Goal: Communication & Community: Answer question/provide support

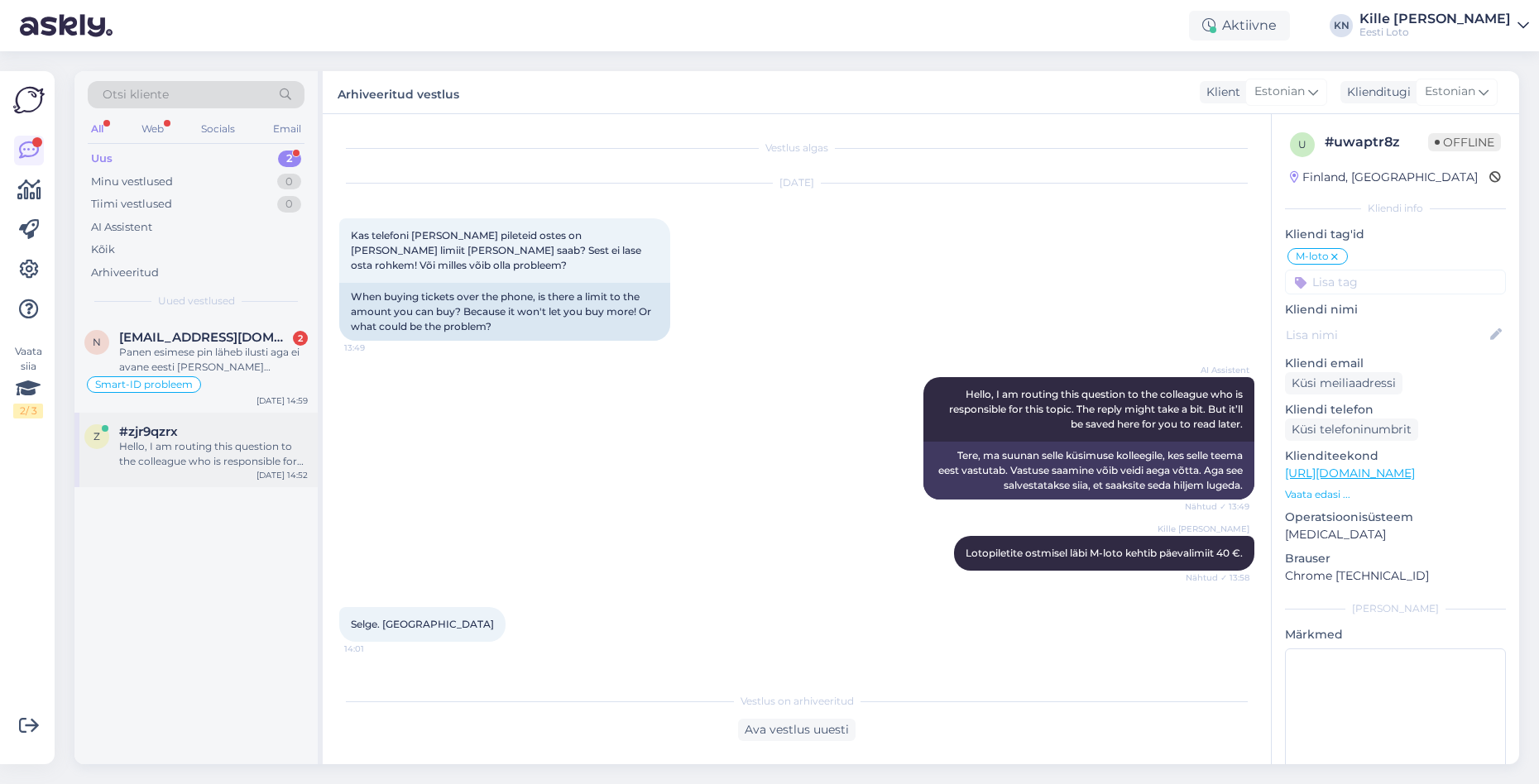
click at [233, 426] on div "#zjr9qzrx" at bounding box center [213, 432] width 188 height 15
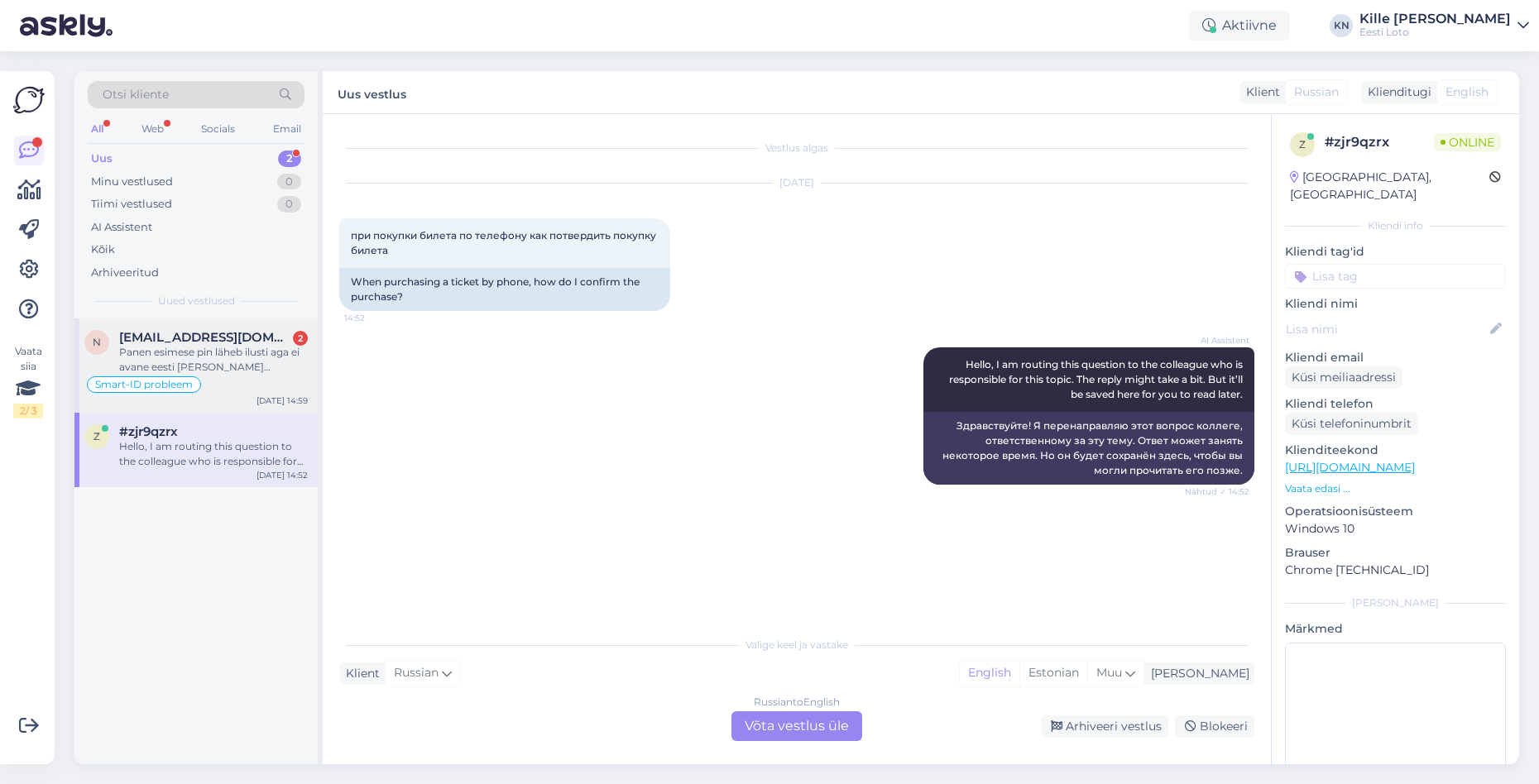
click at [219, 371] on div "Panen esimese pin läheb ilusti aga ei avane eesti [PERSON_NAME] sekundit aeg.sa…" at bounding box center [213, 360] width 188 height 30
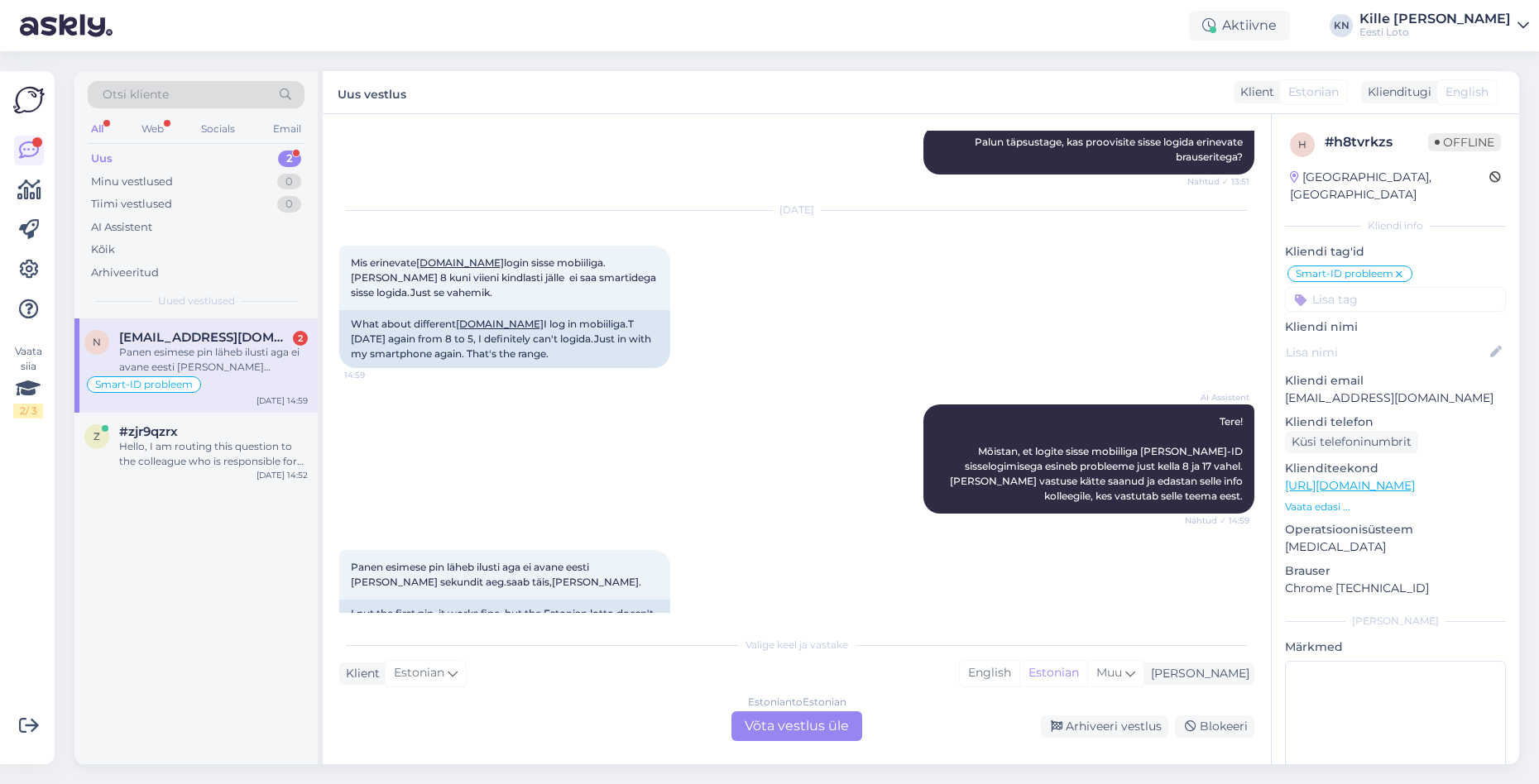
scroll to position [2212, 0]
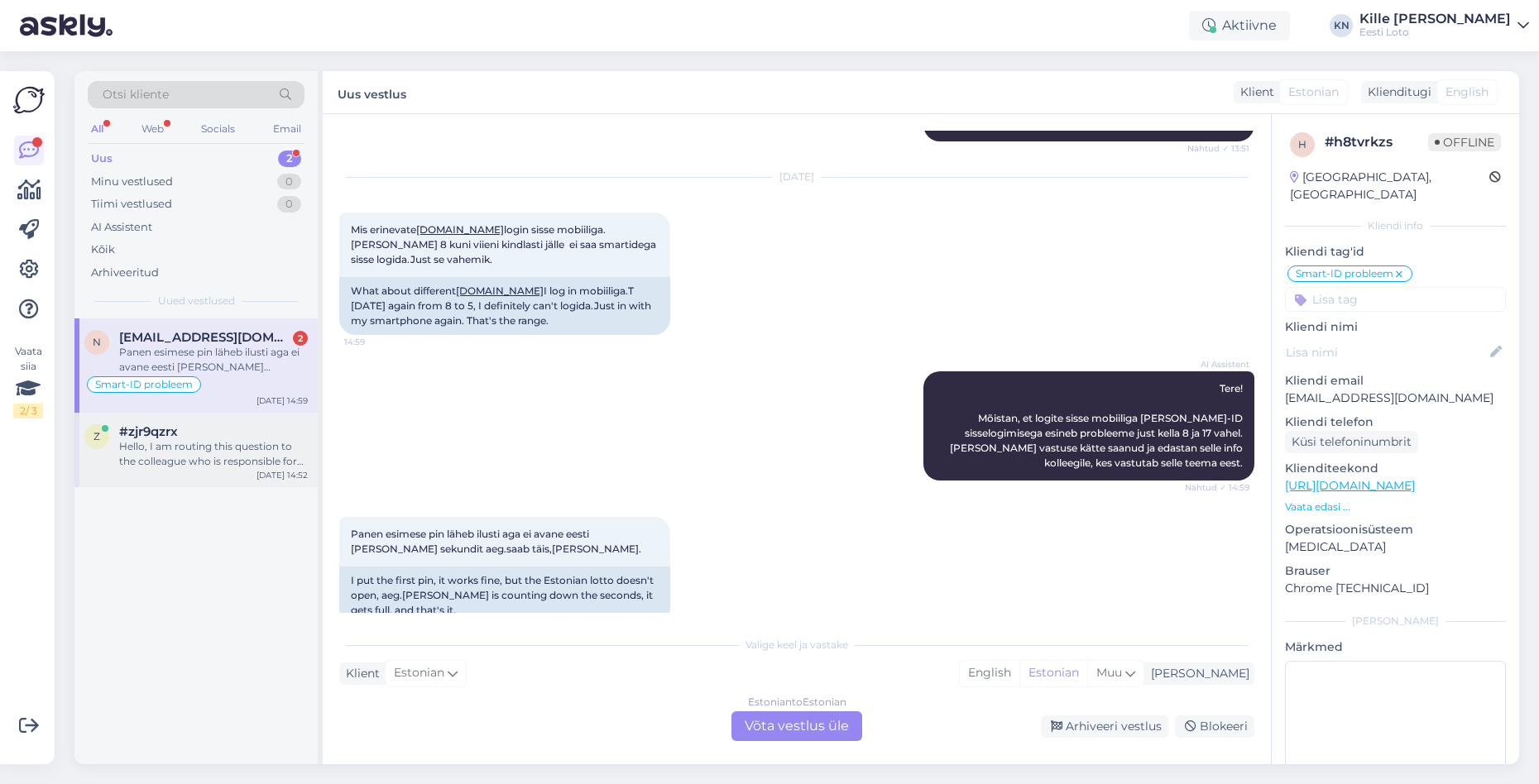
click at [241, 448] on div "Hello, I am routing this question to the colleague who is responsible for this …" at bounding box center [213, 454] width 188 height 30
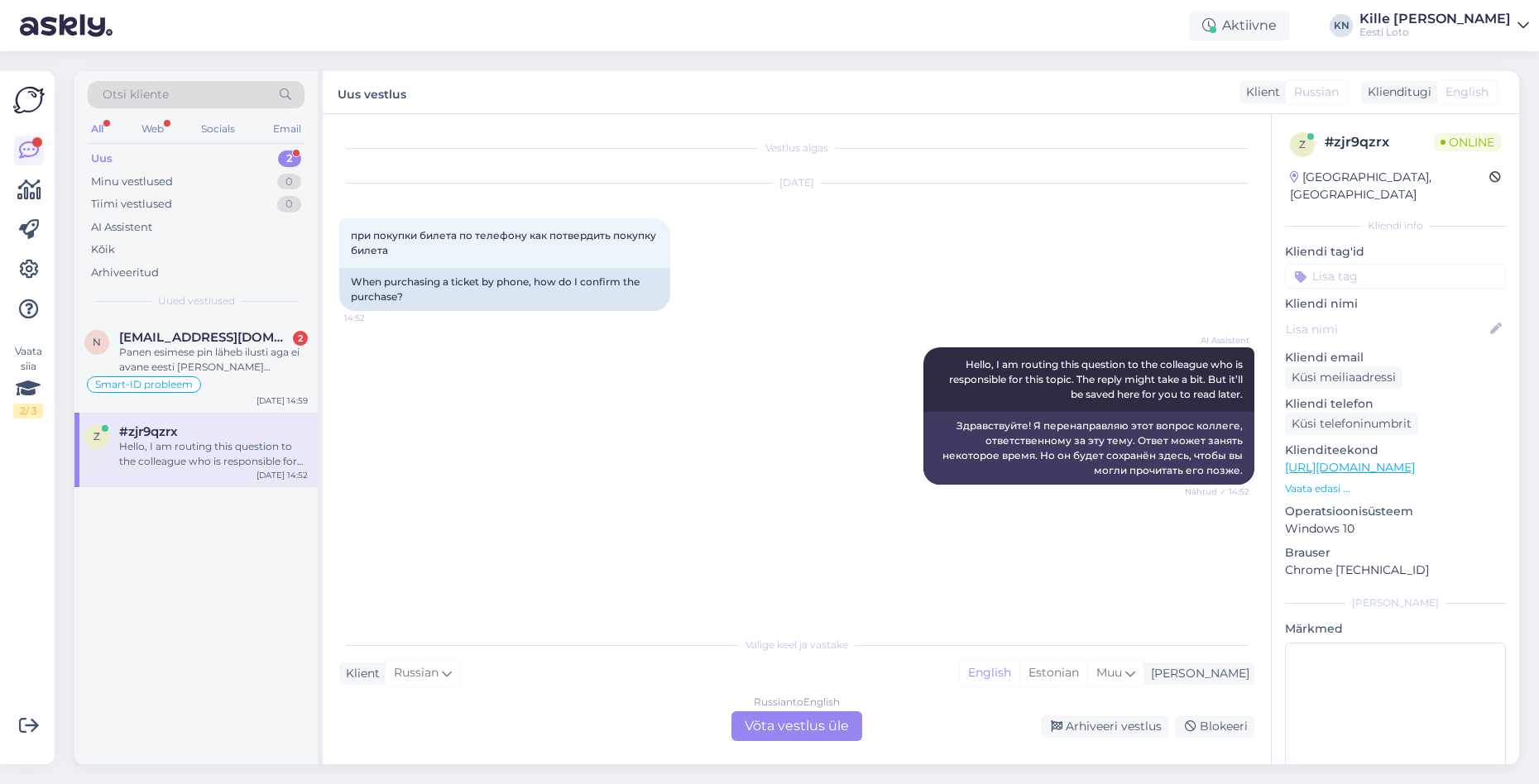
click at [808, 735] on div "Russian to English Võta vestlus üle" at bounding box center [797, 726] width 131 height 30
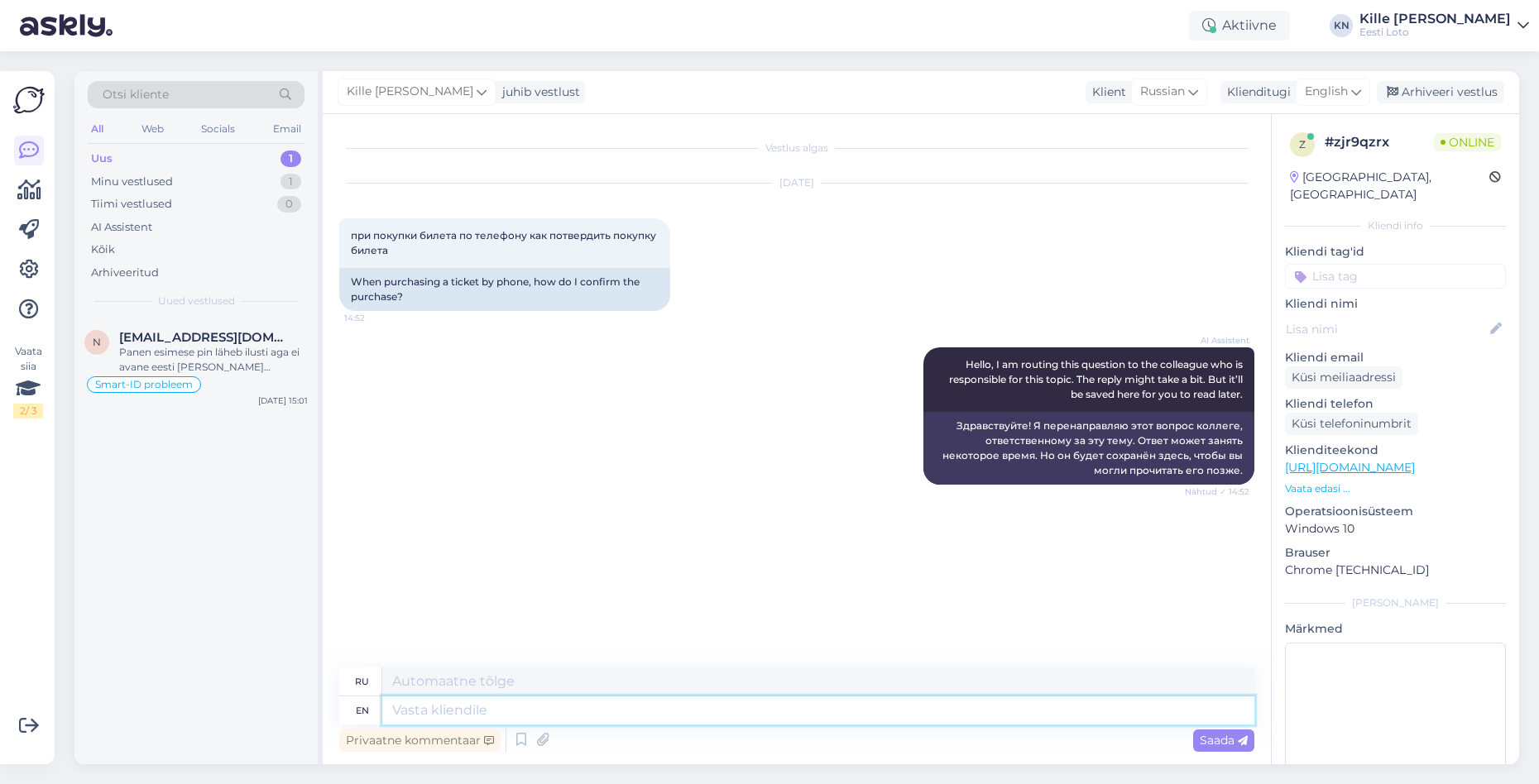
click at [870, 702] on textarea at bounding box center [818, 711] width 872 height 28
type textarea "Läbi t"
type textarea "Ляби"
type textarea "Läbi telefoni"
type textarea "Läbi telefo"
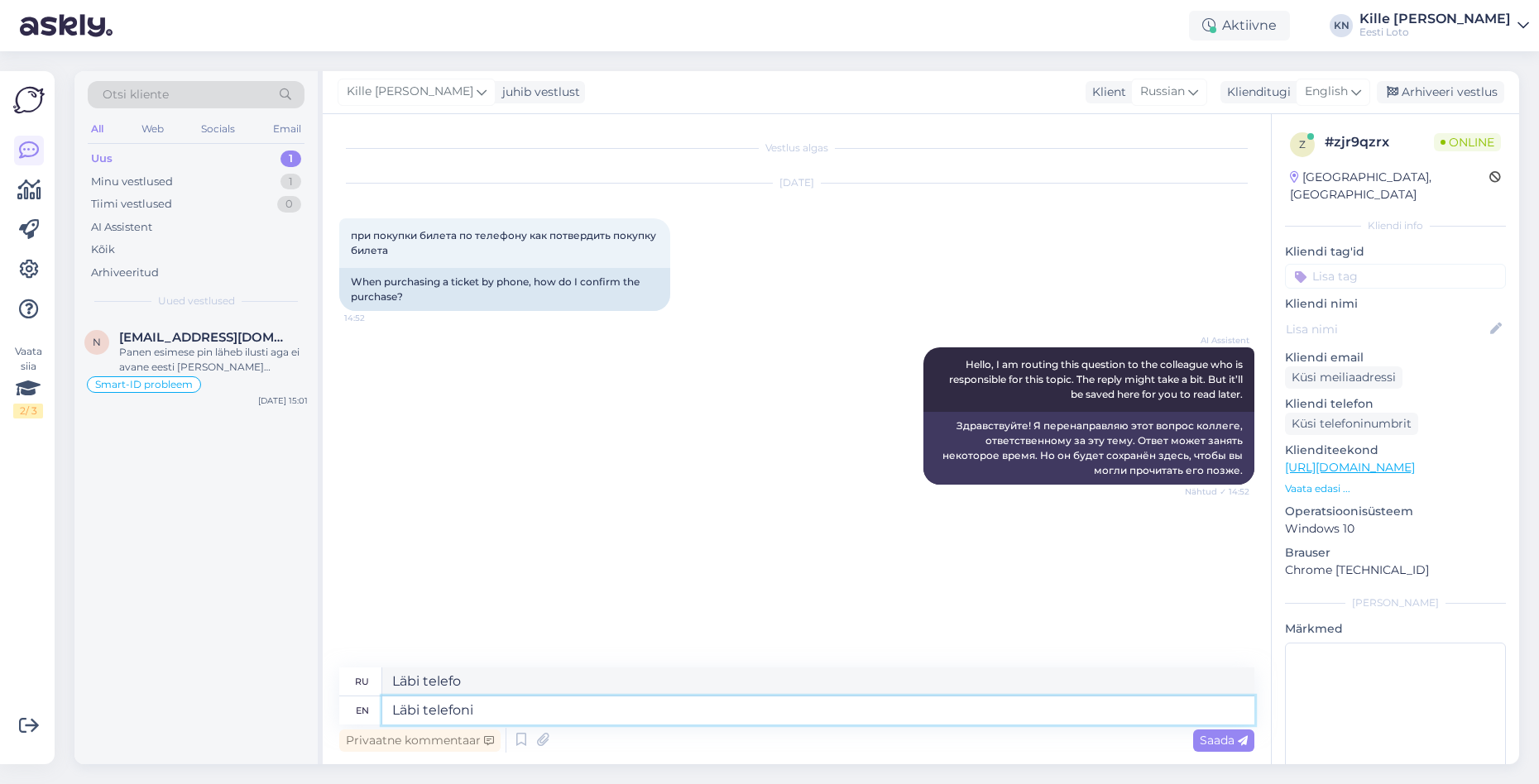
type textarea "Läbi telefoni"
type textarea "Läbi telefoni piletit os"
type textarea "Läbi telefoni piletit"
type textarea "Läbi telefoni piletit ostes t"
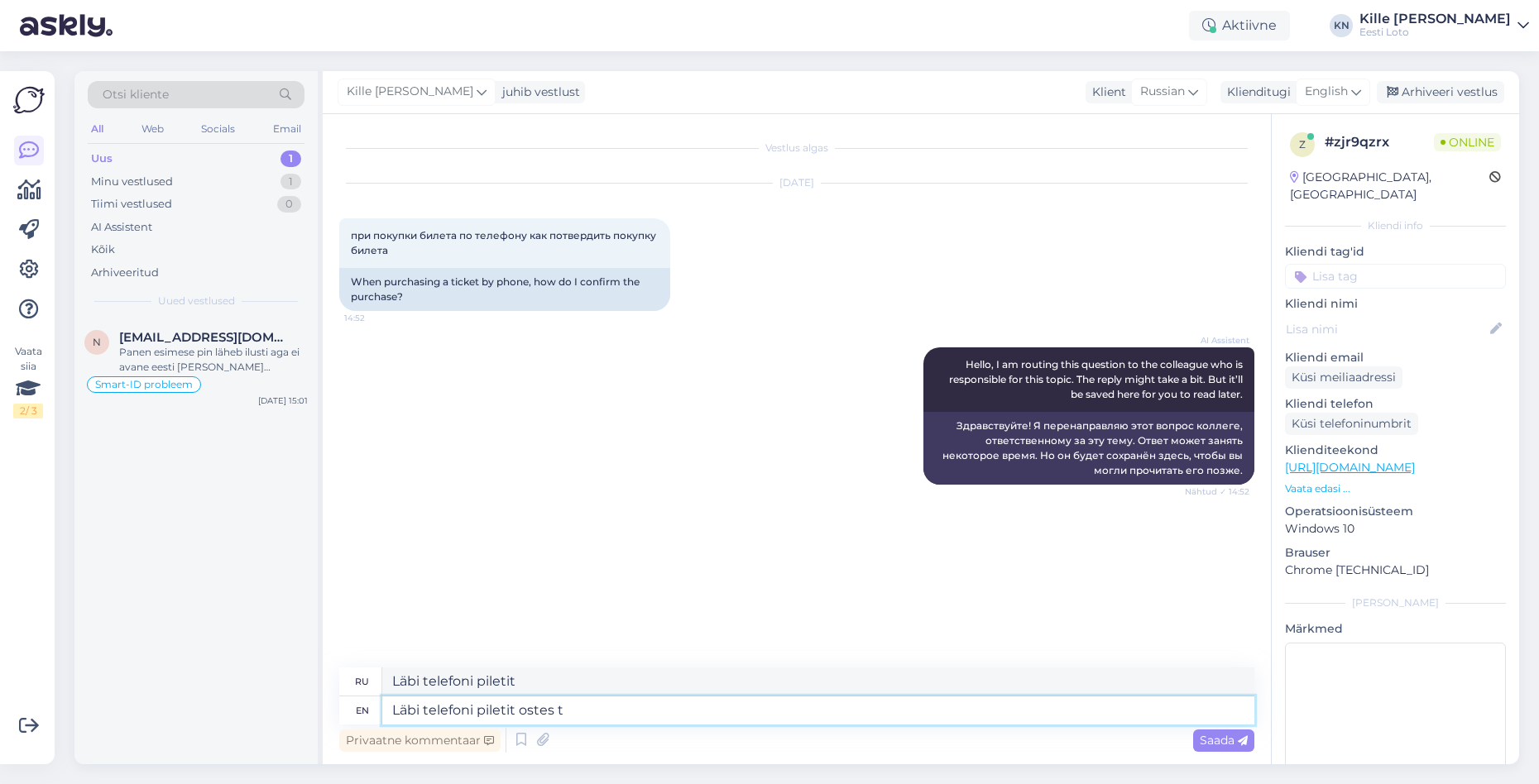
type textarea "Läbi telefoni piletit ostes"
type textarea "Läbi telefoni piletit ostes tuleb"
type textarea "Телефонные разговоры с другими телефонами"
type textarea "Läbi telefoni piletit ostes tuleb Teil helistada l"
type textarea "Läbi telefoni Piletit ostes tuleb Teil helistada"
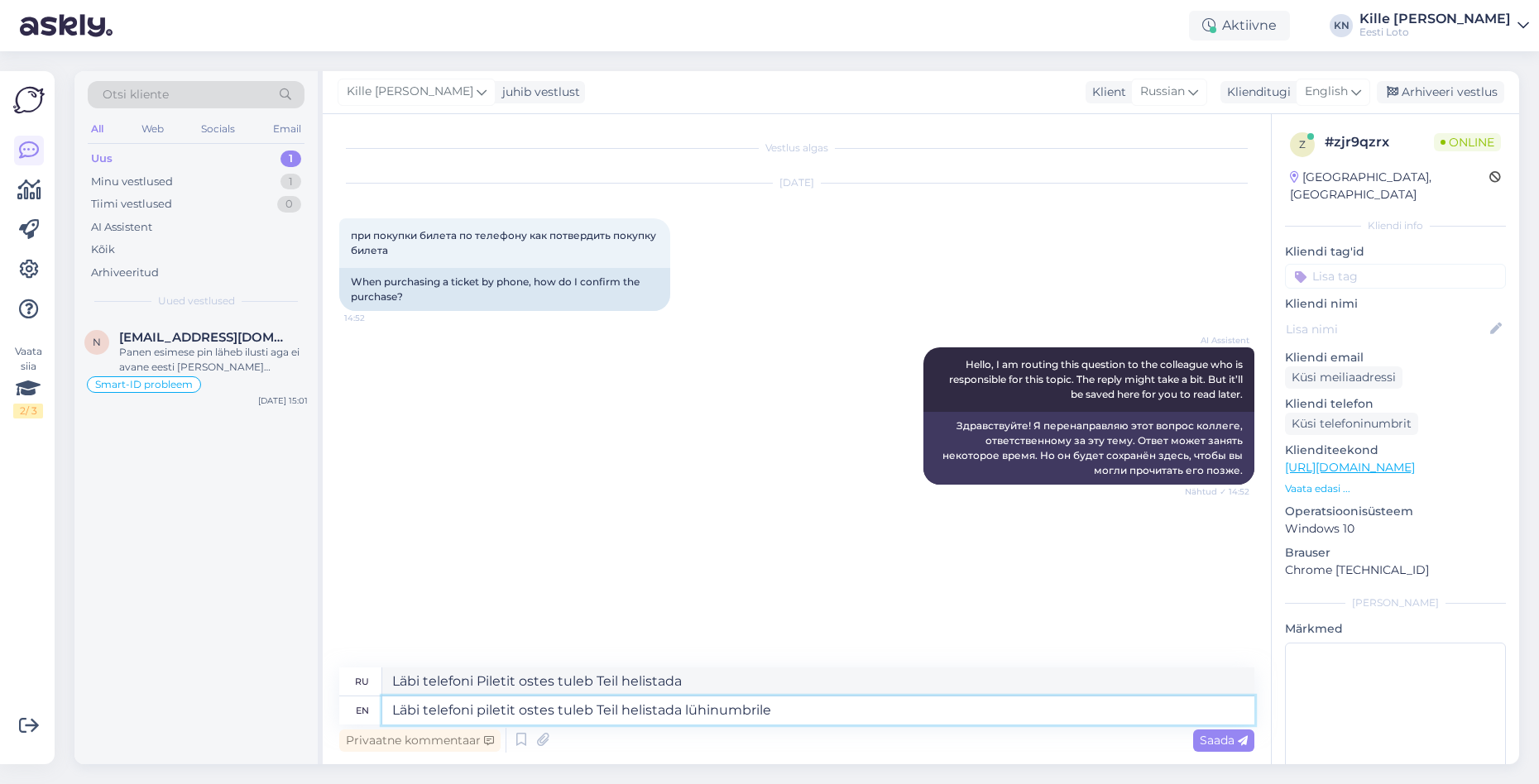
type textarea "Läbi telefoni piletit ostes tuleb Teil helistada lühinumbrile"
type textarea "Läbi telefonipiletit ostes tuleb Teil helistada lühinumbrile"
type textarea "Läbi telefoni piletit ostes tuleb Teil helistada lühinumbrile 17788"
type textarea "Läbi Telefoni Piletit OSTES TULEB Teil helistada lühinumbrile 17788"
type textarea "Läbi telefoni piletit ostes tuleb Teil helistada lühinumbrile 17788, s"
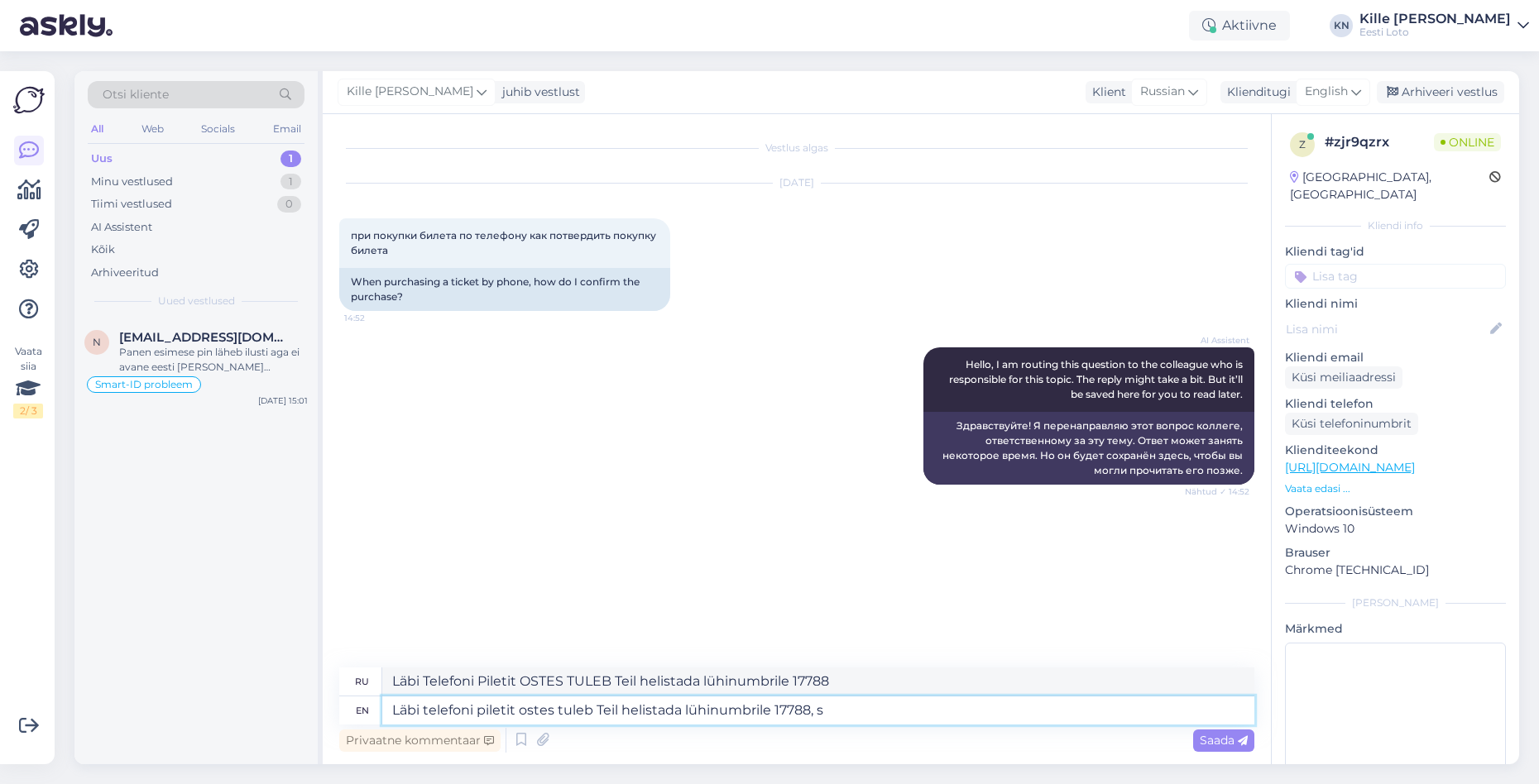
type textarea "Läbi telefoni Piletit ostes tuleb Teil helistada lühinumbrile 17788,"
type textarea "Läbi telefoni piletit ostes tuleb Teil helistada lühinumbrile 17788, seejärel t"
type textarea "Läbi Telefoni Piletit ostes Tuleb Teil helistada lühinumbrile 17788, Seejärel"
type textarea "Läbi telefoni piletit ostes tuleb Teil helistada lühinumbrile 17788, seejärel t…"
type textarea "Läbi telefonipiletit ostes tuleb Teil helistada lühinumbrile 17788, см. два раза"
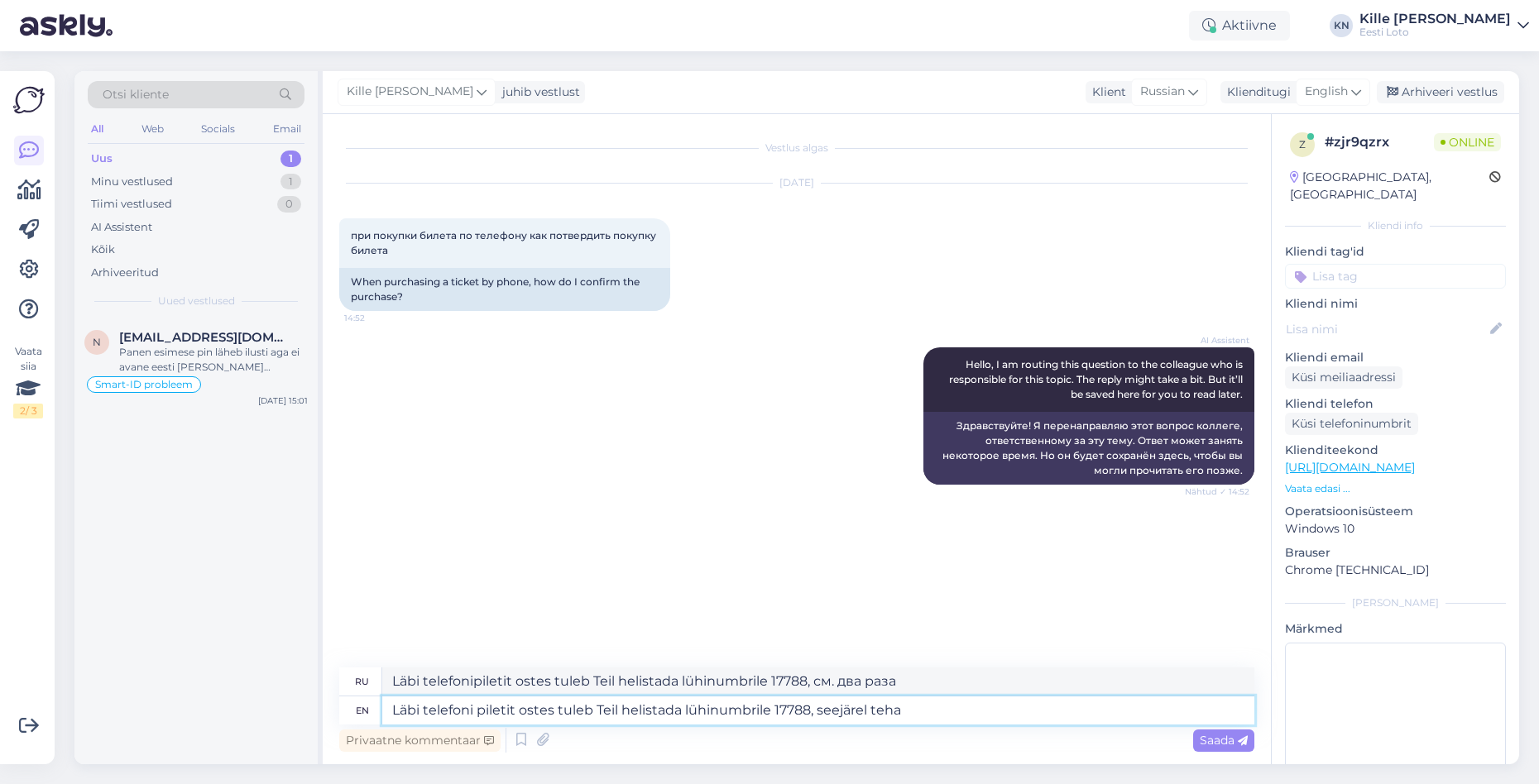
type textarea "Läbi telefoni piletit ostes tuleb Teil helistada lühinumbrile 17788, seejärel t…"
type textarea "Läbi Telefoni Piletit ostes Tuleb Teil helistada lühinumbrile 17788, см. [GEOGR…"
type textarea "Läbi telefoni piletit ostes tuleb Teil helistada lühinumbrile 17788, seejärel t…"
type textarea "Läbi Telefoni Piletit ostes tuleb Teil helistada lühinumbrile 17788, см."
type textarea "Läbi telefoni piletit ostes tuleb Teil helistada lühinumbrile 17788, seejärel"
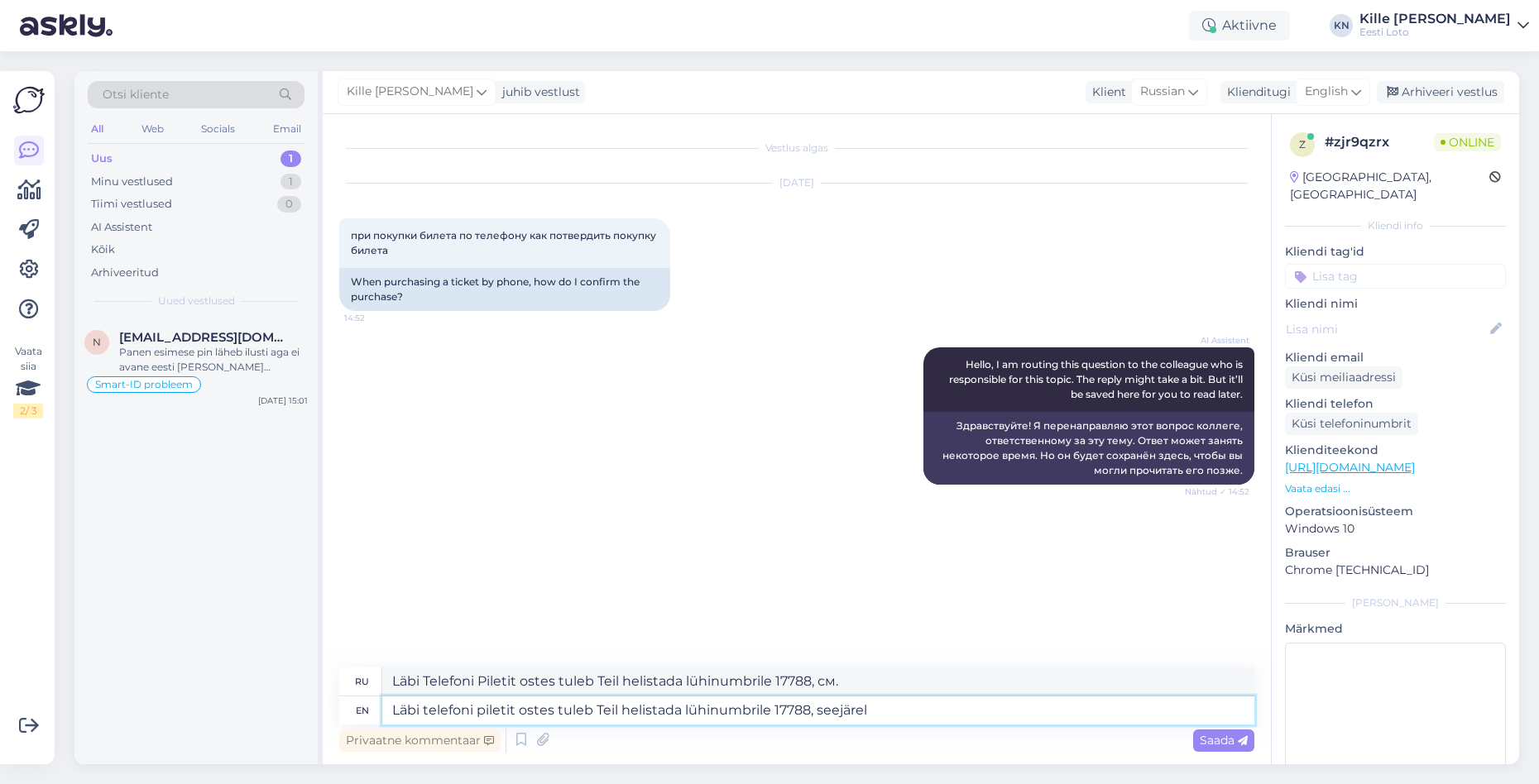
type textarea "Läbi Telefoni Piletit ostes Tuleb Teil helistada lühinumbrile 17788, см."
type textarea "Läbi telefoni piletit ostes tuleb Teil helistada lühinumbrile 17788,"
type textarea "Läbi telefoni Piletit ostes tuleb Teil helistada lühinumbrile 17788,"
type textarea "Läbi telefoni piletit ostes tuleb Teil helistada lühinumbrile 17788. S"
type textarea "Телефонный звонок будет доступен по номеру 17788."
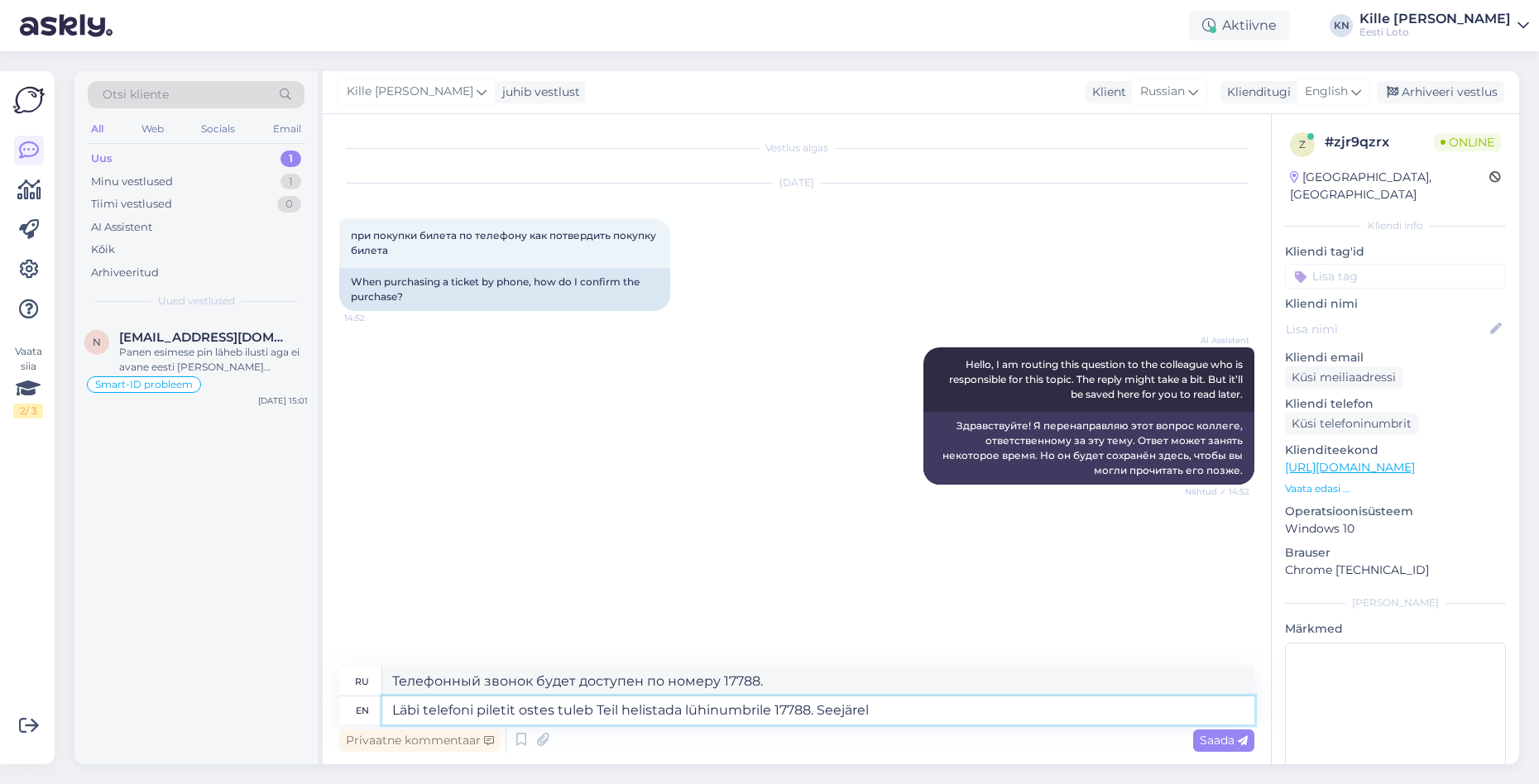
type textarea "Läbi telefoni piletit ostes tuleb Teil helistada lühinumbrile 17788. Seejärel t"
type textarea "Läbi Telefoni Piletit ostes Tuleb Teil helistada lühinumbrile 17788. Seejärel"
type textarea "Läbi telefoni piletit ostes tuleb Teil helistada lühinumbrile 17788. Seejärel t…"
type textarea "Läbi telefoni Piletit ostes tuleb Teil helistada lühinumbrile 17788. Seejärel t…"
type textarea "Läbi telefoni piletit ostes tuleb Teil helistada lühinumbrile 17788. Seejärel t…"
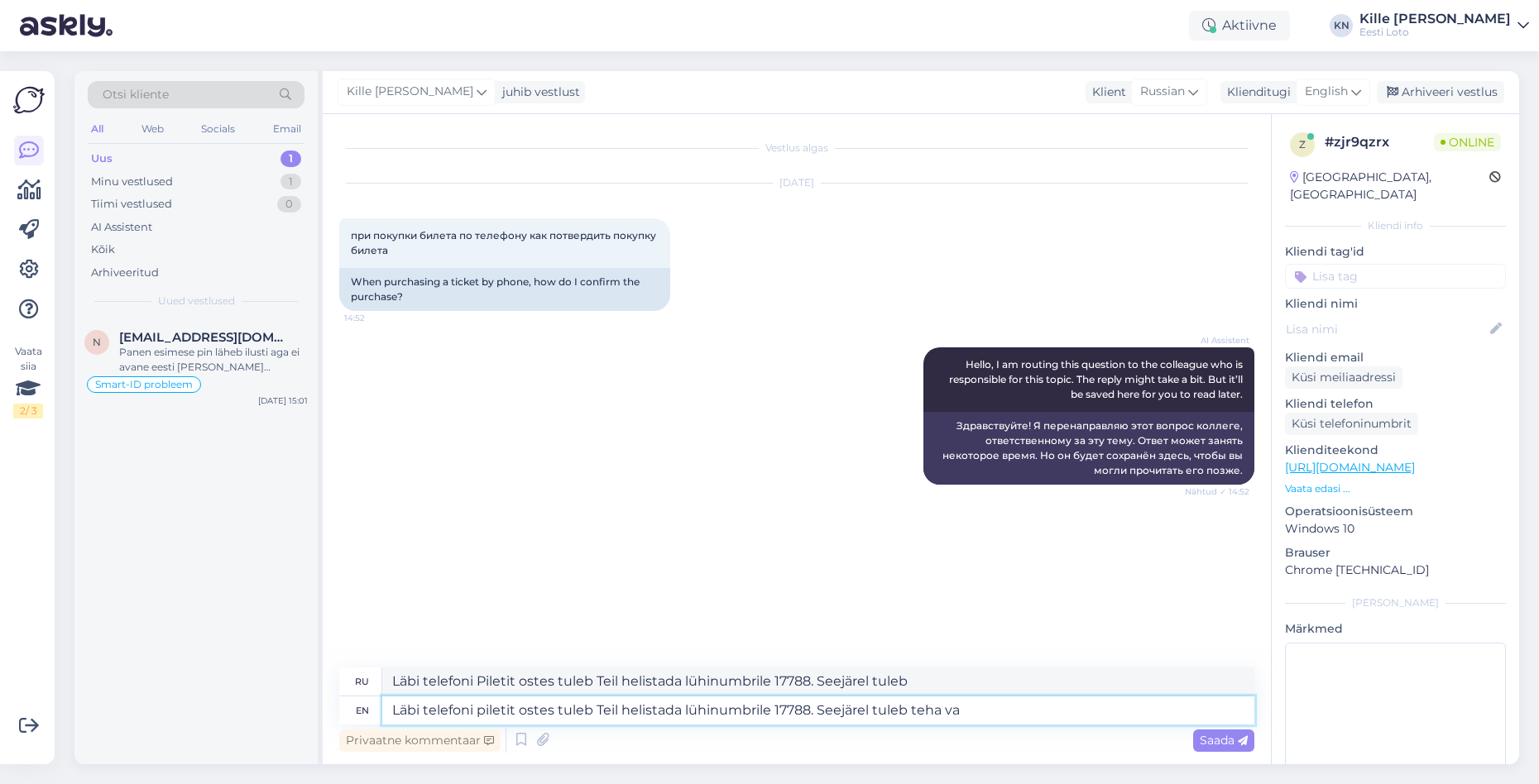
type textarea "Läbi telefoni Piletit ostes tuleb Teil helistada lühinumbrile 17788. Seejärel t…"
type textarea "Läbi telefoni piletit ostes tuleb Teil helistada lühinumbrile 17788. Seejärel t…"
type textarea "Läbi telefoni Piletit ostes tuleb Teil helistada lühinumbrile 17788. Seejärel t…"
type textarea "Läbi telefoni piletit ostes tuleb Teil helistada lühinumbrile 17788. Seejärel t…"
type textarea "Läbi telefoni Piletit ostes tuleb Teil helistada lühinumbrile 17788. Seejärel t…"
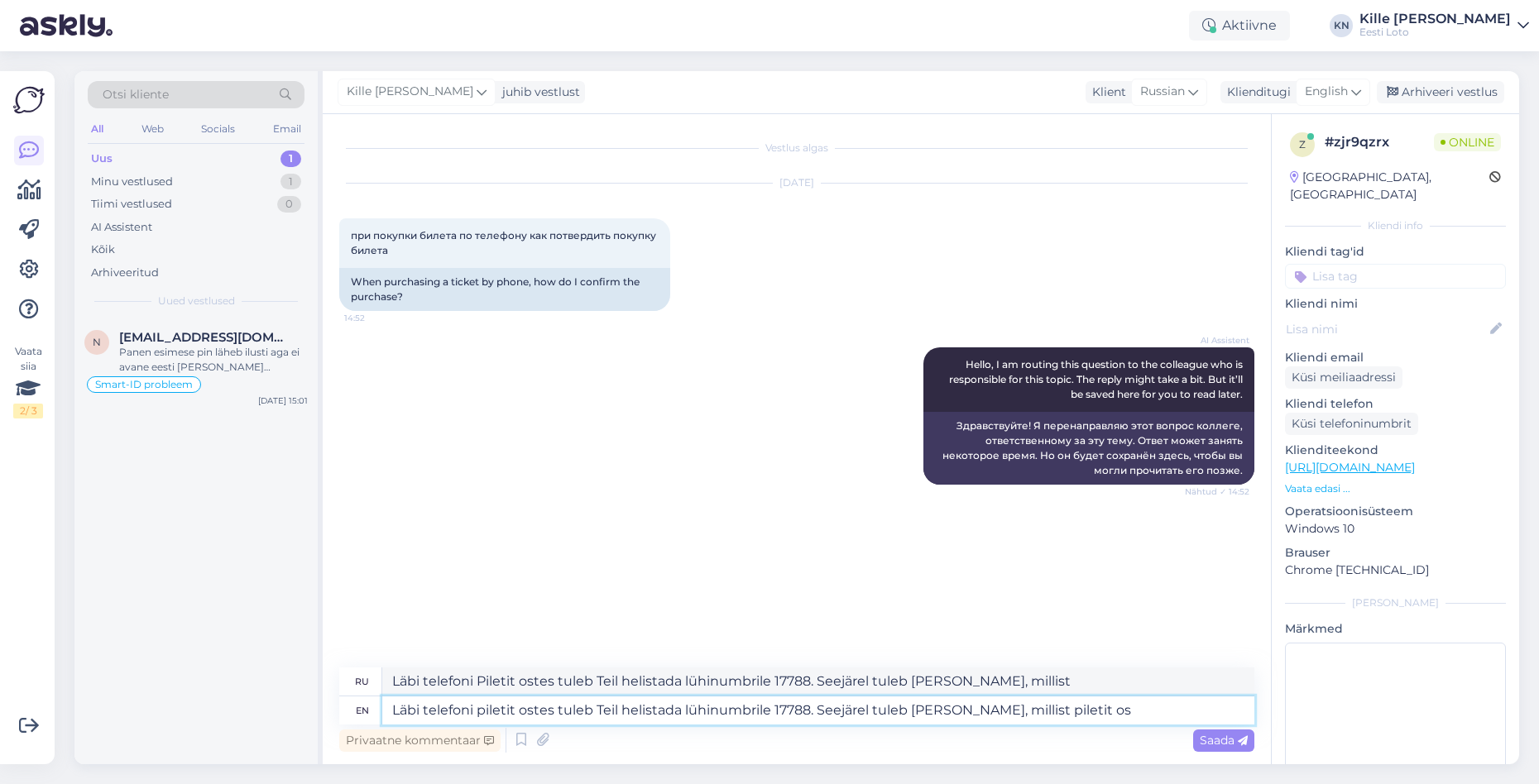
type textarea "Läbi telefoni piletit ostes tuleb Teil helistada lühinumbrile 17788. Seejärel t…"
type textarea "Läbi Telefoni Piletit ostes Tuleb Teil helistada lühinumbrile 17788. Seejärel t…"
type textarea "Läbi telefoni piletit ostes tuleb Teil helistada lühinumbrile 17788. Seejärel t…"
type textarea "Läbi Telefoni Piletit ostes Tuleb Teil helistada lühinumbrile 17788. Seejärel t…"
type textarea "Läbi telefoni piletit ostes tuleb Teil helistada lühinumbrile 17788. Seejärel t…"
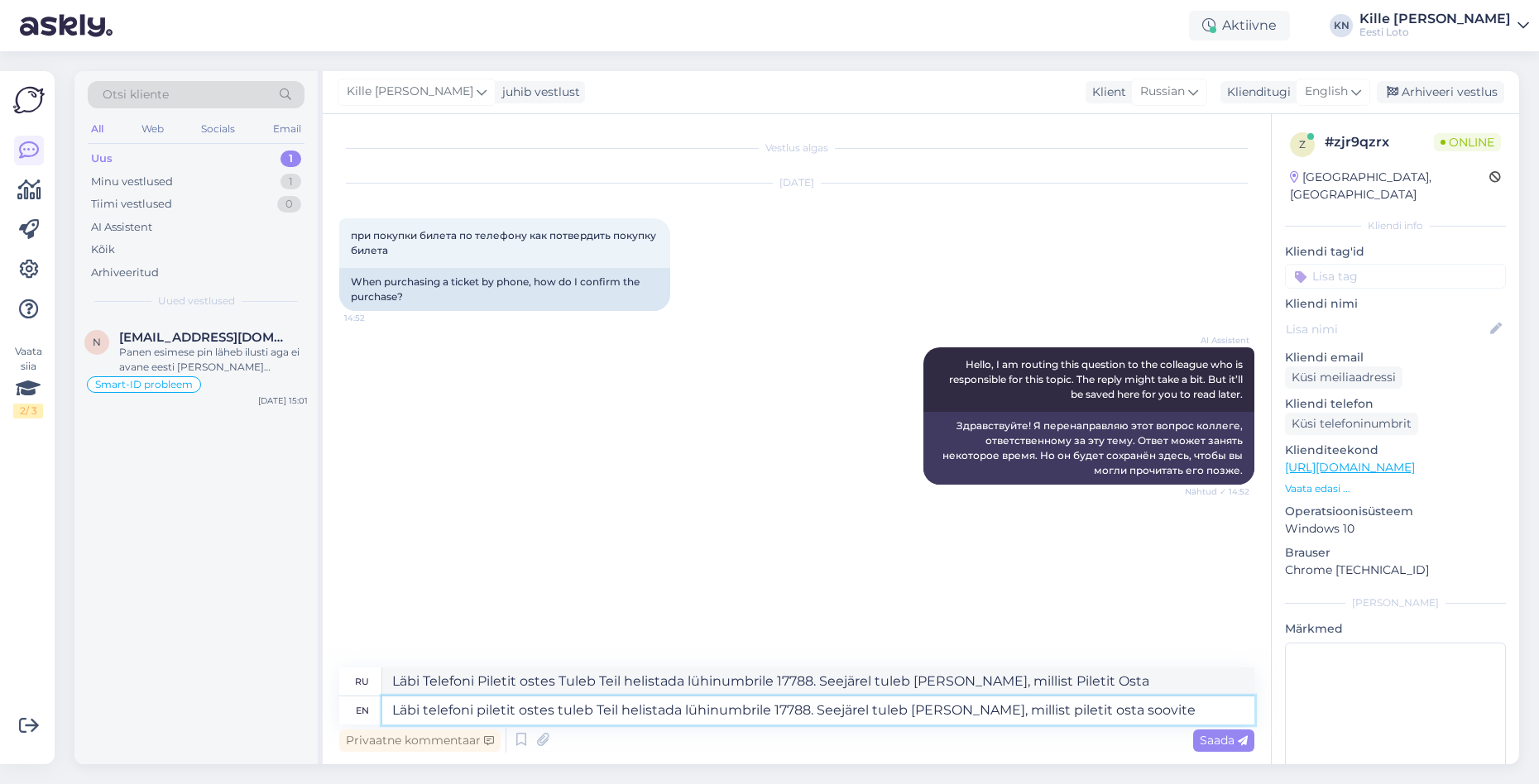
type textarea "Läbi telefonipiletit ostes tuleb Teil helistada lühinumbrile 17788. Seejärel tu…"
type textarea "Läbi telefoni piletit ostes tuleb Teil helistada lühinumbrile 17788. Seejärel t…"
type textarea "Läbi telefonipiletit ostes tuleb Teil helistada lühinumbrile 17788. Seejärel tu…"
type textarea "Läbi telefoni piletit ostes tuleb Teil helistada lühinumbrile 17788. Seejärel t…"
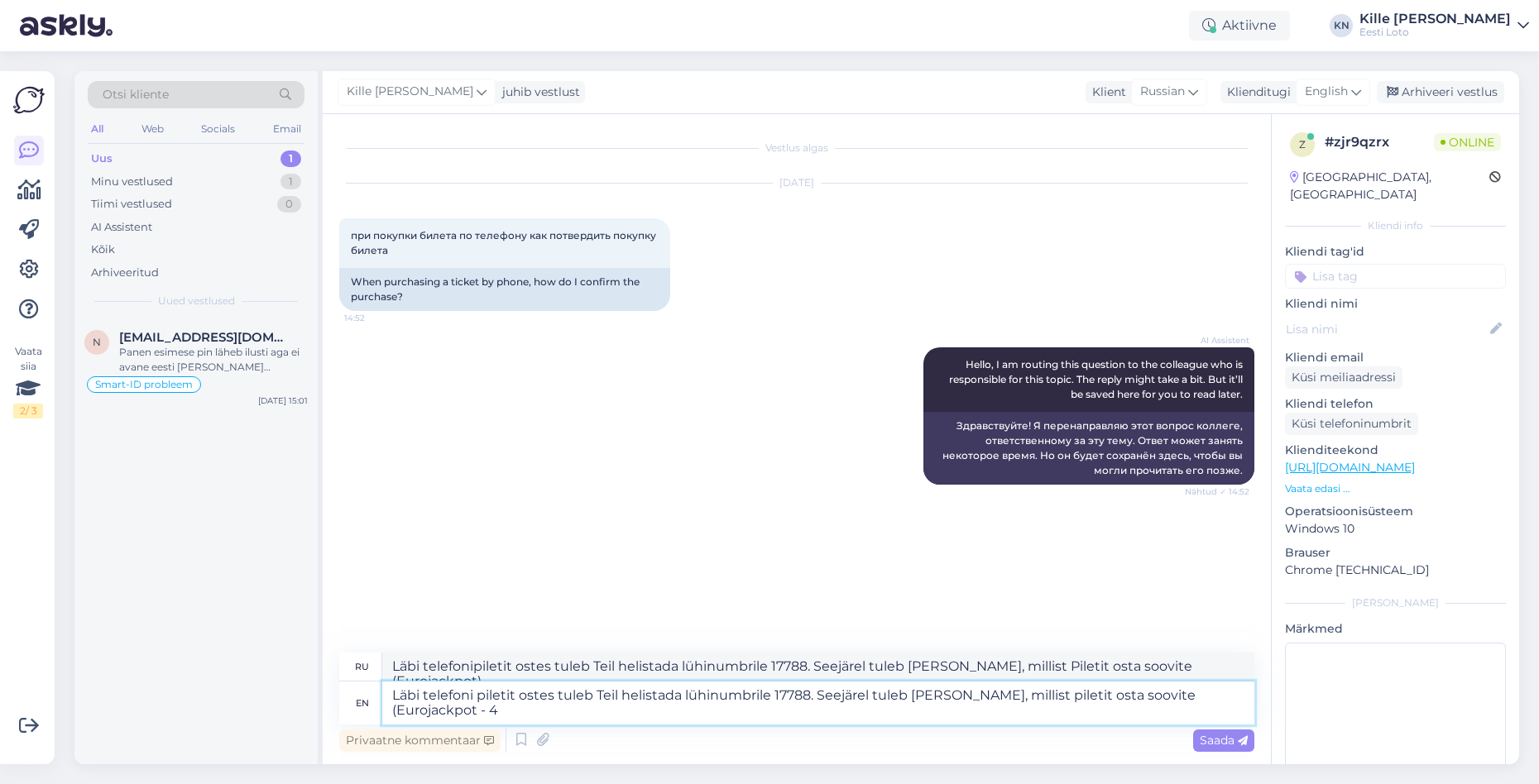
type textarea "Läbi Telefoni Piletit OSTES TULEB Teil Helistada Lühinumbrile 17788. Seejärel T…"
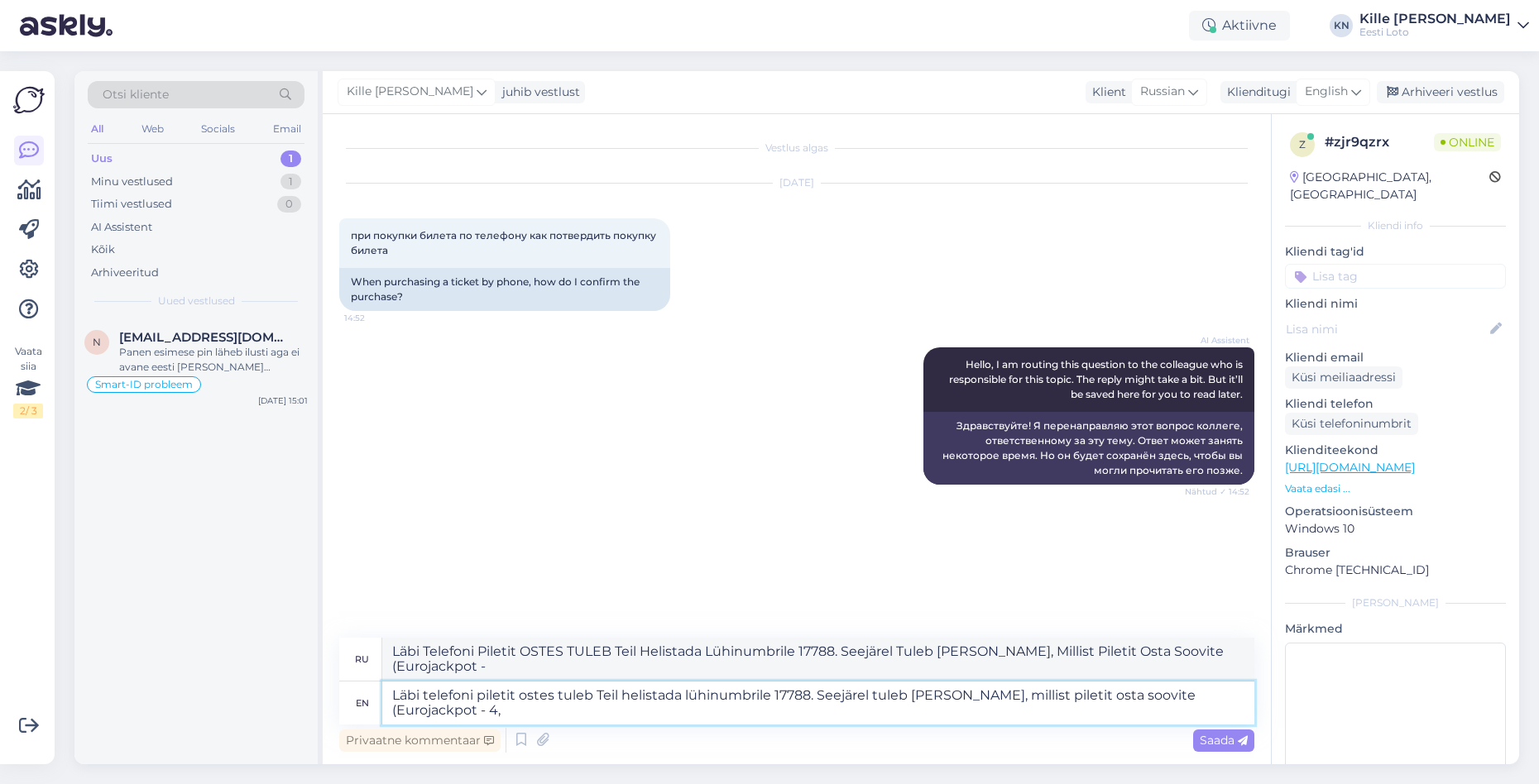
type textarea "Läbi telefoni piletit ostes tuleb Teil helistada lühinumbrile 17788. Seejärel t…"
type textarea "Läbi Telefoni Piletit ostes Tuleb Teil helistada lühinumbrile 17788. Seejärel t…"
type textarea "Läbi telefoni piletit ostes tuleb Teil helistada lühinumbrile 17788. Seejärel t…"
type textarea "Läbi telefonipiletit ostes tuleb Teil helistada lühinumbrile 17788. Seejärel tu…"
type textarea "Läbi telefoni piletit ostes tuleb Teil helistada lühinumbrile 17788. Seejärel t…"
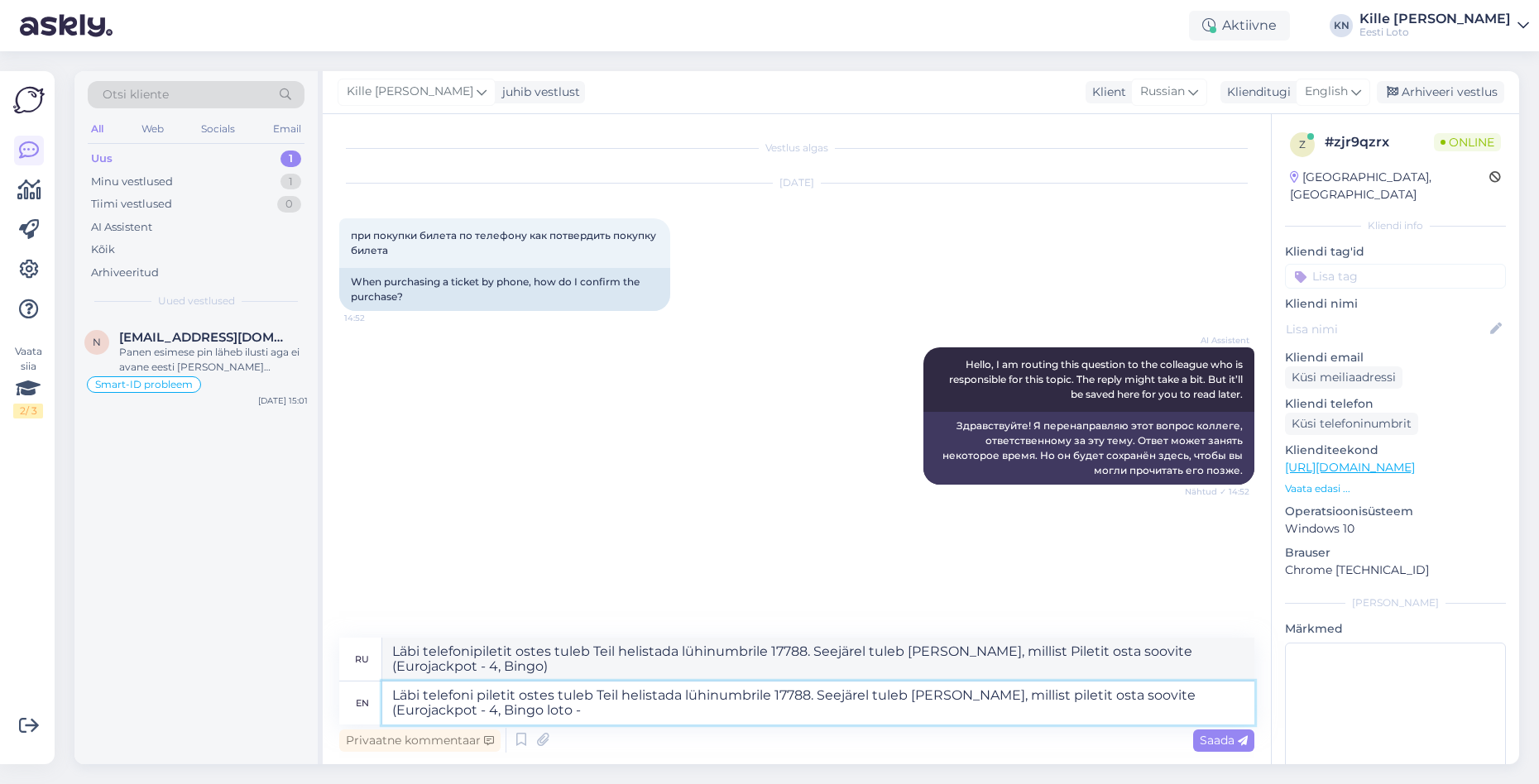
type textarea "Läbi telefonipiletit ostes tuleb Teil helistada lühinumbrile 17788. Seejärel tu…"
type textarea "Läbi telefoni piletit ostes tuleb Teil helistada lühinumbrile 17788. Seejärel t…"
type textarea "Läbi Telefoni Piletit ostes Tuleb Teil helistada lühinumbrile 17788. Seejärel t…"
type textarea "Läbi telefoni piletit ostes tuleb Teil helistada lühinumbrile 17788. Seejärel t…"
type textarea "Läbi Telefoni Piletit ostes Tuleb Teil helistada lühinumbrile 17788. Seejärel t…"
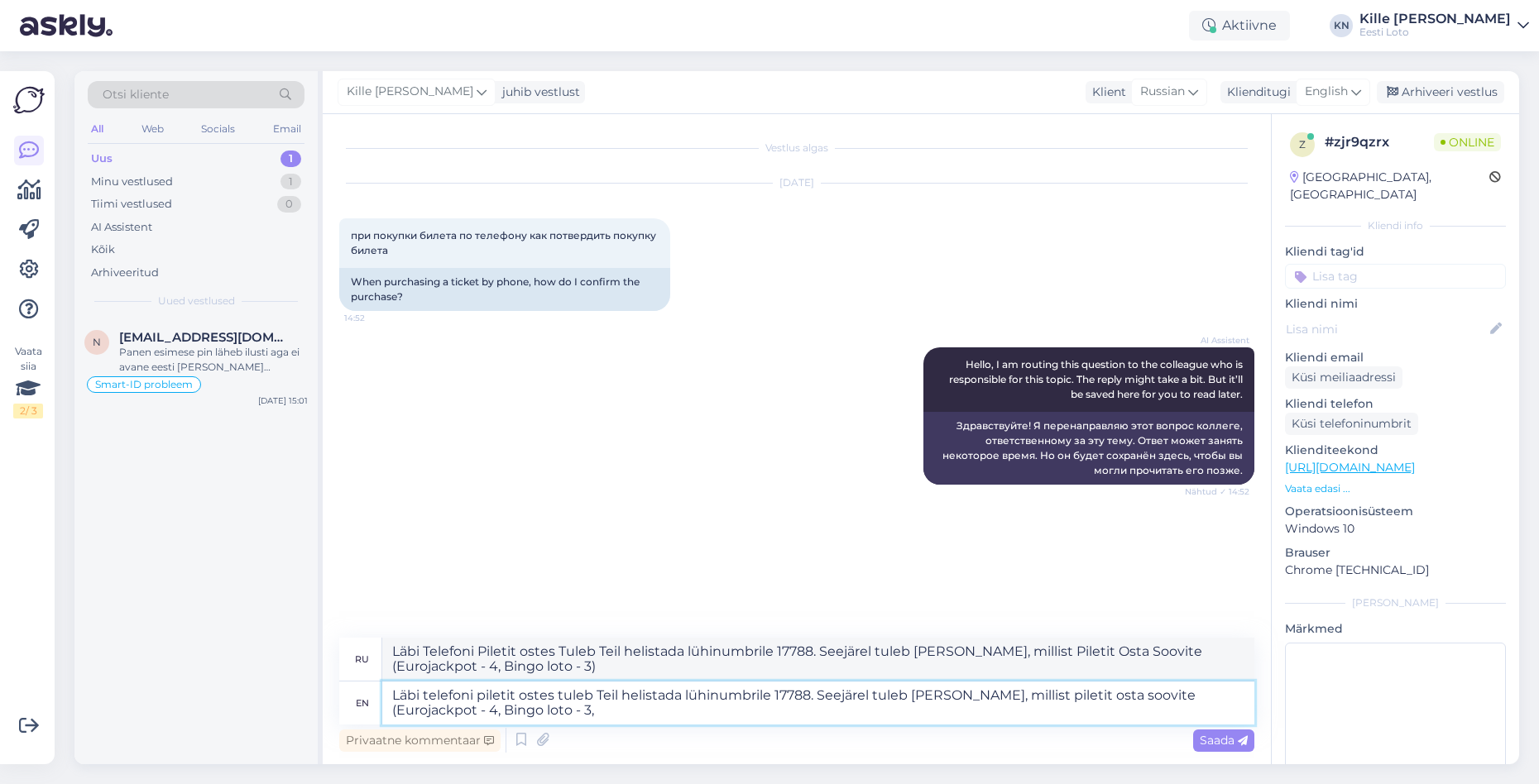
type textarea "Läbi telefoni piletit ostes tuleb Teil helistada lühinumbrile 17788. Seejärel t…"
type textarea "Läbi Telefoni Piletit ostes Tuleb Teil helistada lühinumbrile 17788. Seejärel t…"
type textarea "Läbi telefoni piletit ostes tuleb Teil helistada lühinumbrile 17788. Seejärel t…"
type textarea "Läbi telefoni Piletit ostes Tuleb Teil helistada lühinumbrile 17788. Seejärel t…"
type textarea "Läbi telefoni piletit ostes tuleb Teil helistada lühinumbrile 17788. Seejärel t…"
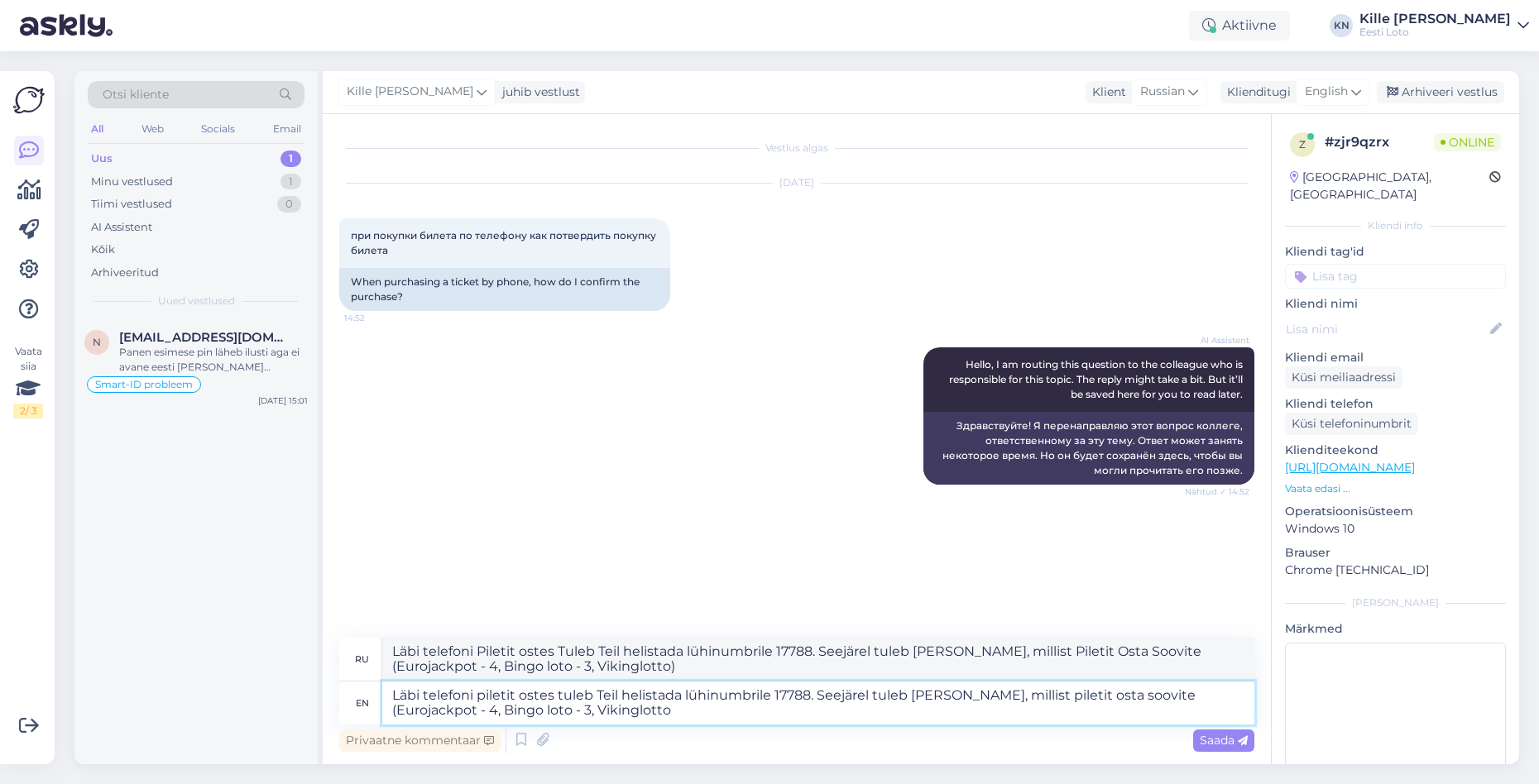
type textarea "Läbi telefoni Piletit ostes Tuleb Teil helistada lühinumbrile 17788. Seejärel t…"
type textarea "Läbi telefoni piletit ostes tuleb Teil helistada lühinumbrile 17788. Seejärel t…"
type textarea "Läbi telefoni Piletit ostes Tuleb Teil helistada lühinumbrile 17788. Seejärel t…"
type textarea "Läbi telefoni piletit ostes tuleb Teil helistada lühinumbrile 17788. Seejärel t…"
type textarea "Läbi telefoni Piletit ostes Tuleb Teil helistada lühinumbrile 17788. Seejärel t…"
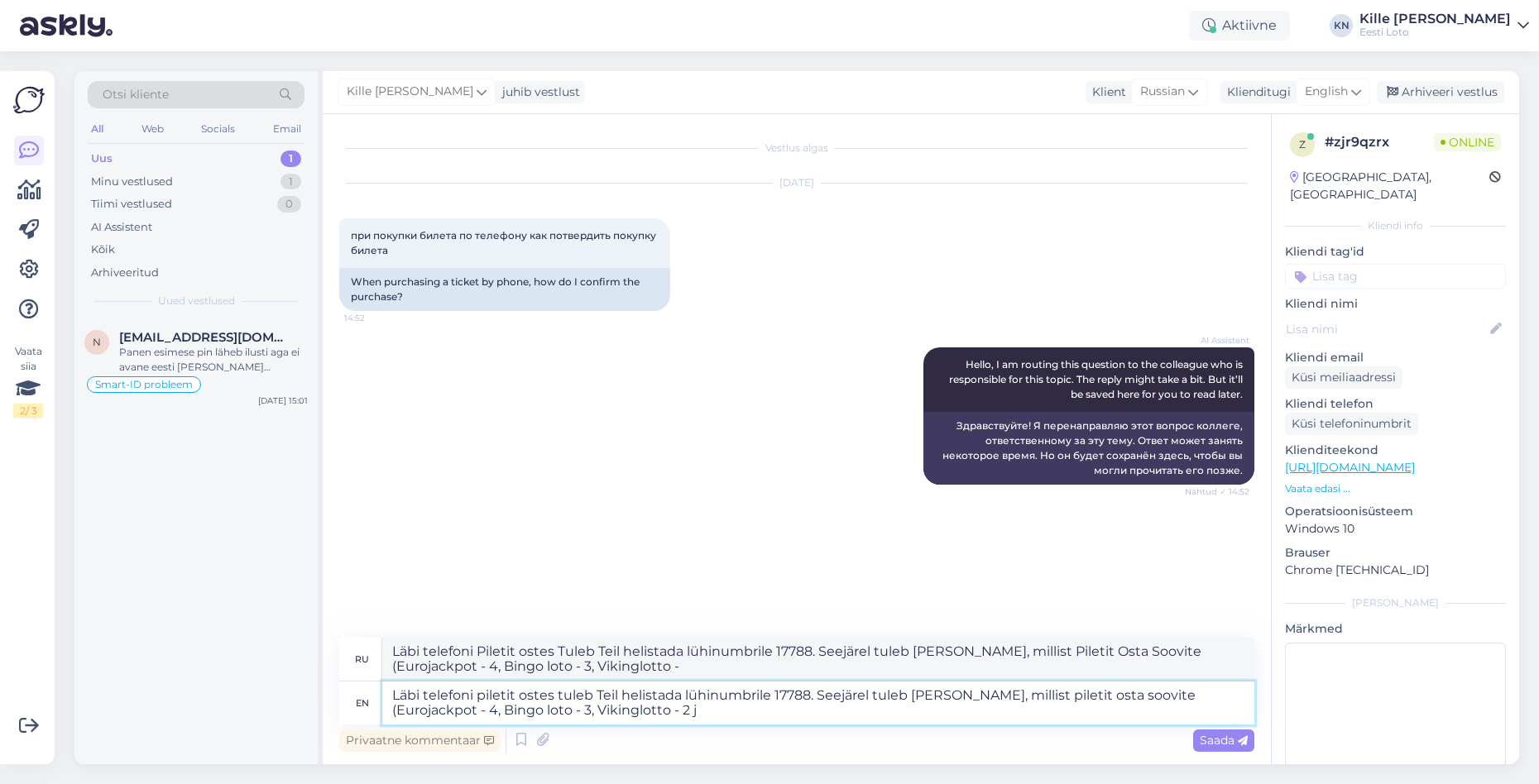
type textarea "Läbi telefoni piletit ostes tuleb Teil helistada lühinumbrile 17788. Seejärel t…"
type textarea "Läbi telefoni Piletit ostes Tuleb Teil helistada lühinumbrile 17788. Seejärel t…"
type textarea "Läbi telefoni piletit ostes tuleb Teil helistada lühinumbrile 17788. Seejärel t…"
type textarea "Läbi Telefoni Piletit ostes Tuleb Teil helistada lühinumbrile 17788. Seejärel t…"
type textarea "Läbi telefoni piletit ostes tuleb Teil helistada lühinumbrile 17788. Seejärel t…"
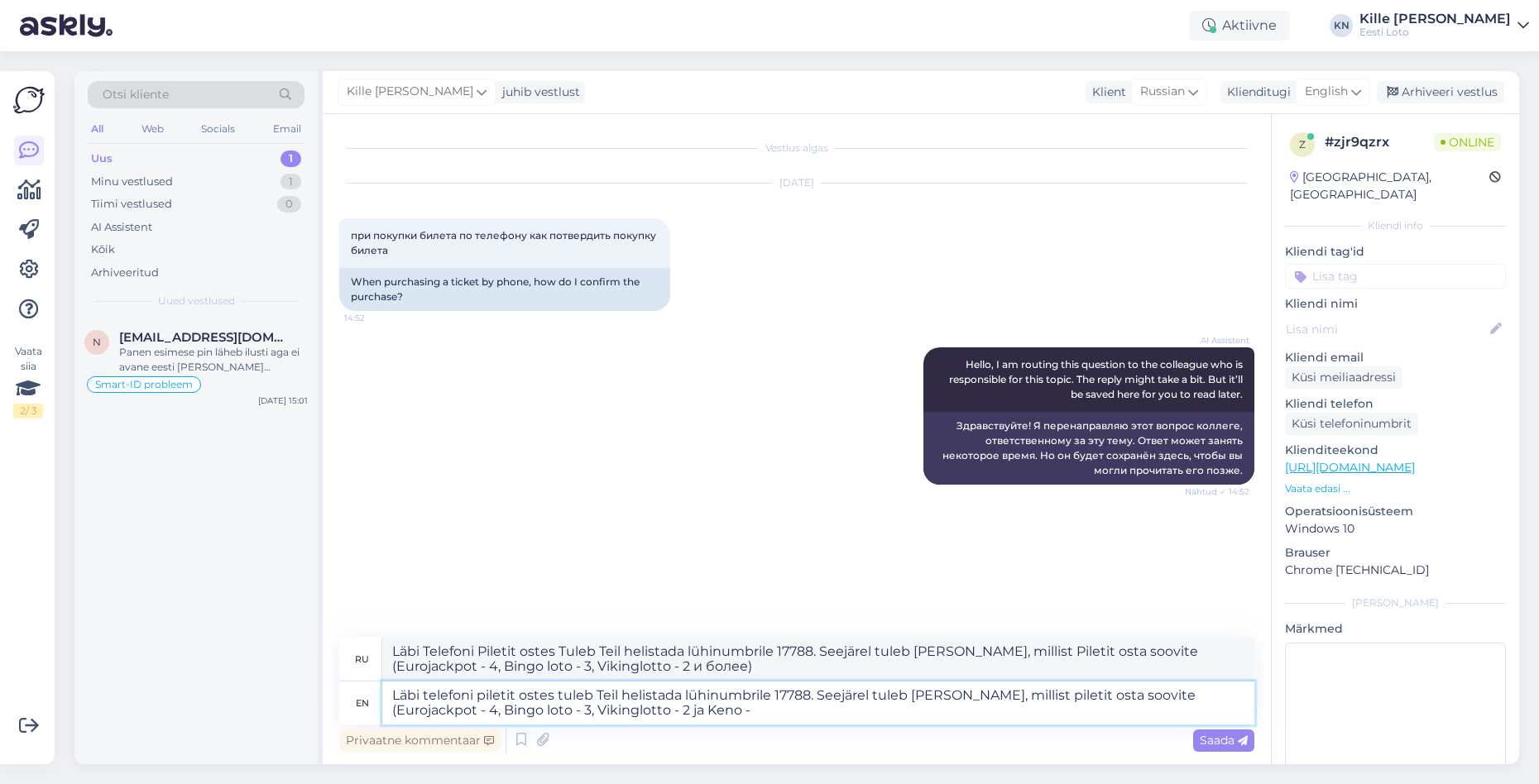
type textarea "Läbi telefoni Piletit ostes Tuleb Teil helistada lühinumbrile 17788. Seejärel t…"
type textarea "Läbi telefoni piletit ostes tuleb Teil helistada lühinumbrile 17788. Seejärel t…"
type textarea "Läbi Telefoni Piletit ostes Tuleb Teil helistada lühinumbrile 17788. Seejärel t…"
type textarea "Läbi telefoni piletit ostes tuleb Teil helistada lühinumbrile 17788. Seejärel t…"
type textarea "Läbi Telefoni Piletit ostes Tuleb Teil helistada lühinumbrile 17788. Seejärel t…"
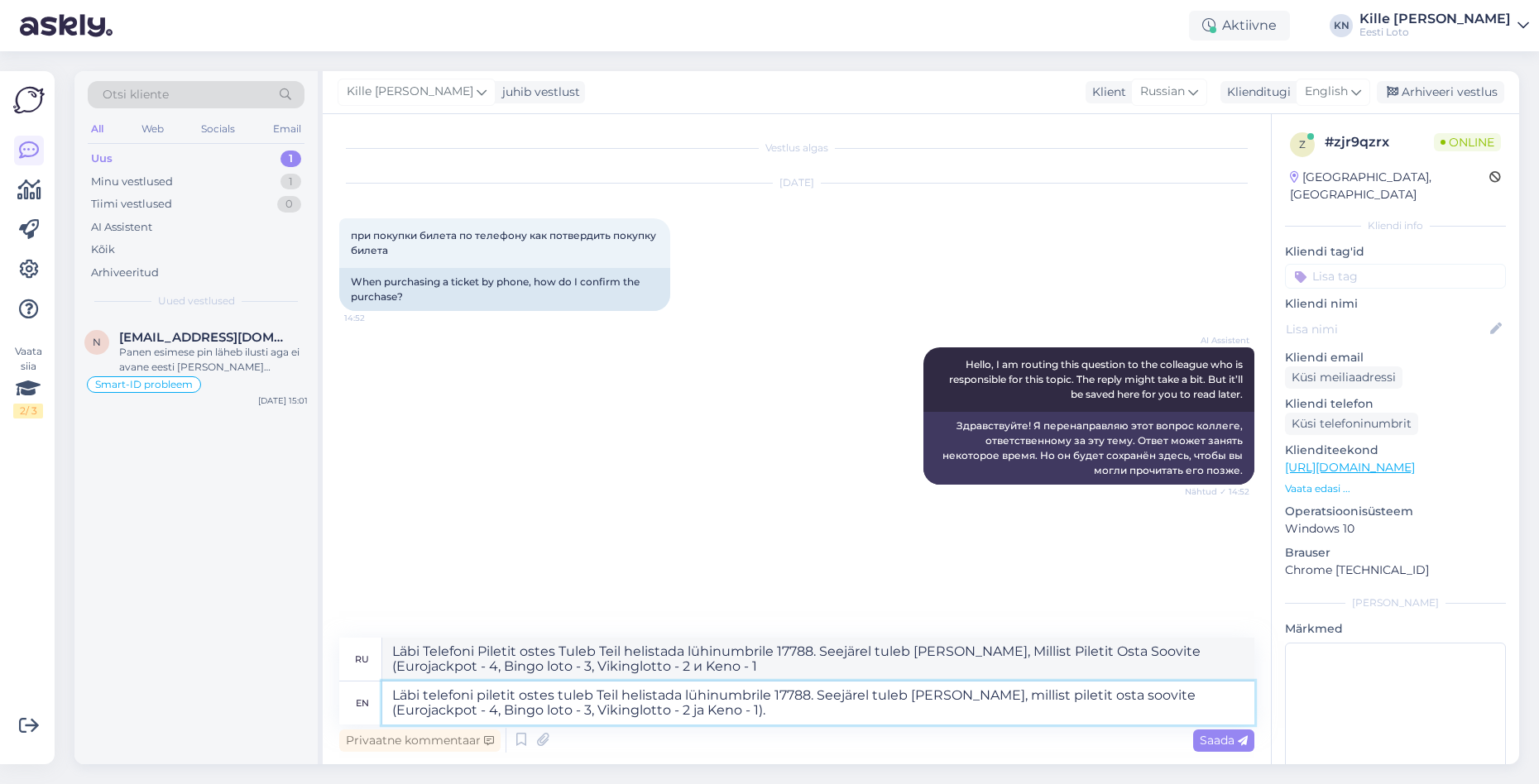
type textarea "Läbi telefoni piletit ostes tuleb Teil helistada lühinumbrile 17788. Seejärel t…"
type textarea "Телефонные звонки будут набраны из одного числа набранных очков 17788. Посмотри…"
type textarea "Läbi telefoni piletit ostes tuleb Teil helistada lühinumbrile 17788. Seejärel t…"
type textarea "Läbi Telefoni Piletit ostes Tuleb Teil helistada lühinumbrile 17788. Seejärel t…"
type textarea "Läbi telefoni piletit ostes tuleb Teil helistada lühinumbrile 17788. Seejärel t…"
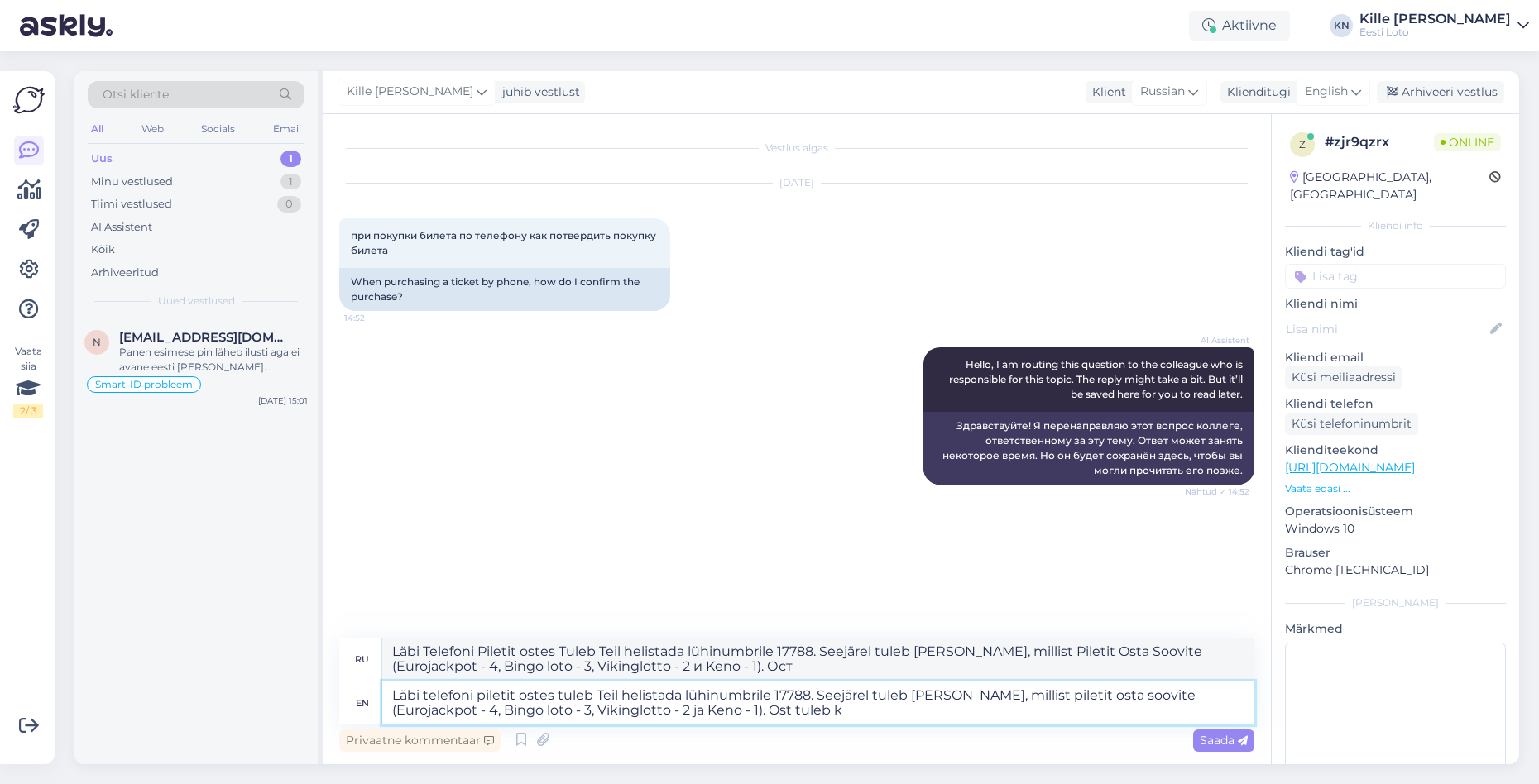
type textarea "Телефонные звонки будут набраны из одного числа набранных очков 17788. Посмотри…"
type textarea "Läbi telefoni piletit ostes tuleb Teil helistada lühinumbrile 17788. Seejärel t…"
type textarea "Läbi Telefoni Piletit ostes Tuleb Teil helistada lühinumbrile 17788. Seejärel t…"
type textarea "Läbi telefoni piletit ostes tuleb Teil helistada lühinumbrile 17788. Seejärel t…"
type textarea "Läbi Telefoni Piletit ostes Tuleb Teil helistada lühinumbrile 17788. Seejärel t…"
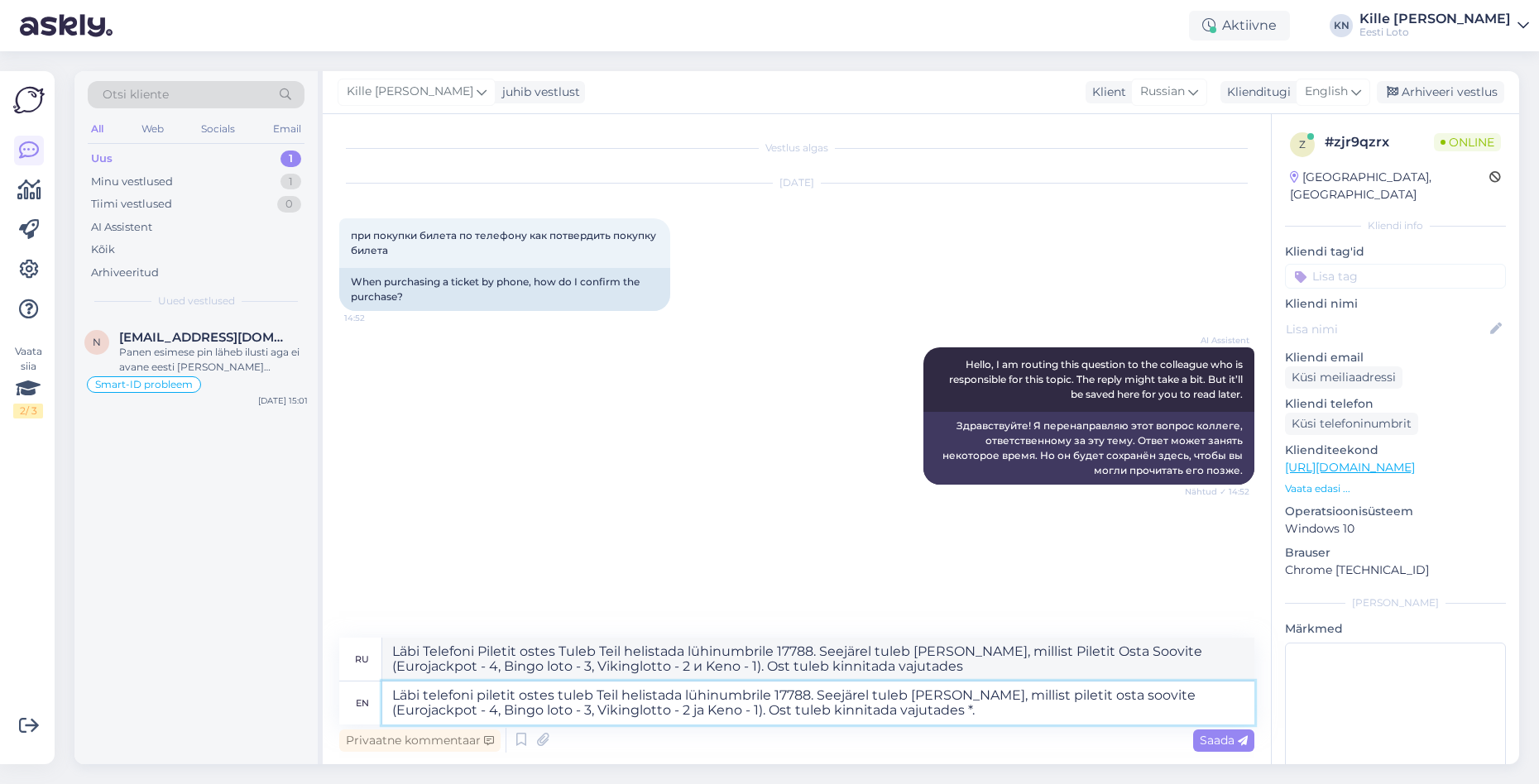
type textarea "Läbi telefoni piletit ostes tuleb Teil helistada lühinumbrile 17788. Seejärel t…"
type textarea "Телефонные звонки будут набраны из одного числа набранных очков 17788. Посмотри…"
type textarea "Läbi telefoni piletit ostes tuleb Teil helistada lühinumbrile 17788. Seejärel t…"
click at [1331, 93] on span "English" at bounding box center [1326, 91] width 43 height 18
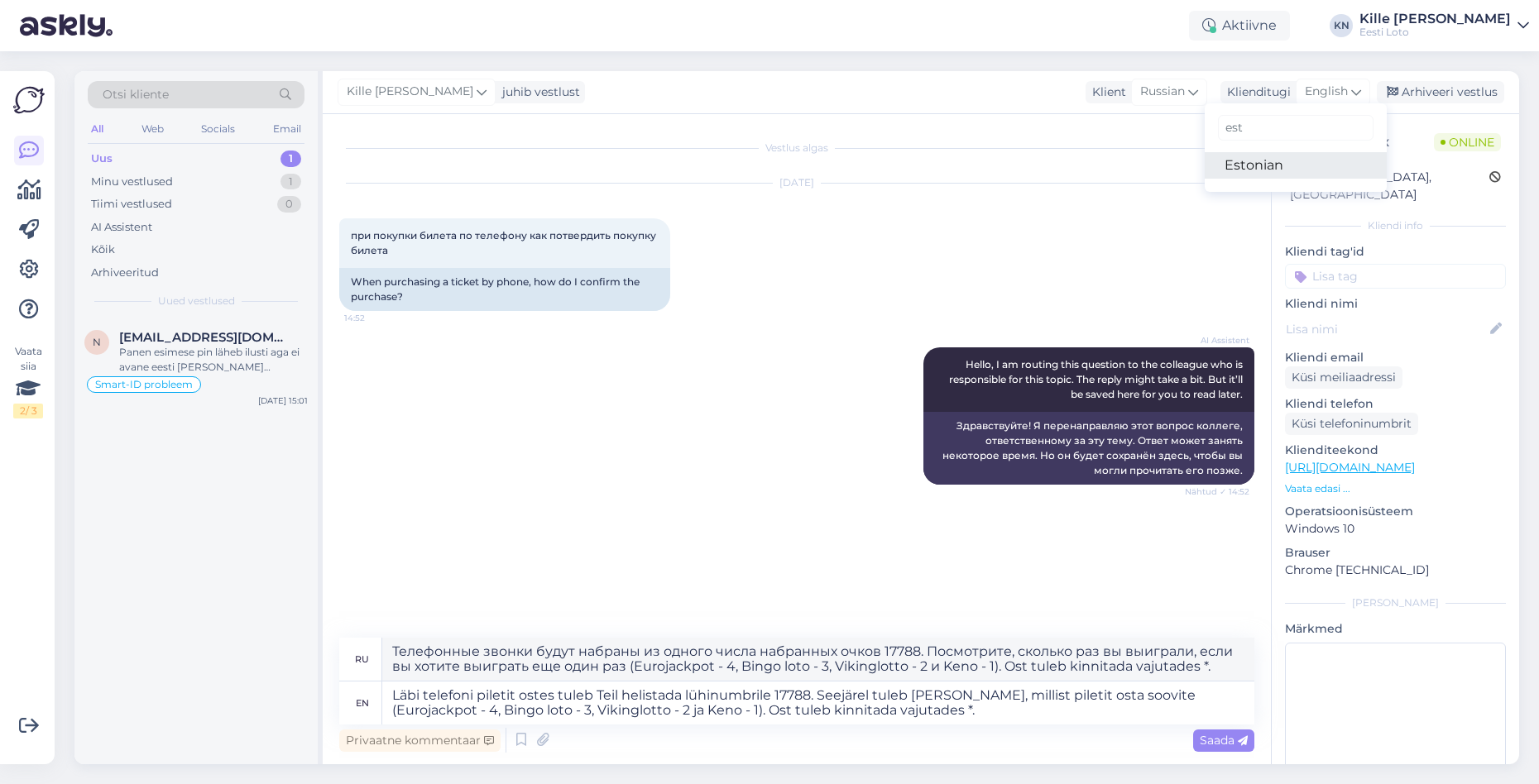
type input "est"
click at [1281, 160] on link "Estonian" at bounding box center [1296, 165] width 182 height 27
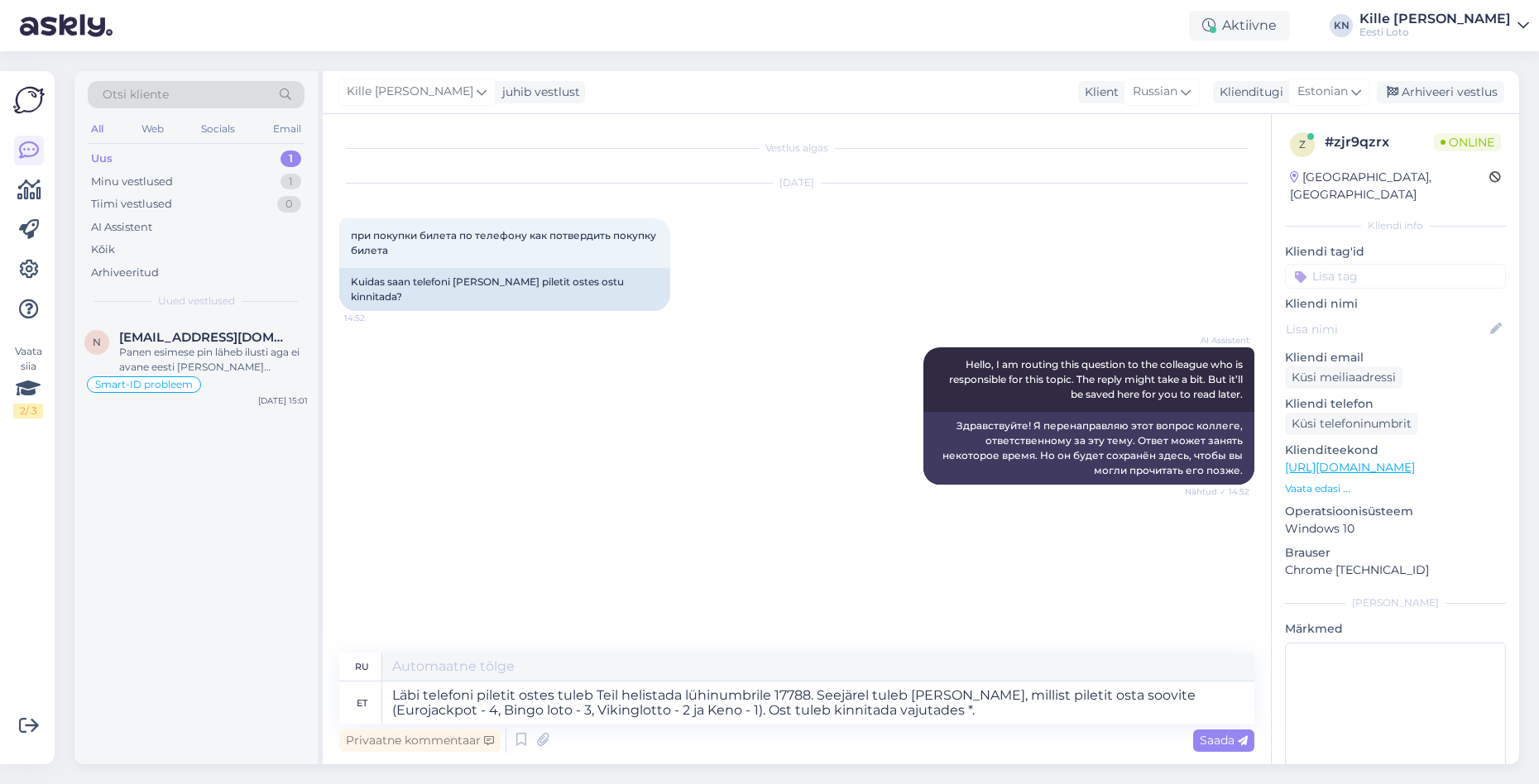
type textarea "При покупке билета по телефону необходимо позвонить на короткий номер 17788. За…"
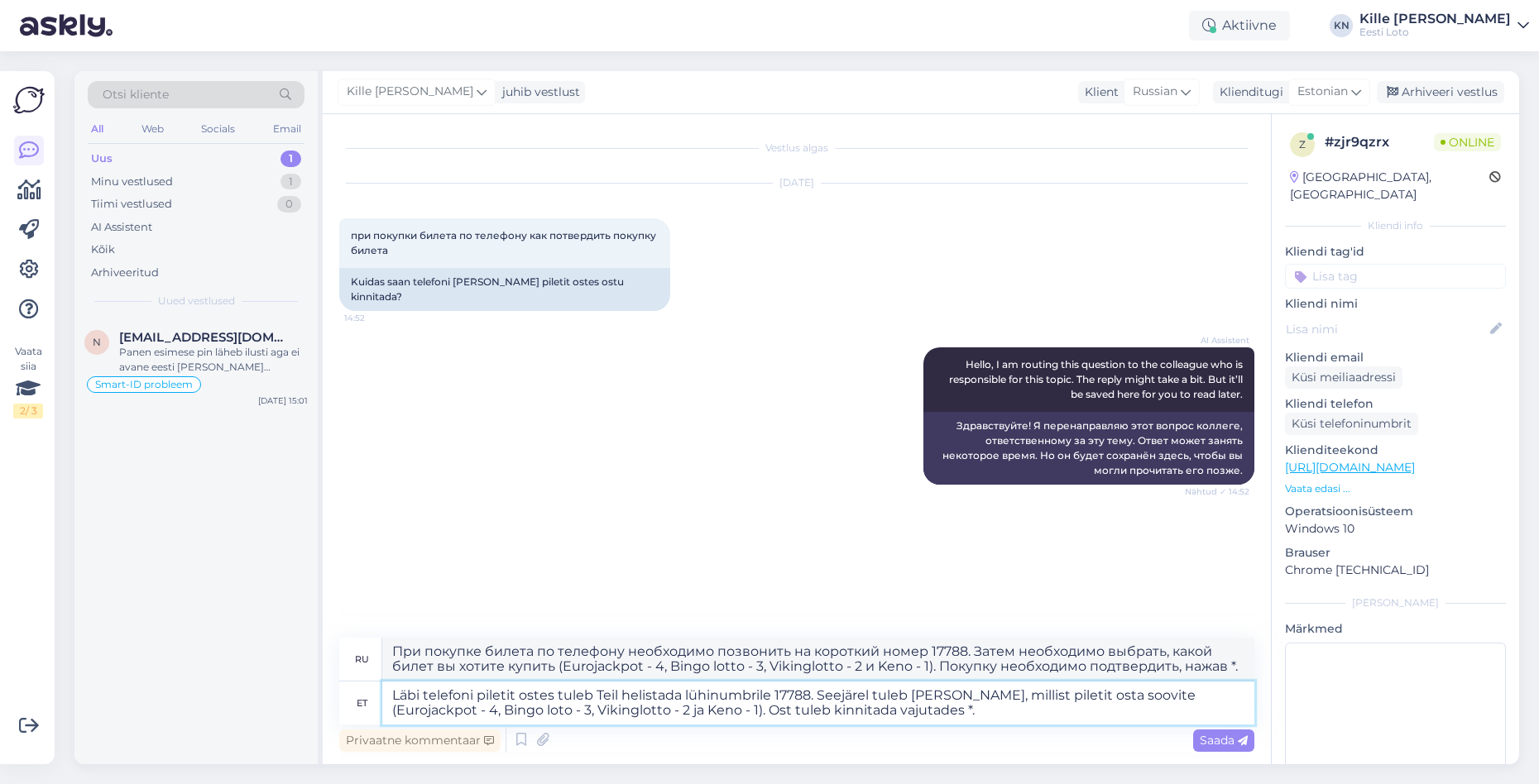
click at [999, 715] on textarea "Läbi telefoni piletit ostes tuleb Teil helistada lühinumbrile 17788. Seejärel t…" at bounding box center [818, 703] width 872 height 43
drag, startPoint x: 871, startPoint y: 711, endPoint x: 944, endPoint y: 703, distance: 73.4
click at [871, 711] on textarea "Läbi telefoni piletit ostes tuleb Teil helistada lühinumbrile 17788. Seejärel t…" at bounding box center [818, 703] width 872 height 43
type textarea "Läbi telefoni piletit ostes tuleb Teil helistada lühinumbrile 17788. Seejärel t…"
type textarea "При покупке билета по телефону необходимо позвонить на короткий номер 17788. За…"
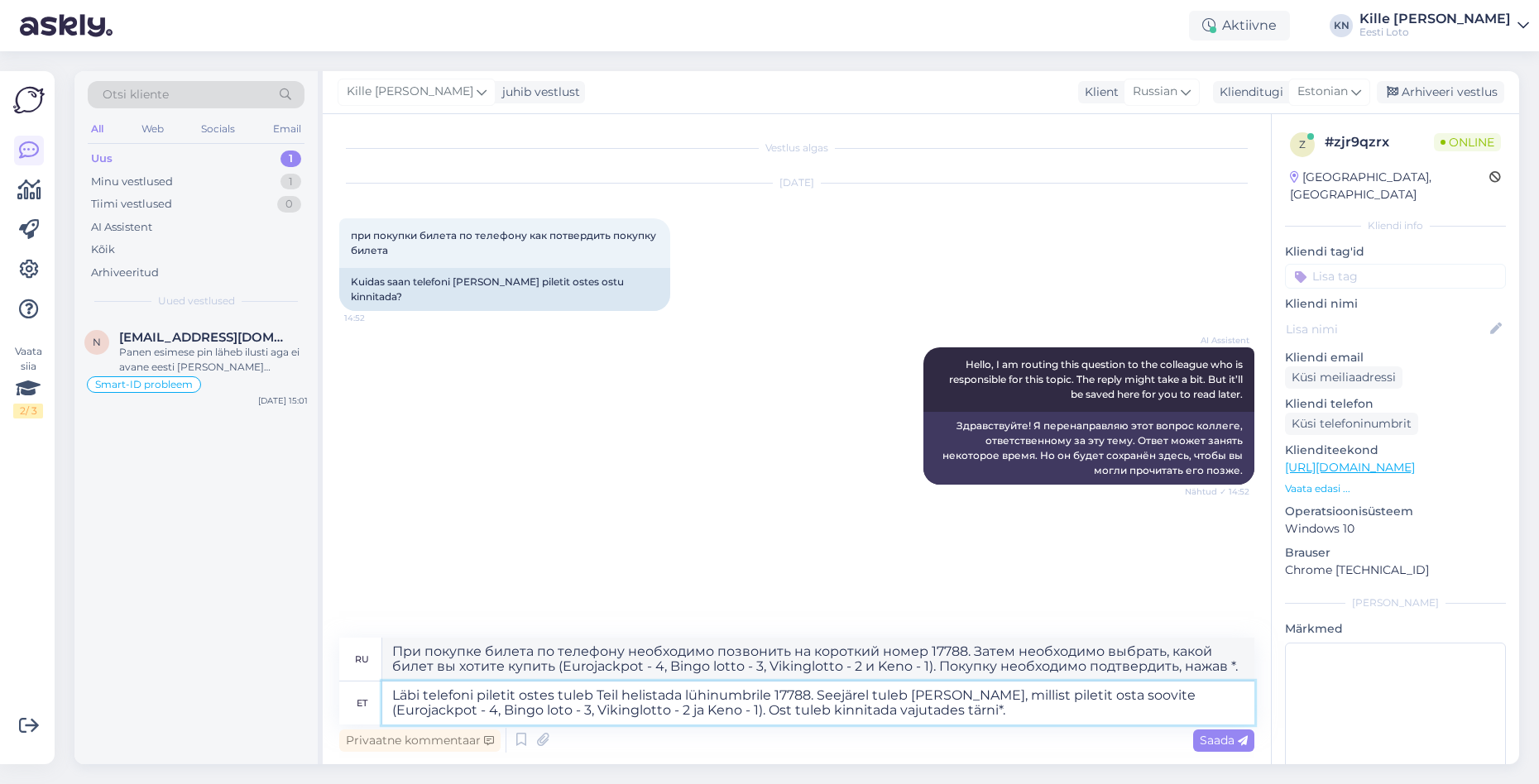
type textarea "Läbi telefoni piletit ostes tuleb Teil helistada lühinumbrile 17788. Seejärel t…"
type textarea "При покупке билета по телефону необходимо позвонить на короткий номер 17788. За…"
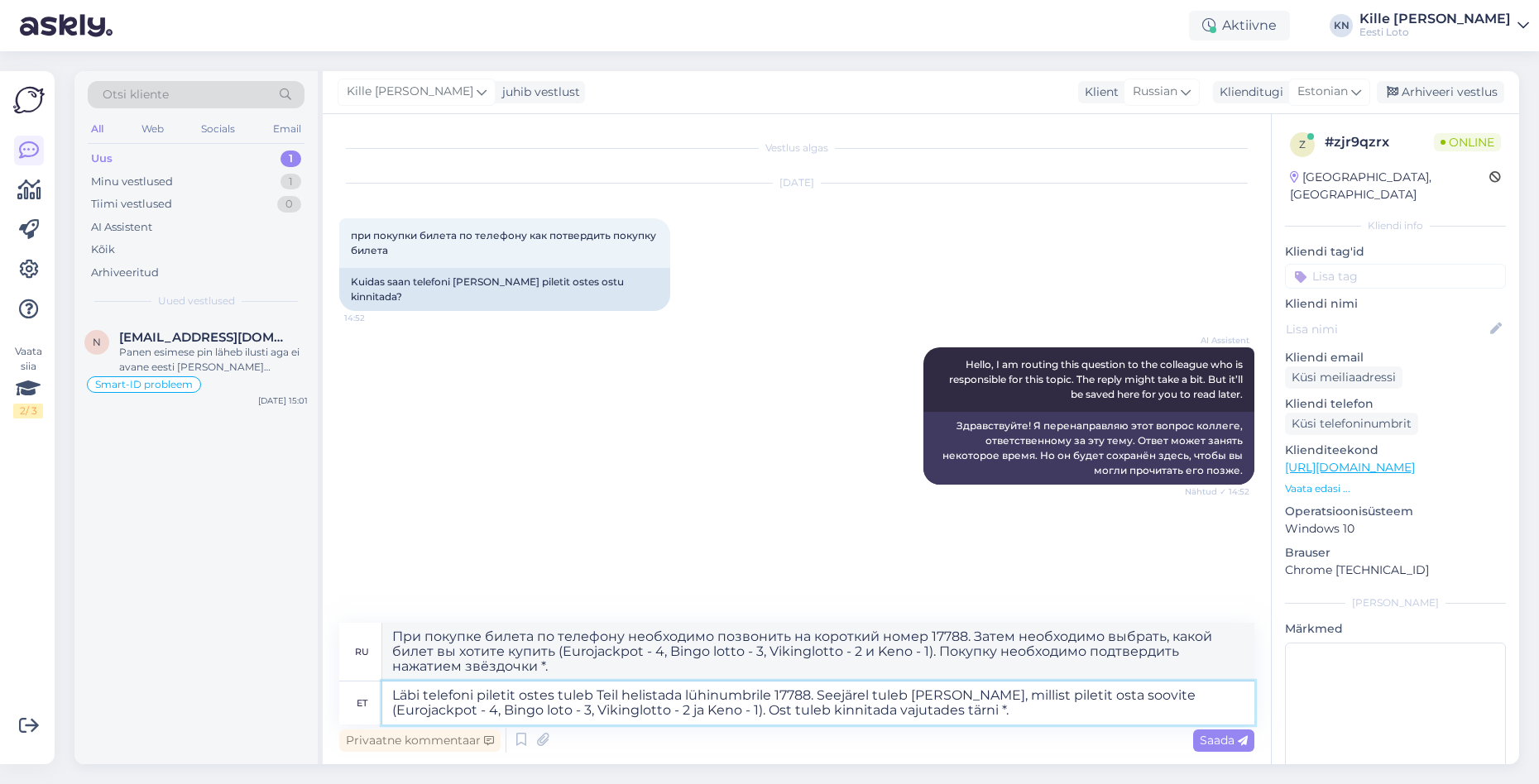
type textarea "Läbi telefoni piletit ostes tuleb Teil helistada lühinumbrile 17788. Seejärel t…"
type textarea "При покупке билета по телефону необходимо позвонить на короткий номер 17788. За…"
type textarea "Läbi telefoni piletit ostes tuleb Teil helistada lühinumbrile 17788. Seejärel t…"
type textarea "При покупке билета по телефону необходимо позвонить на короткий номер 17788. За…"
click at [949, 715] on textarea "Läbi telefoni piletit ostes tuleb Teil helistada lühinumbrile 17788. Seejärel t…" at bounding box center [818, 703] width 872 height 43
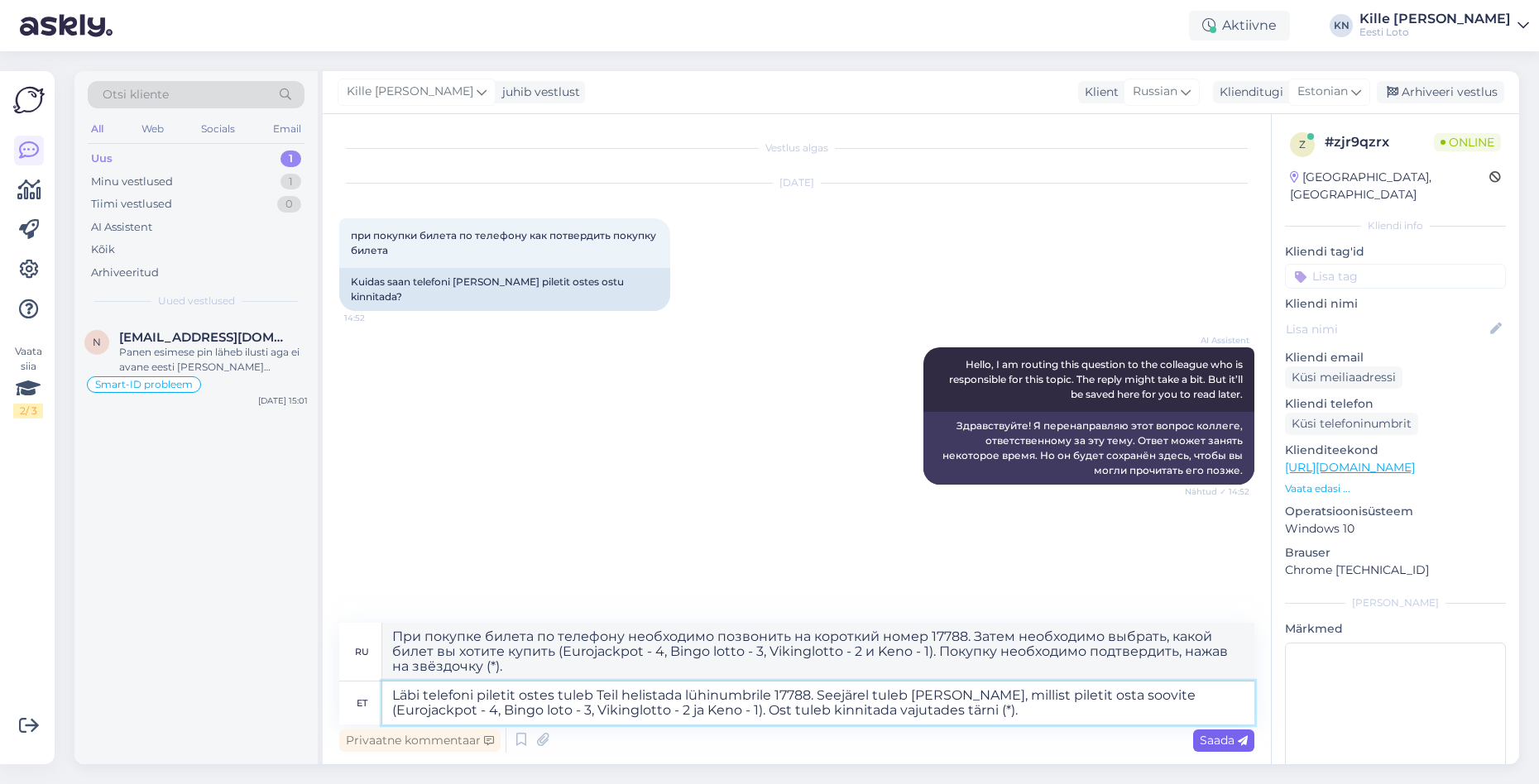
type textarea "Läbi telefoni piletit ostes tuleb Teil helistada lühinumbrile 17788. Seejärel t…"
click at [1232, 746] on span "Saada" at bounding box center [1224, 740] width 48 height 15
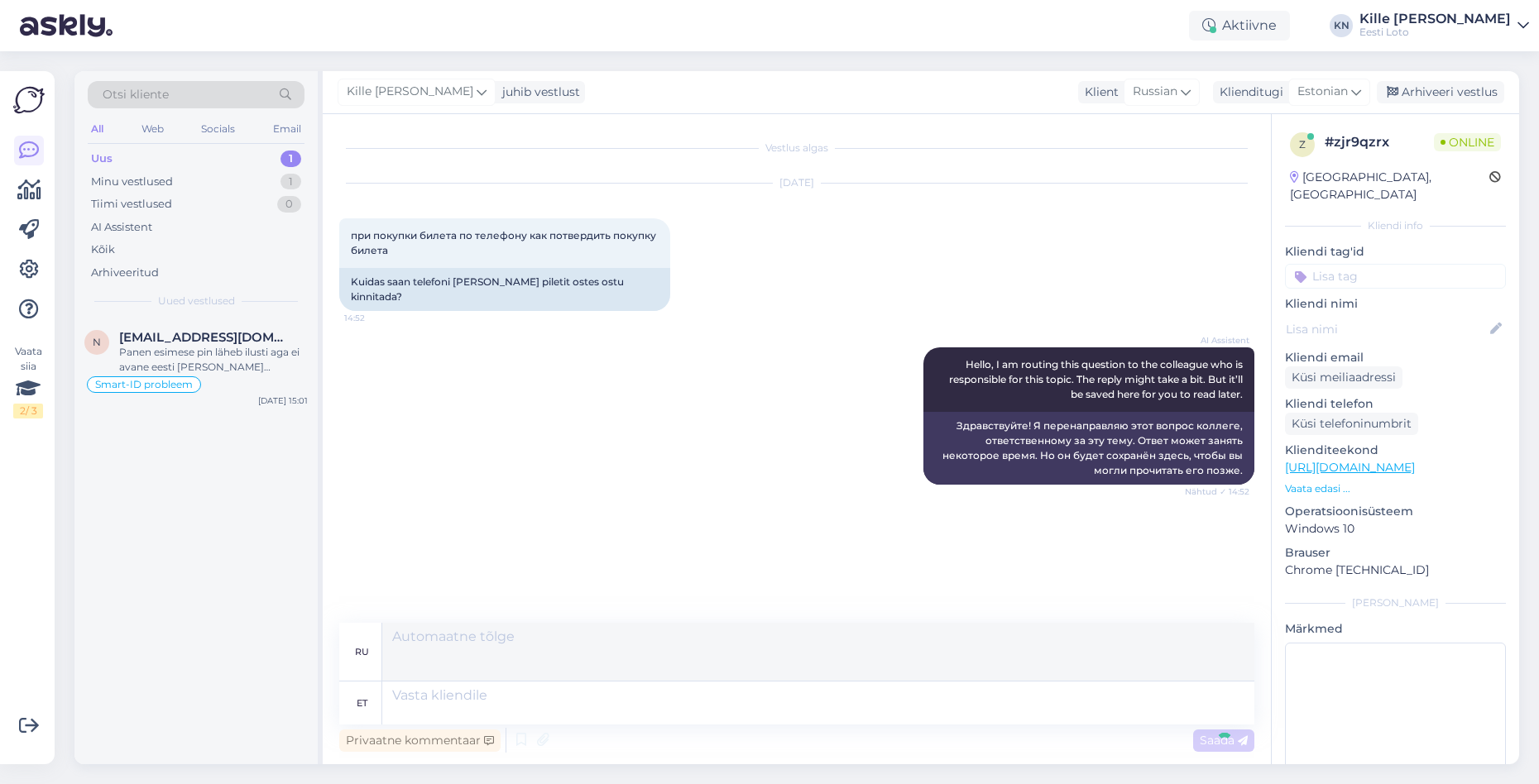
scroll to position [39, 0]
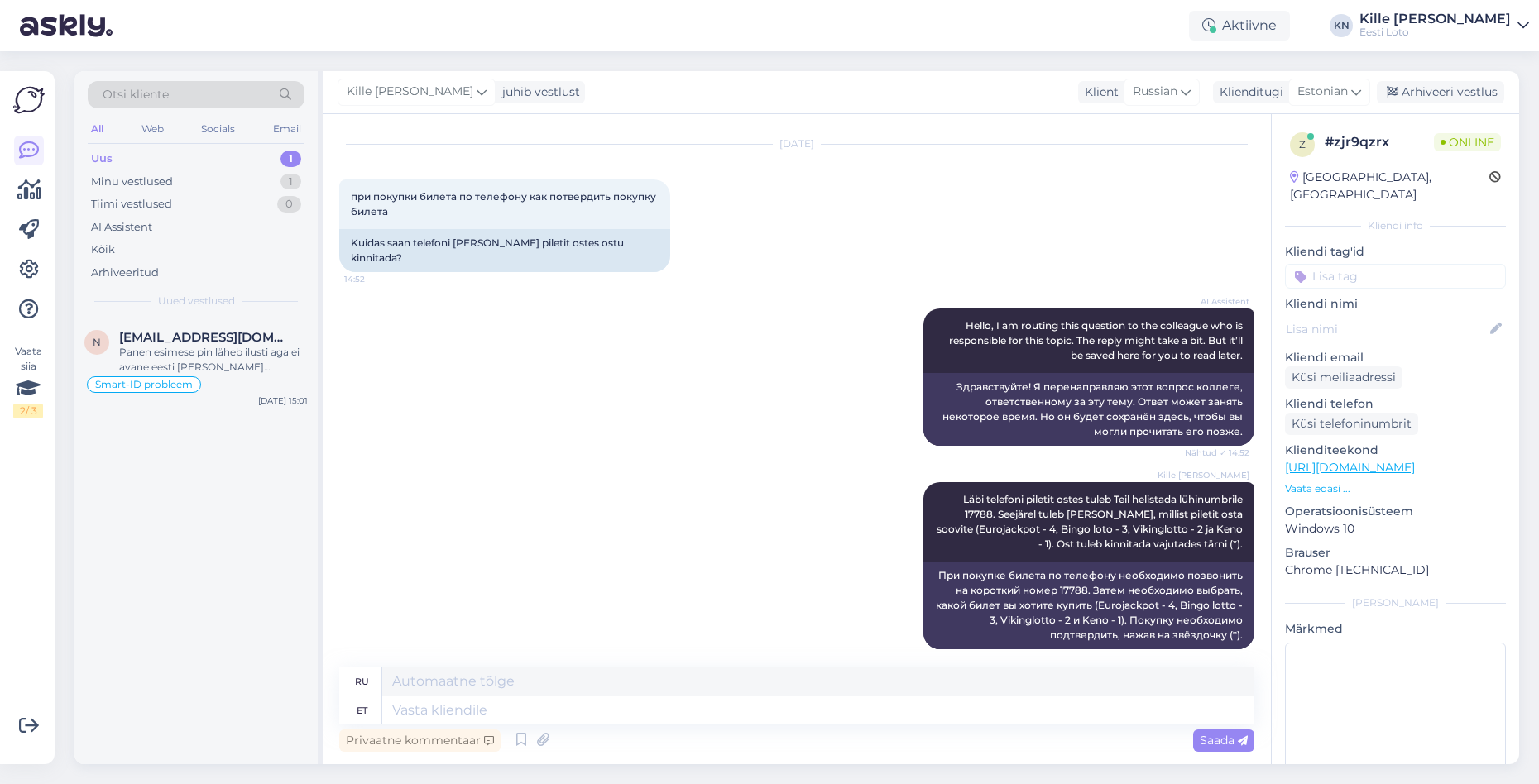
click at [1364, 264] on input at bounding box center [1396, 276] width 221 height 25
type input "m-lo"
click at [1391, 317] on span "M-loto" at bounding box center [1396, 321] width 33 height 10
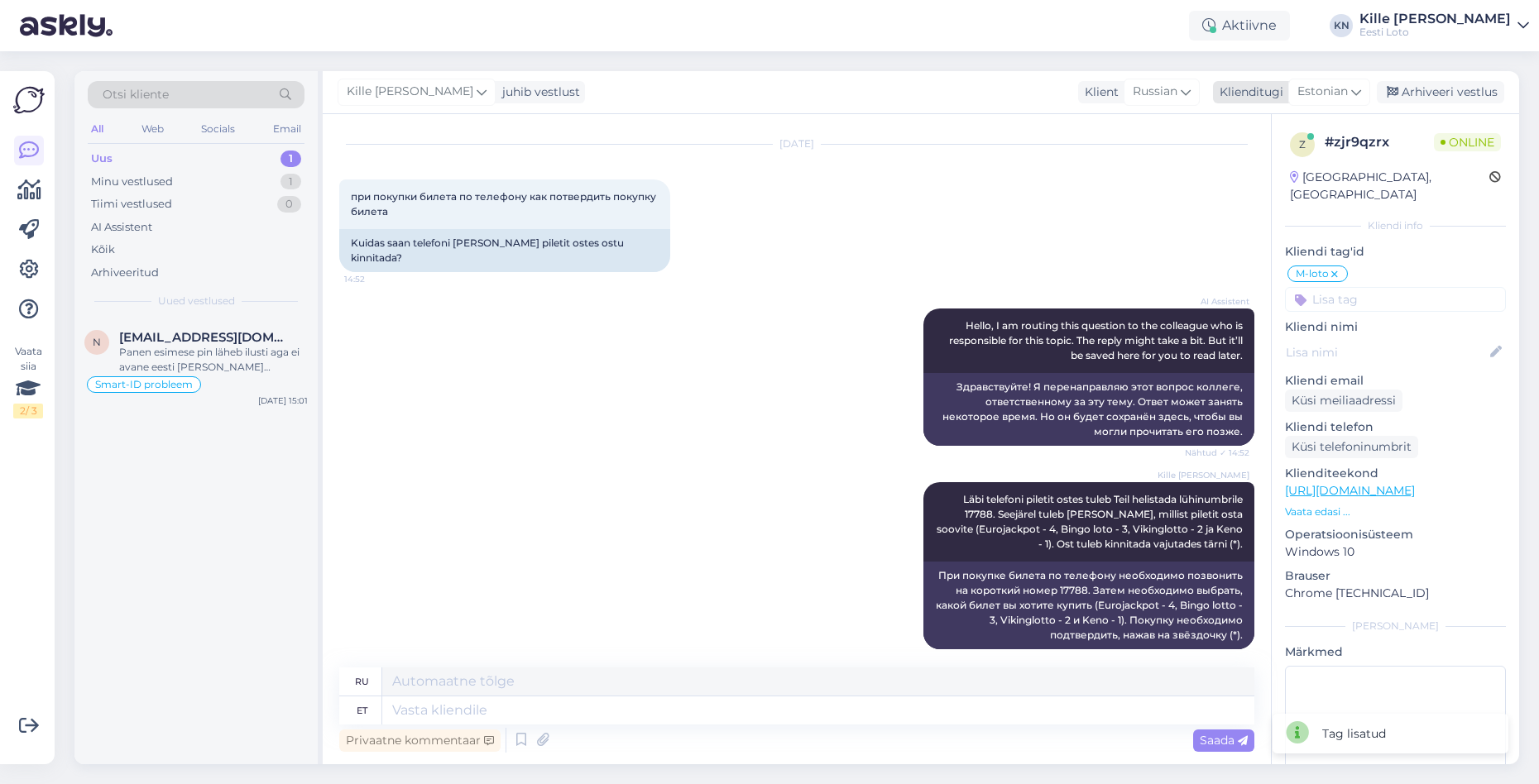
click at [1409, 98] on div "Arhiveeri vestlus" at bounding box center [1440, 92] width 127 height 22
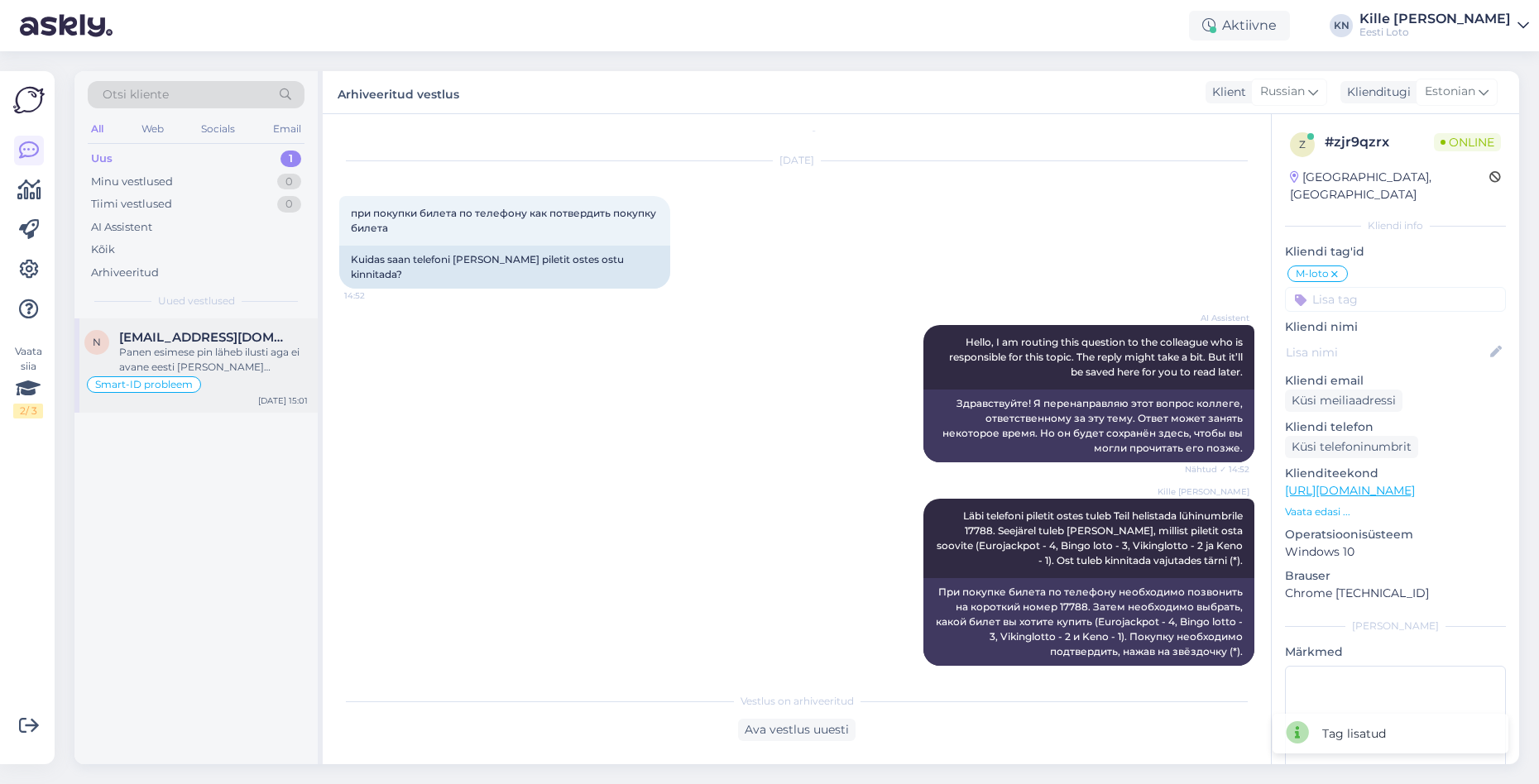
click at [223, 327] on div "n [EMAIL_ADDRESS][DOMAIN_NAME] Panen esimese pin läheb ilusti aga ei avane eest…" at bounding box center [196, 365] width 243 height 94
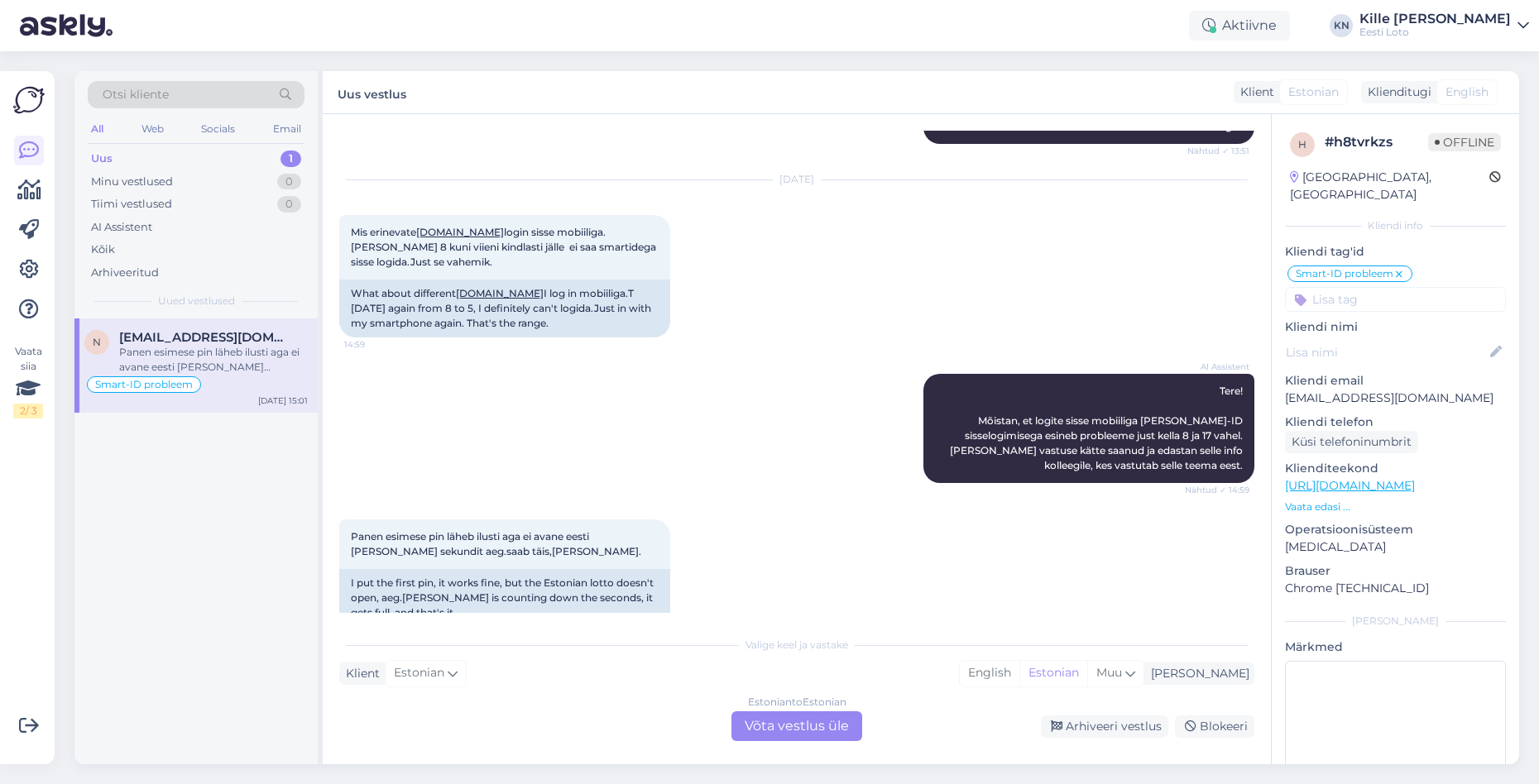
scroll to position [2212, 0]
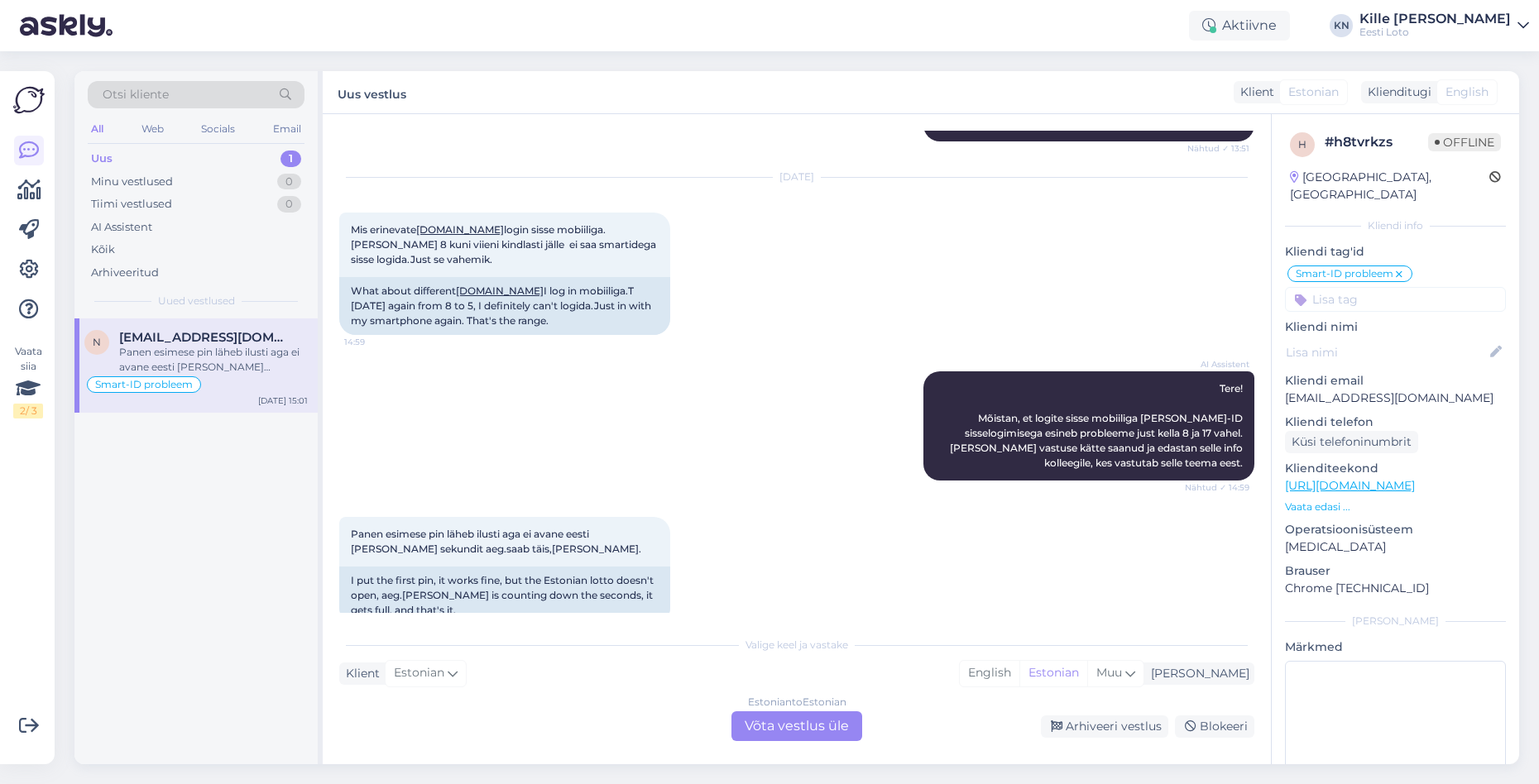
click at [142, 102] on span "Otsi kliente" at bounding box center [135, 94] width 66 height 17
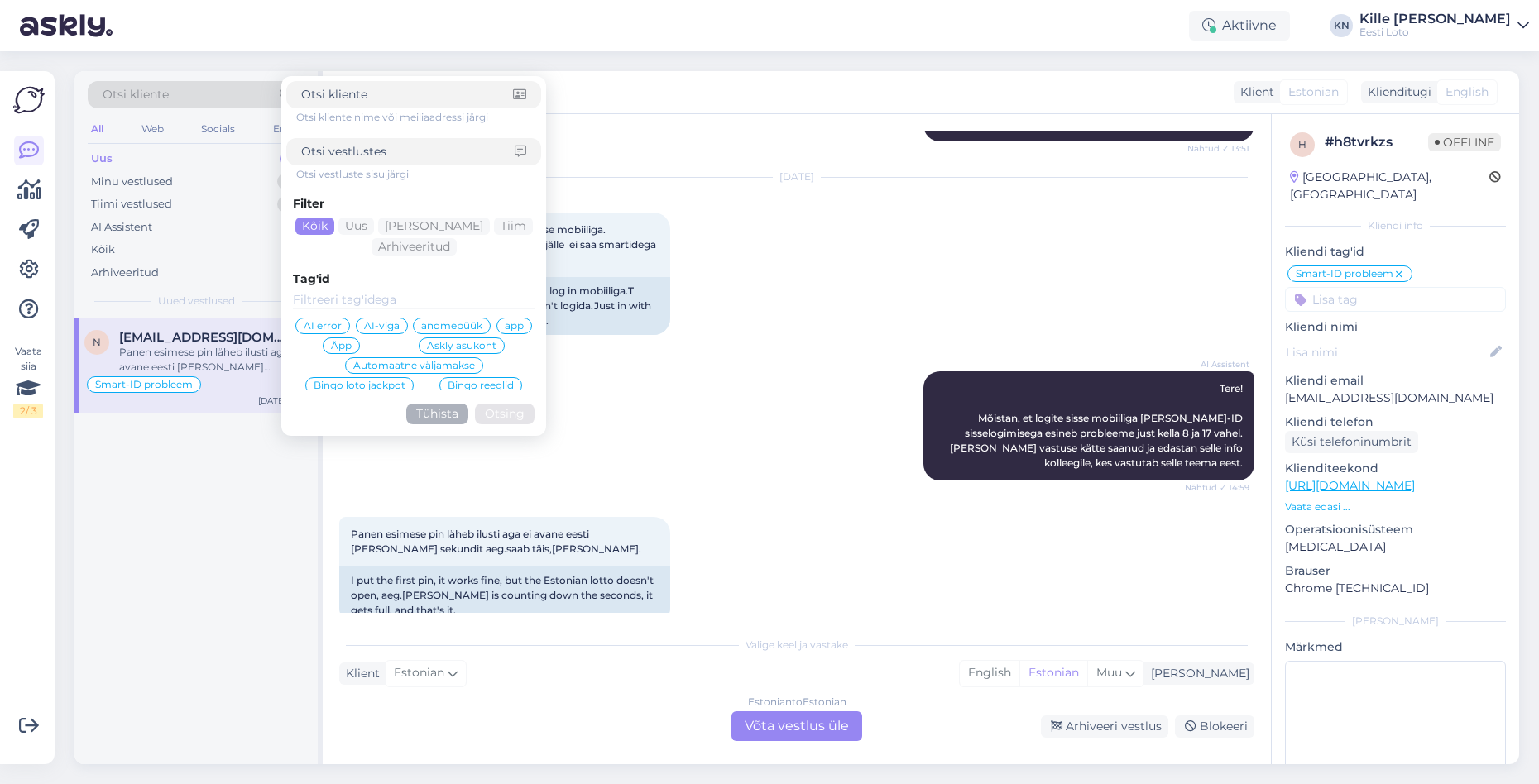
click at [350, 148] on input at bounding box center [407, 151] width 213 height 17
type input "operatsioon"
click at [511, 414] on button "Otsing" at bounding box center [504, 413] width 59 height 21
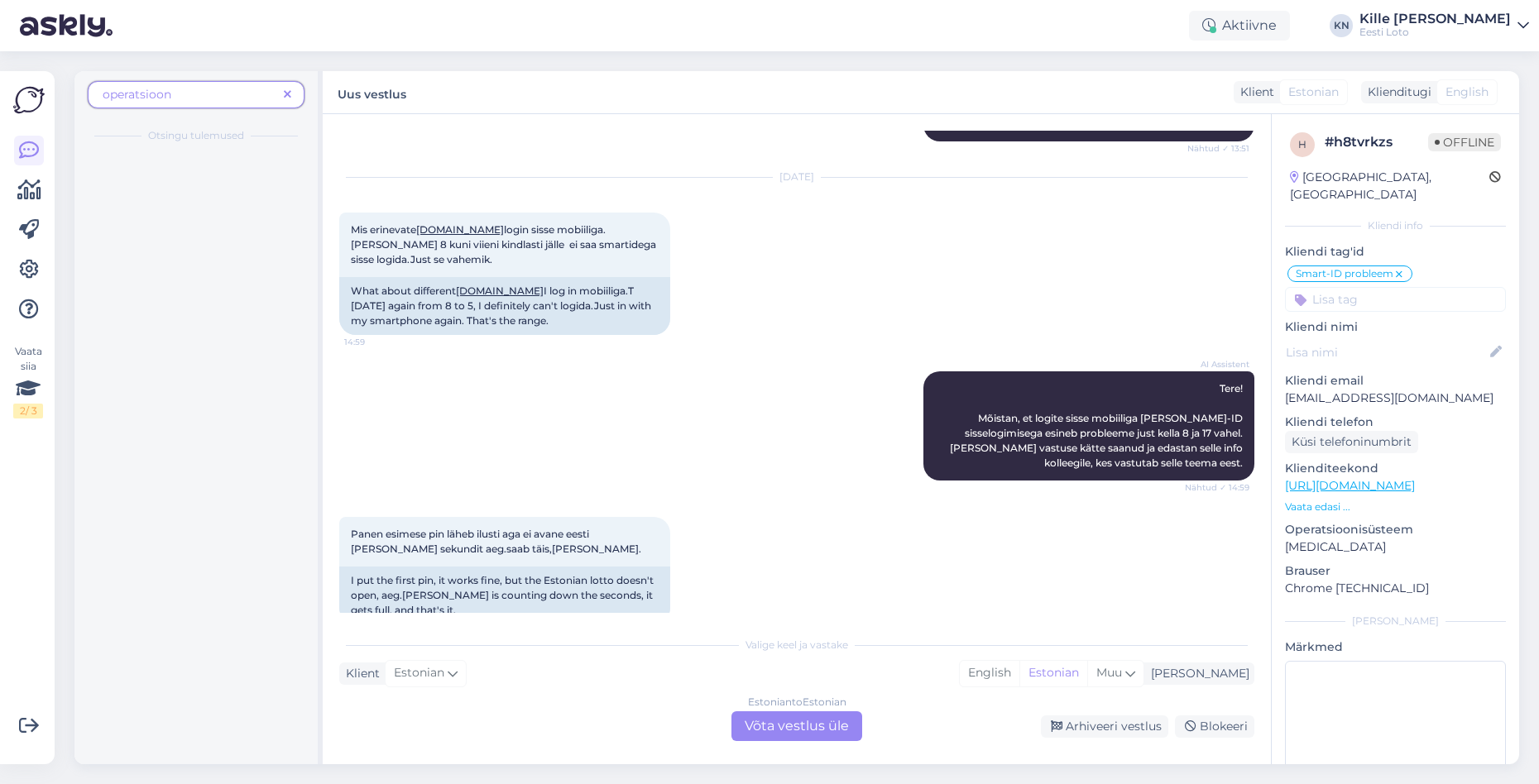
click at [204, 100] on span "operatsioon" at bounding box center [189, 94] width 175 height 17
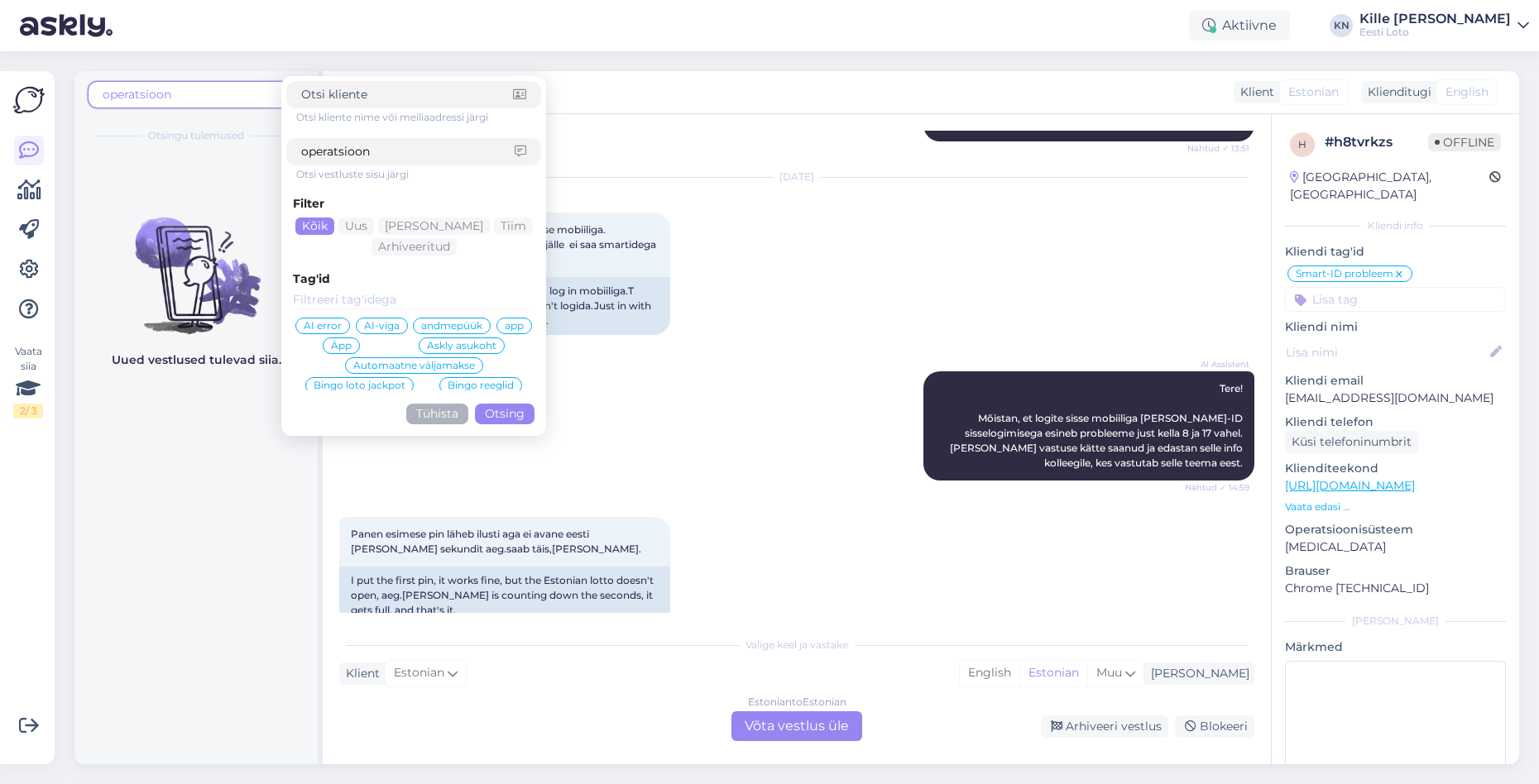
click at [382, 152] on input "operatsioon" at bounding box center [407, 151] width 213 height 17
type input "operatsioo"
click at [520, 407] on button "Otsing" at bounding box center [504, 413] width 59 height 21
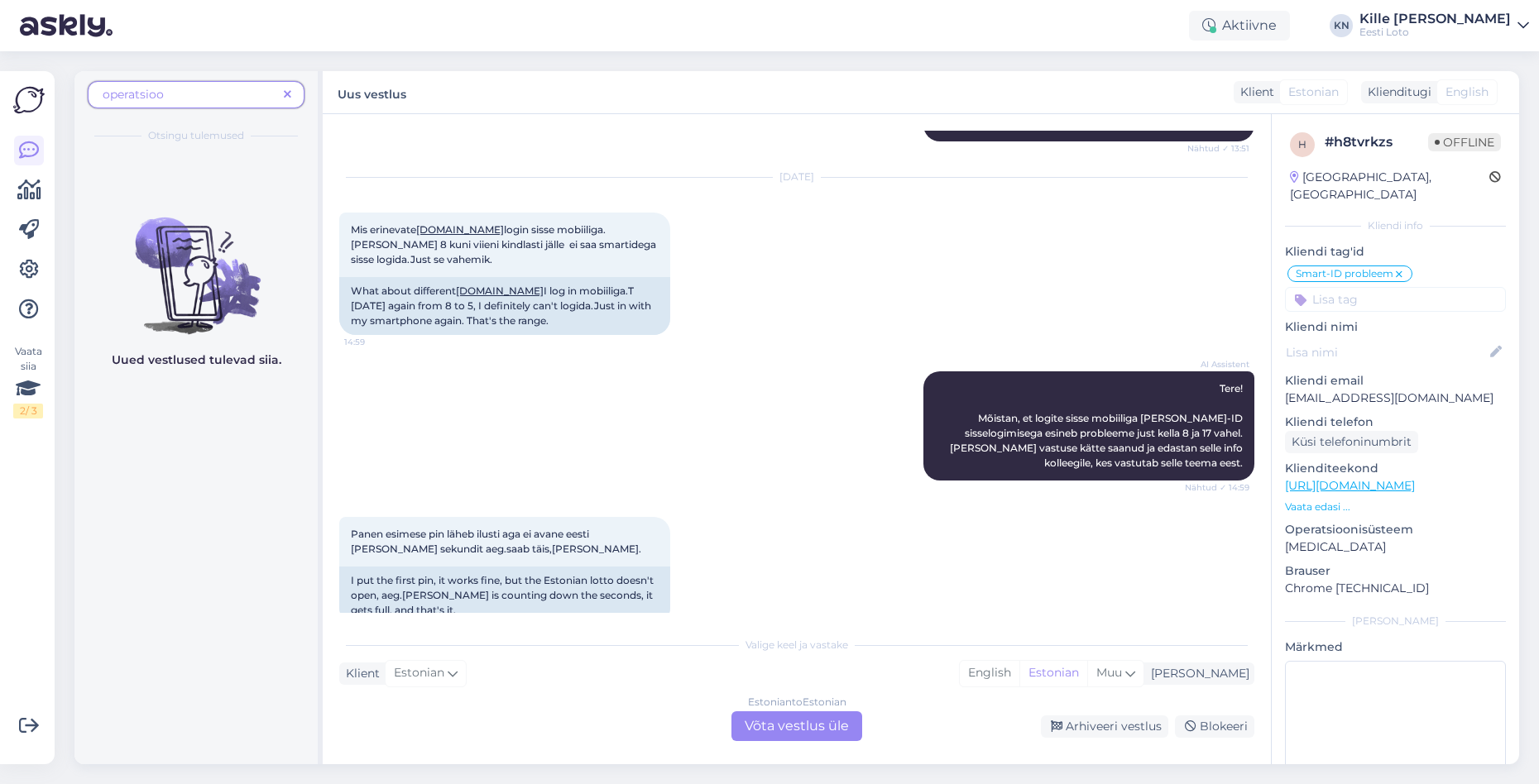
click at [222, 88] on span "operatsioo" at bounding box center [189, 94] width 175 height 17
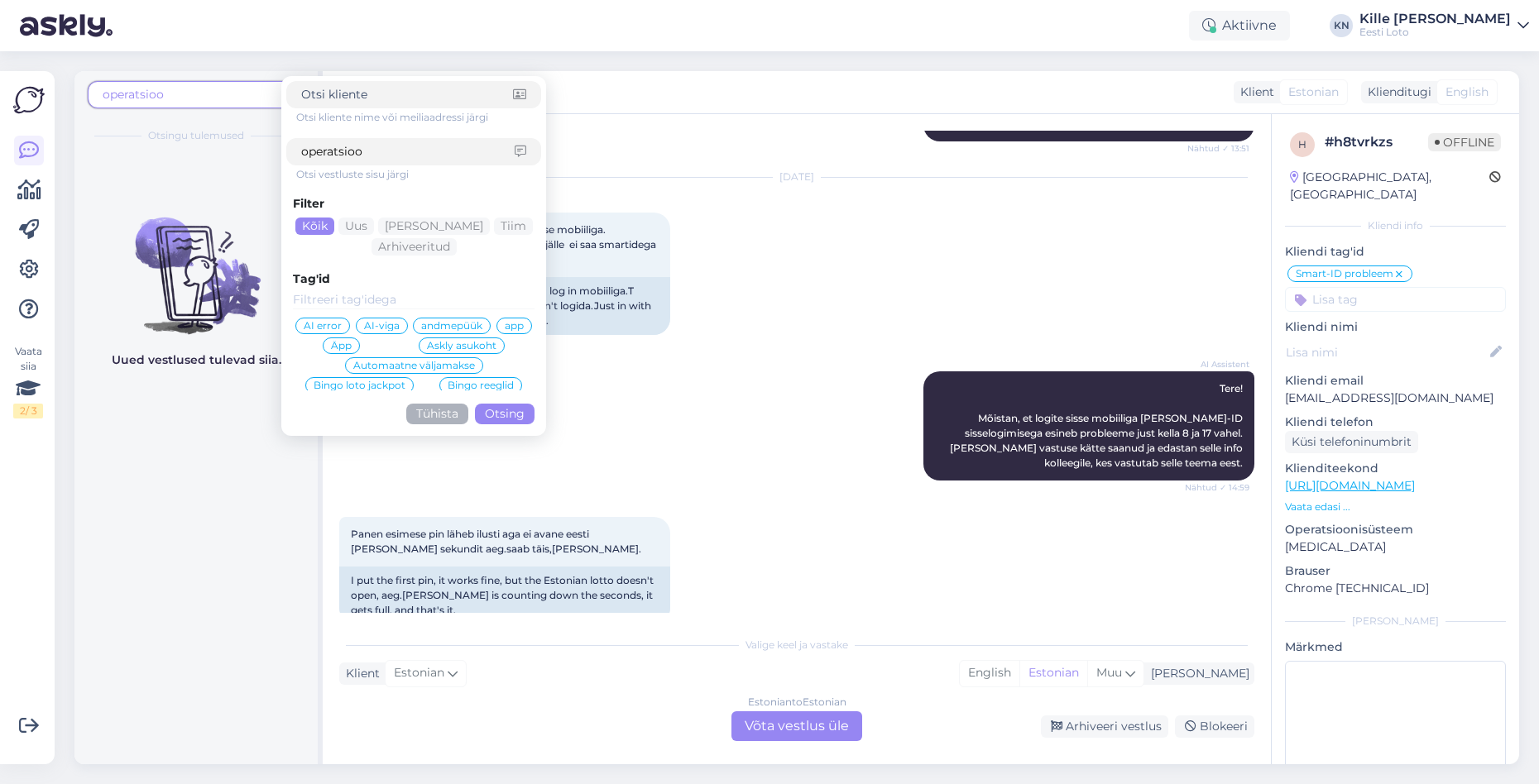
click at [375, 153] on input "operatsioo" at bounding box center [407, 151] width 213 height 17
drag, startPoint x: 791, startPoint y: 360, endPoint x: 770, endPoint y: 353, distance: 22.1
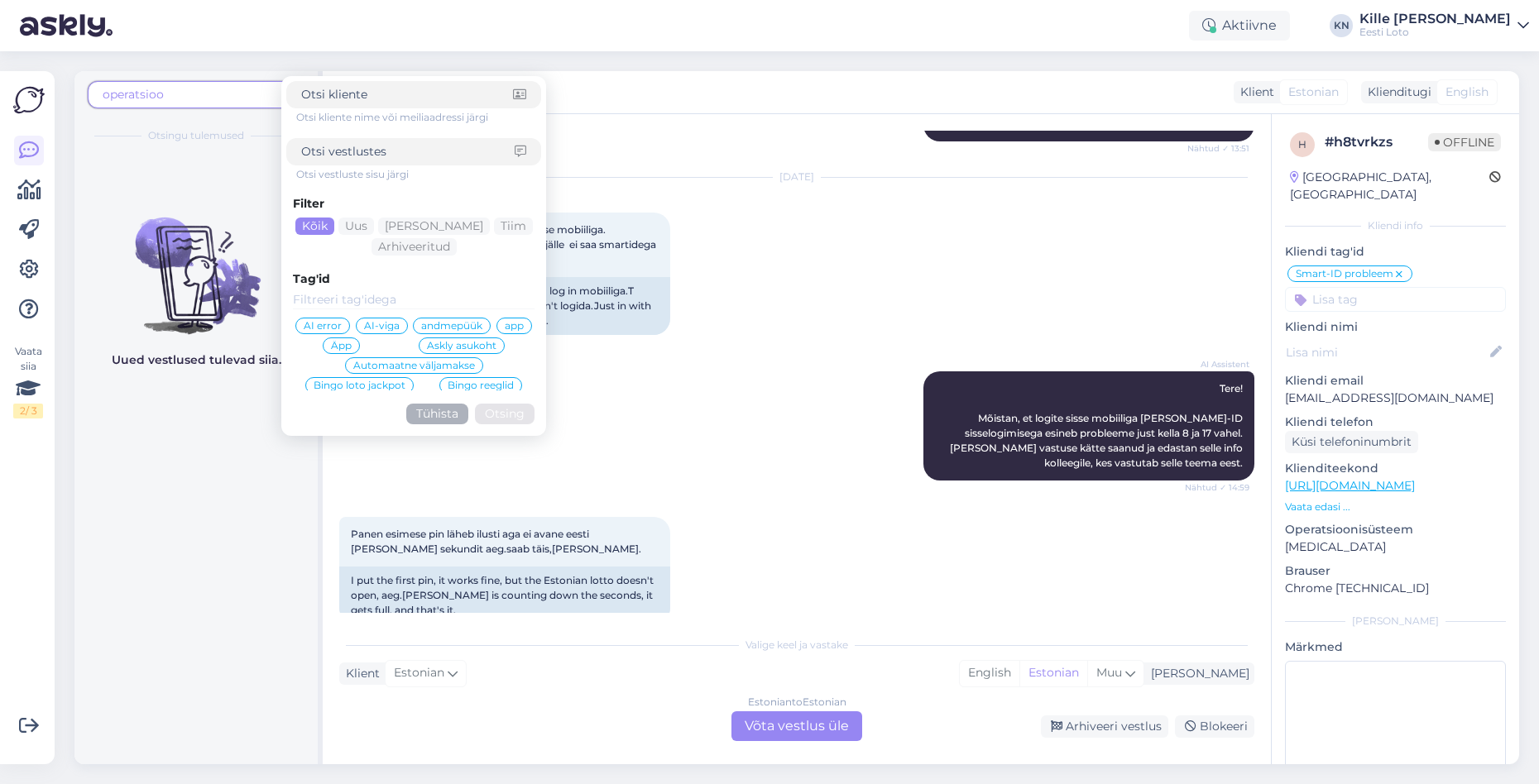
click at [791, 360] on div "AI Assistent Tere! Mõistan, et logite sisse mobiiliga [PERSON_NAME]-ID sisselog…" at bounding box center [797, 425] width 915 height 145
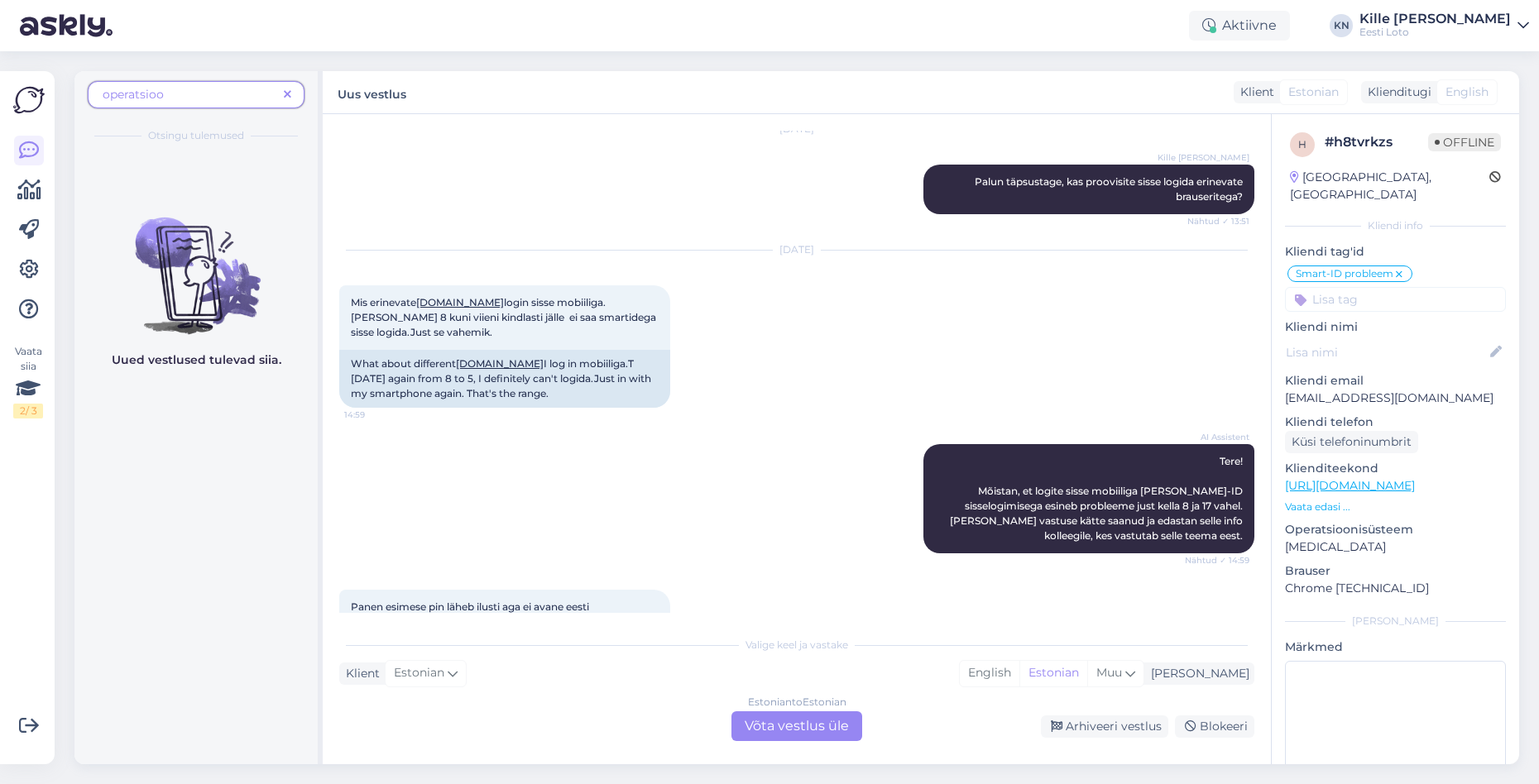
scroll to position [2134, 0]
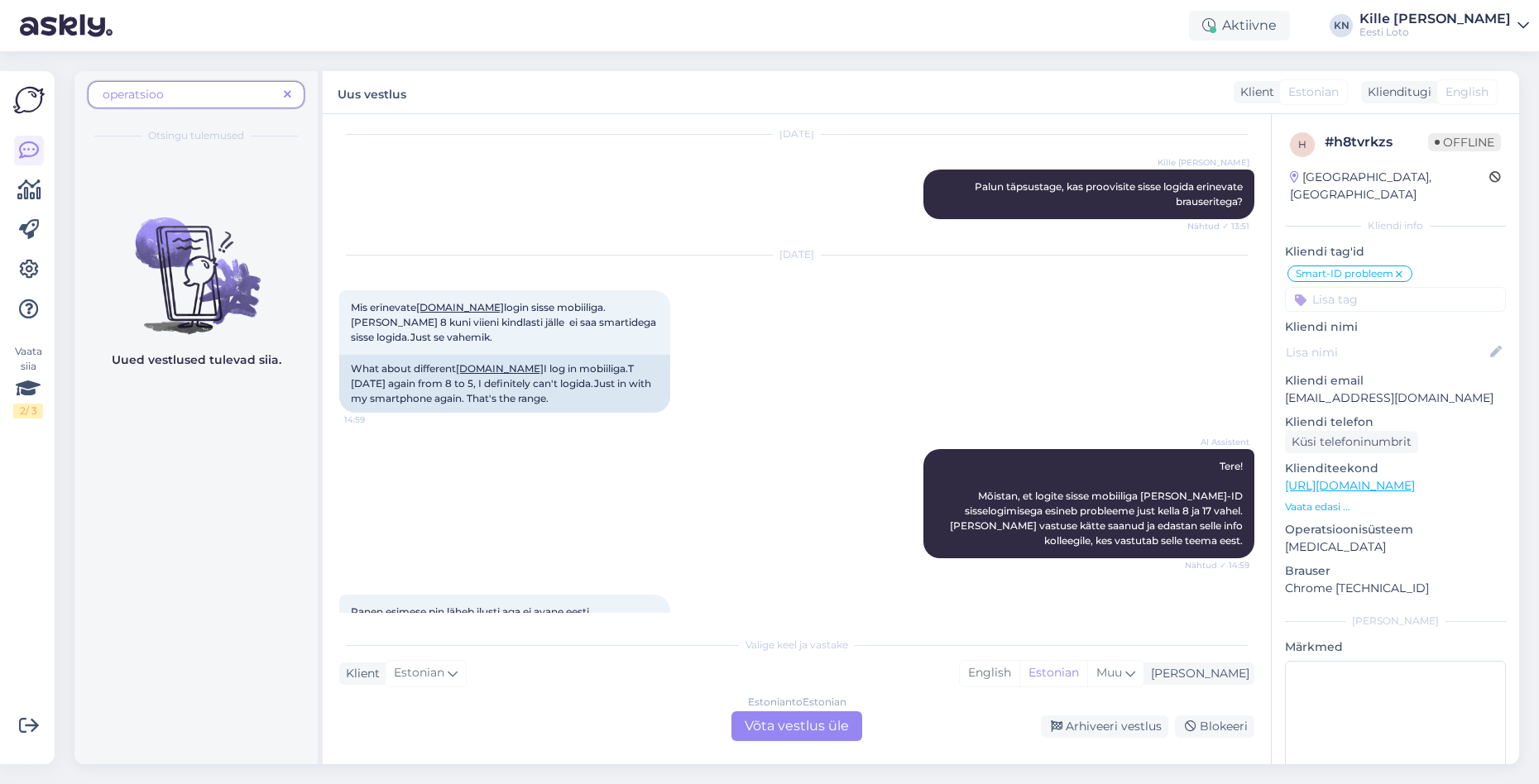
click at [187, 94] on span "operatsioo" at bounding box center [189, 94] width 175 height 17
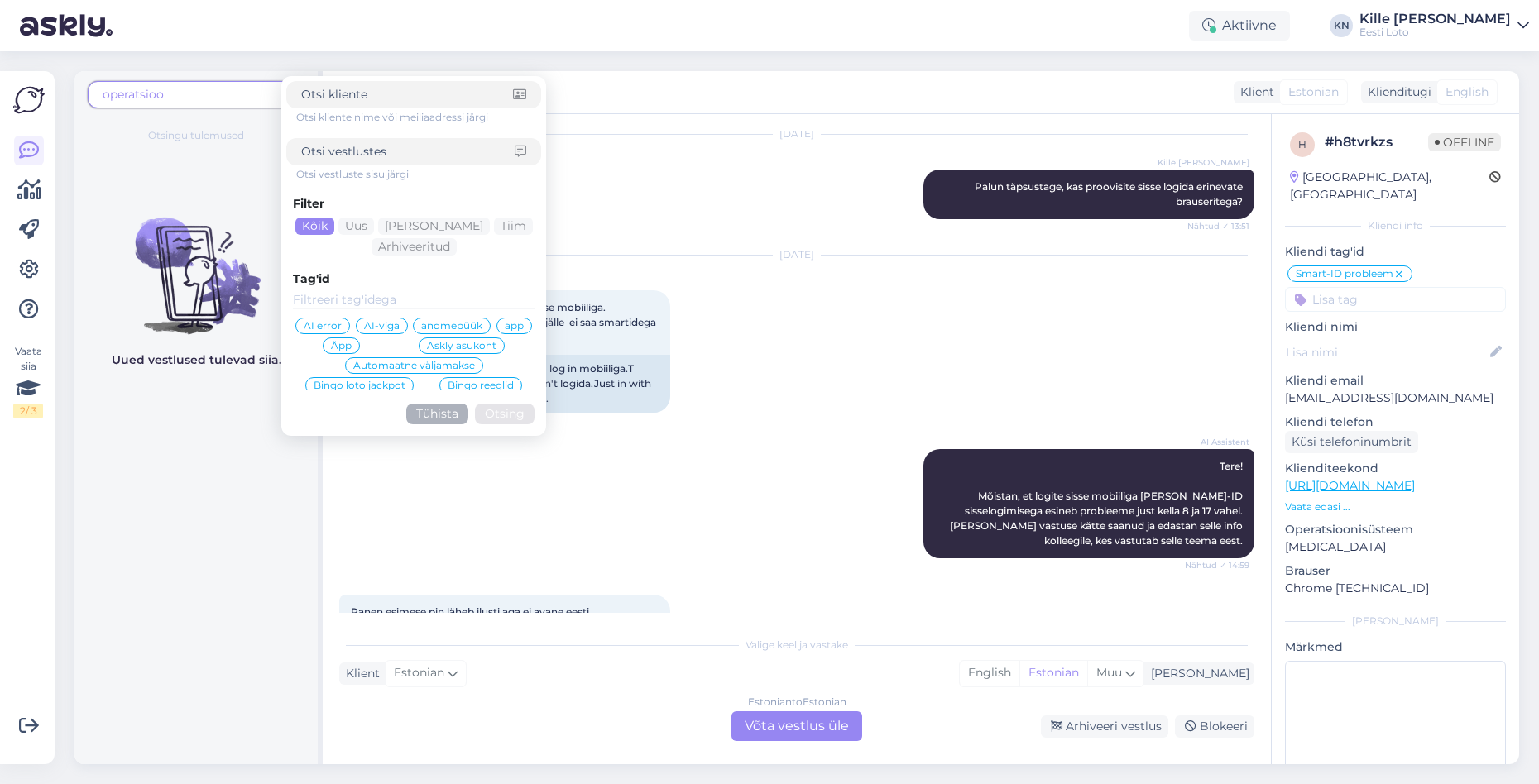
type input "m"
click at [334, 160] on input at bounding box center [407, 151] width 213 height 17
type input "operatsioonisüsteem"
click at [496, 417] on button "Otsing" at bounding box center [504, 413] width 59 height 21
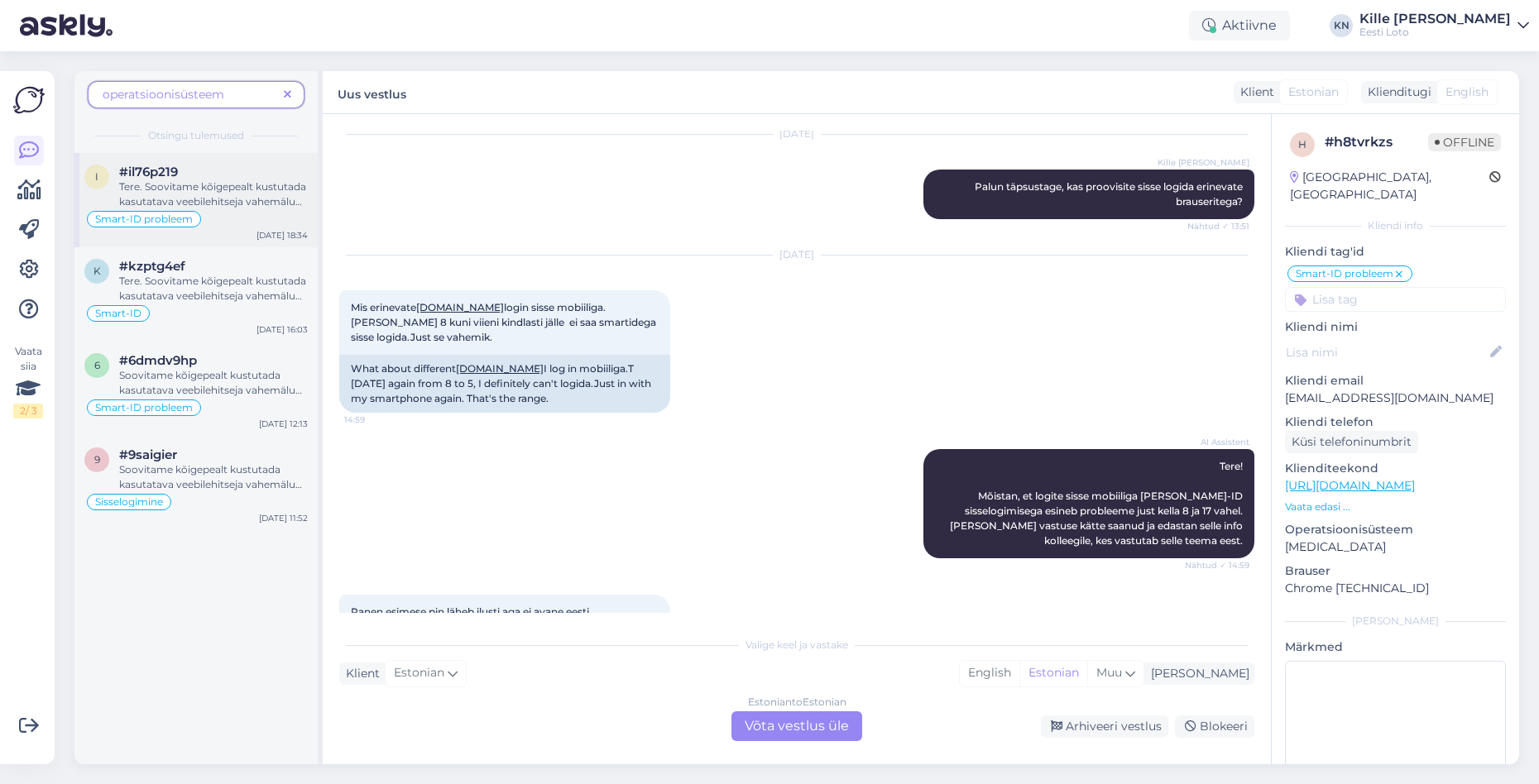
click at [187, 173] on div "#il76p219" at bounding box center [213, 172] width 188 height 15
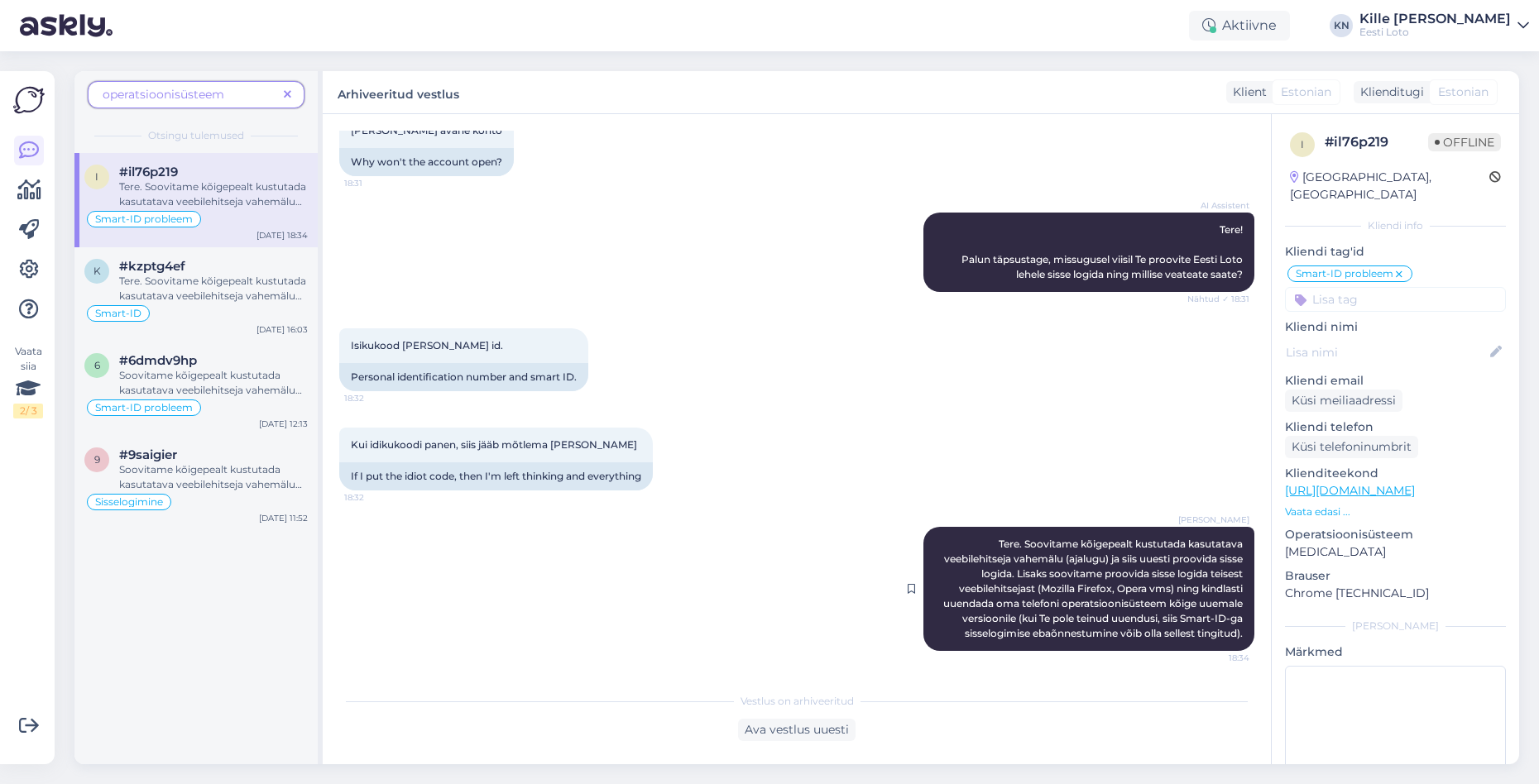
scroll to position [97, 0]
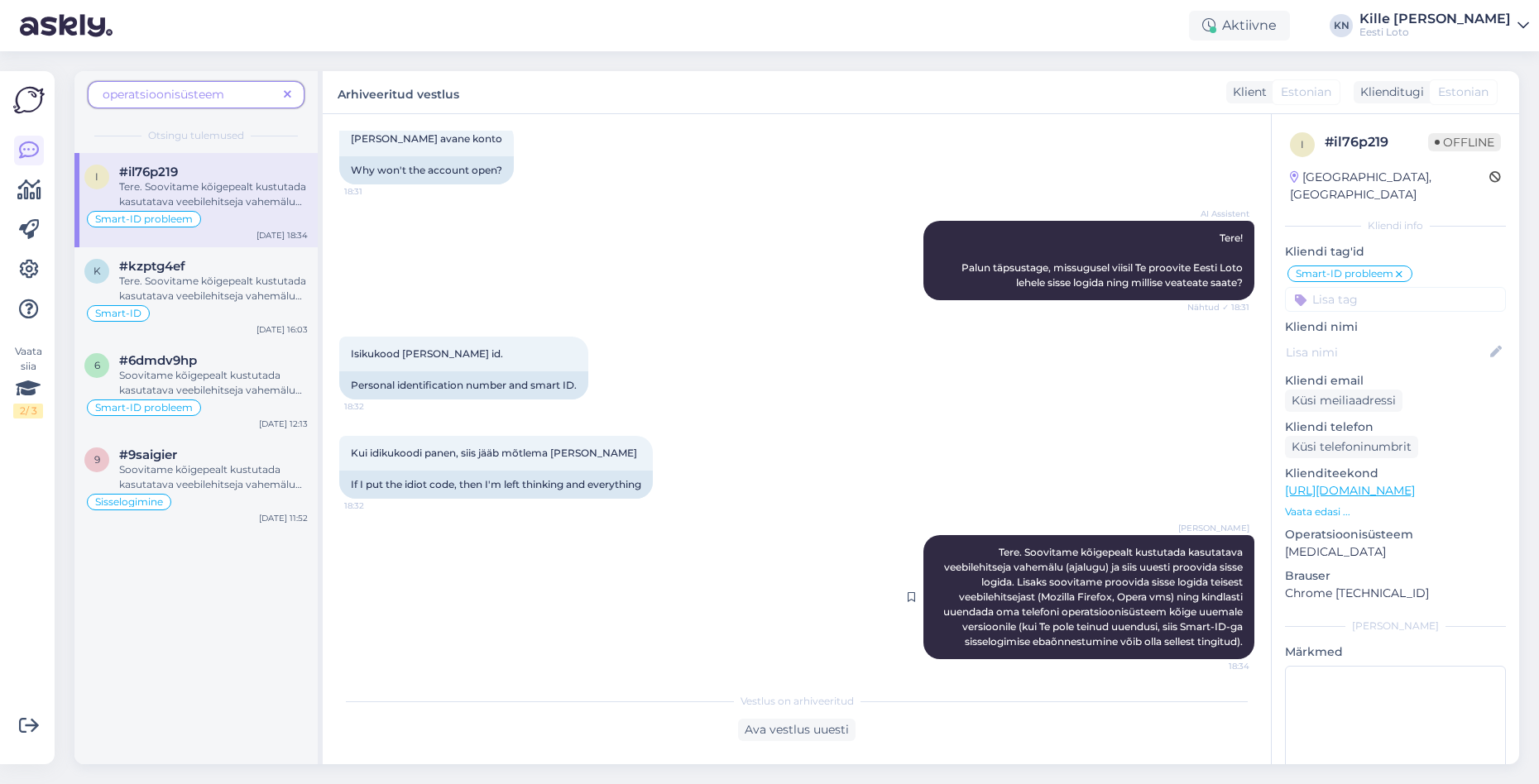
drag, startPoint x: 997, startPoint y: 550, endPoint x: 1226, endPoint y: 636, distance: 244.6
click at [1245, 650] on div "[PERSON_NAME] Tere. Soovitame kõigepealt kustutada kasutatava veebilehitseja va…" at bounding box center [1089, 597] width 331 height 124
copy span "Tere. Soovitame kõigepealt kustutada kasutatava veebilehitseja vahemälu (ajalug…"
click at [287, 95] on icon at bounding box center [287, 95] width 7 height 12
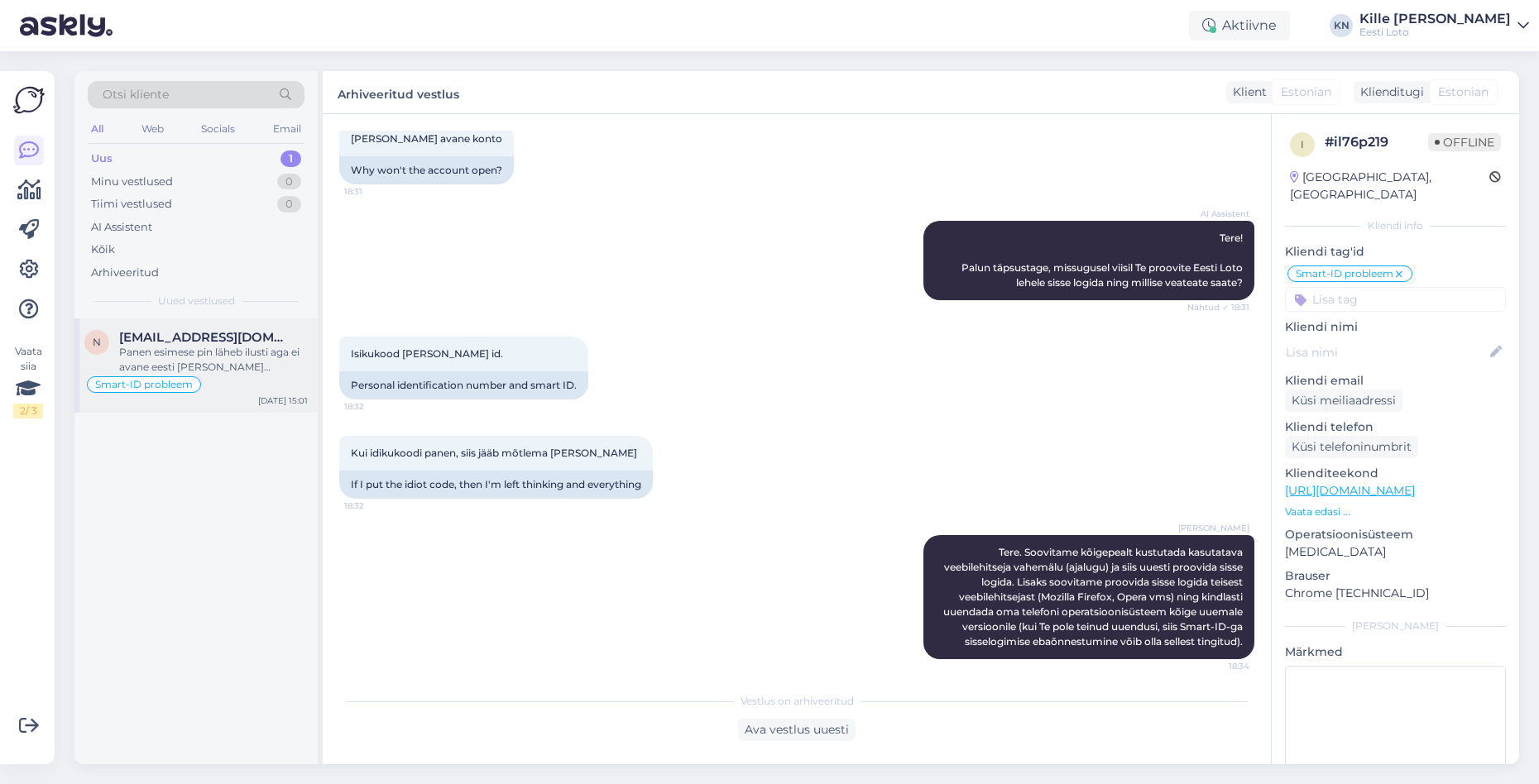
click at [224, 349] on div "Panen esimese pin läheb ilusti aga ei avane eesti [PERSON_NAME] sekundit aeg.sa…" at bounding box center [213, 360] width 188 height 30
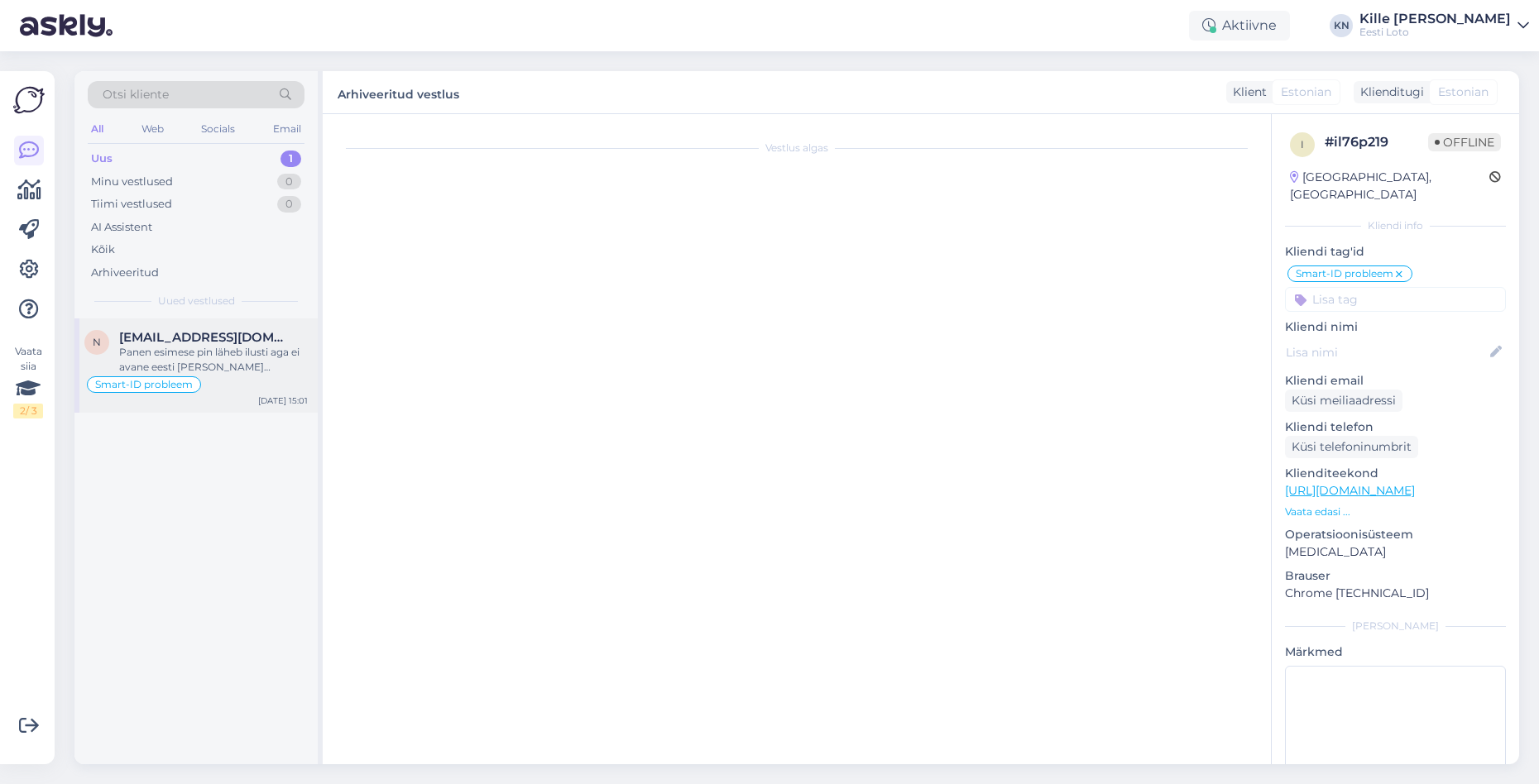
scroll to position [2212, 0]
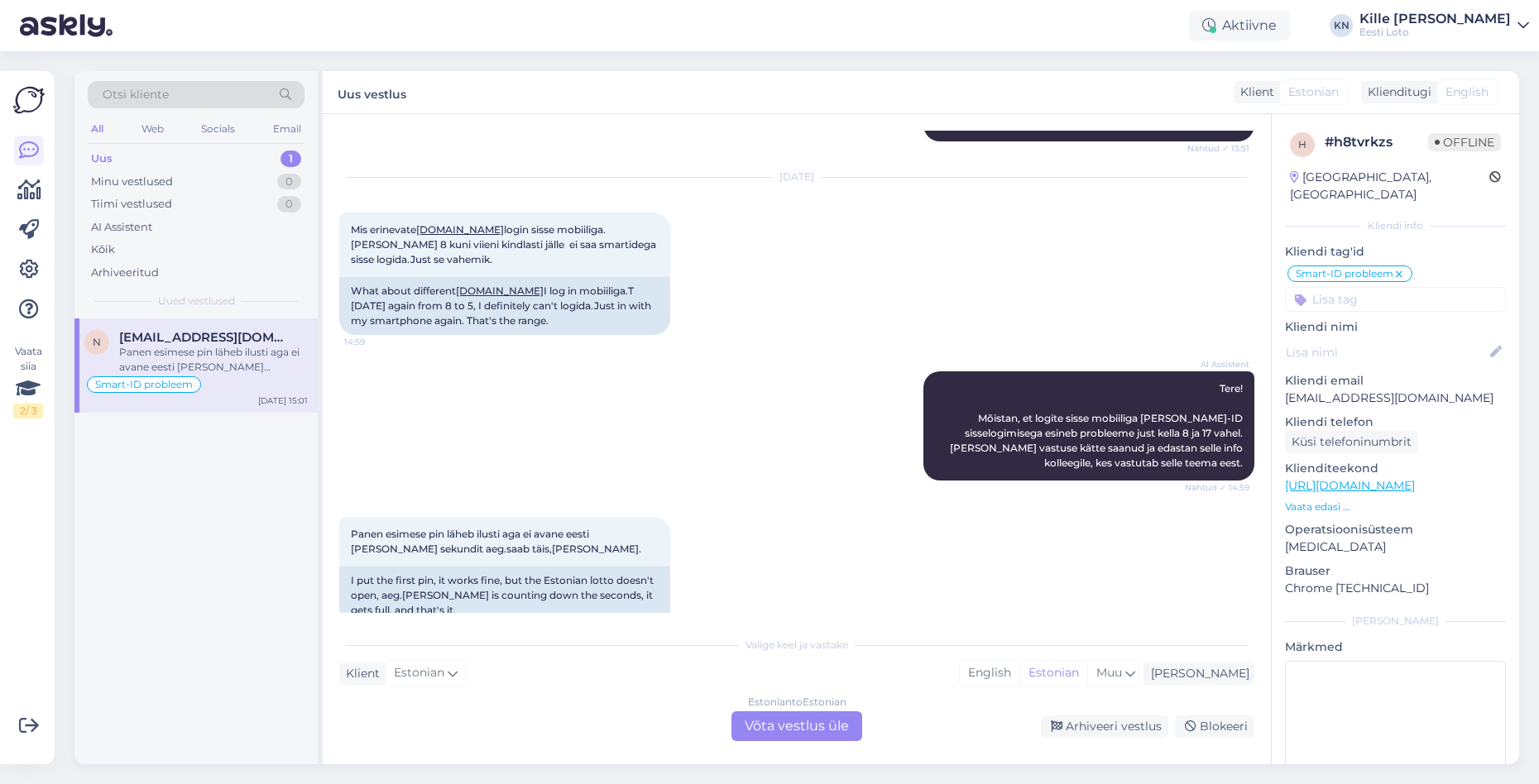
click at [774, 725] on div "Estonian to Estonian Võta vestlus üle" at bounding box center [797, 726] width 131 height 30
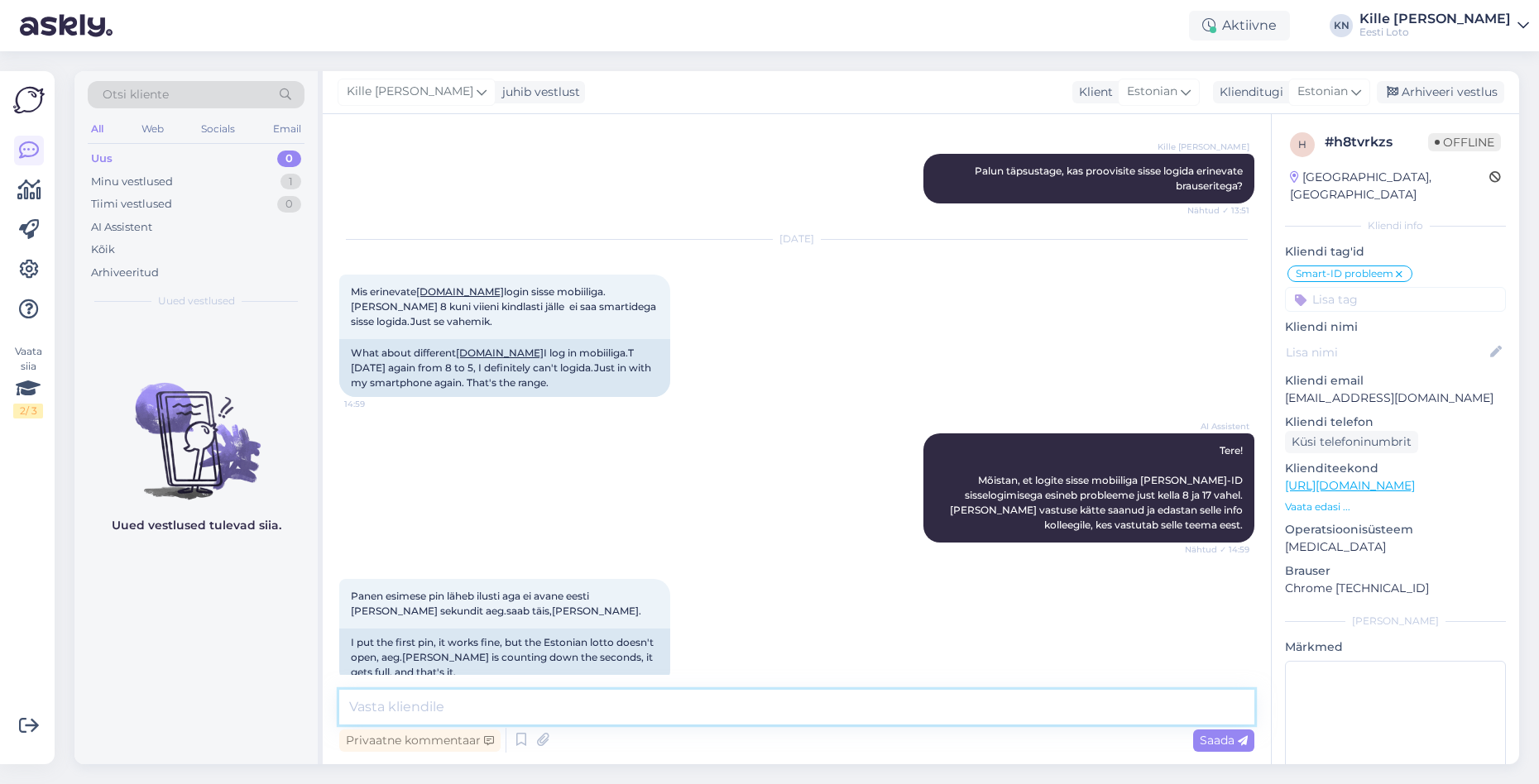
click at [677, 716] on textarea at bounding box center [797, 707] width 915 height 35
paste textarea "Tere. Soovitame kõigepealt kustutada kasutatava veebilehitseja vahemälu (ajalug…"
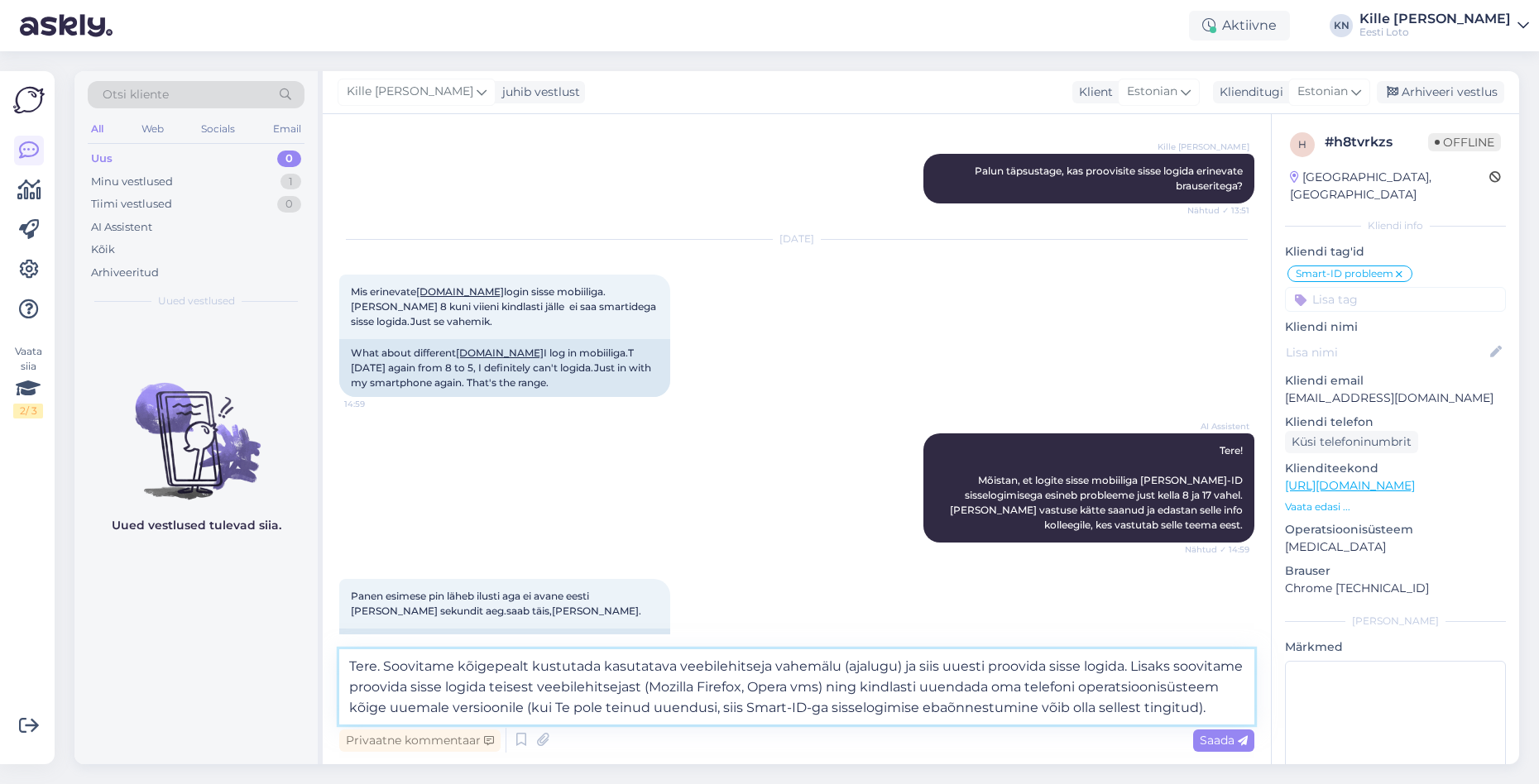
drag, startPoint x: 386, startPoint y: 669, endPoint x: 265, endPoint y: 662, distance: 121.2
click at [339, 662] on textarea "Tere. Soovitame kõigepealt kustutada kasutatava veebilehitseja vahemälu (ajalug…" at bounding box center [797, 687] width 915 height 75
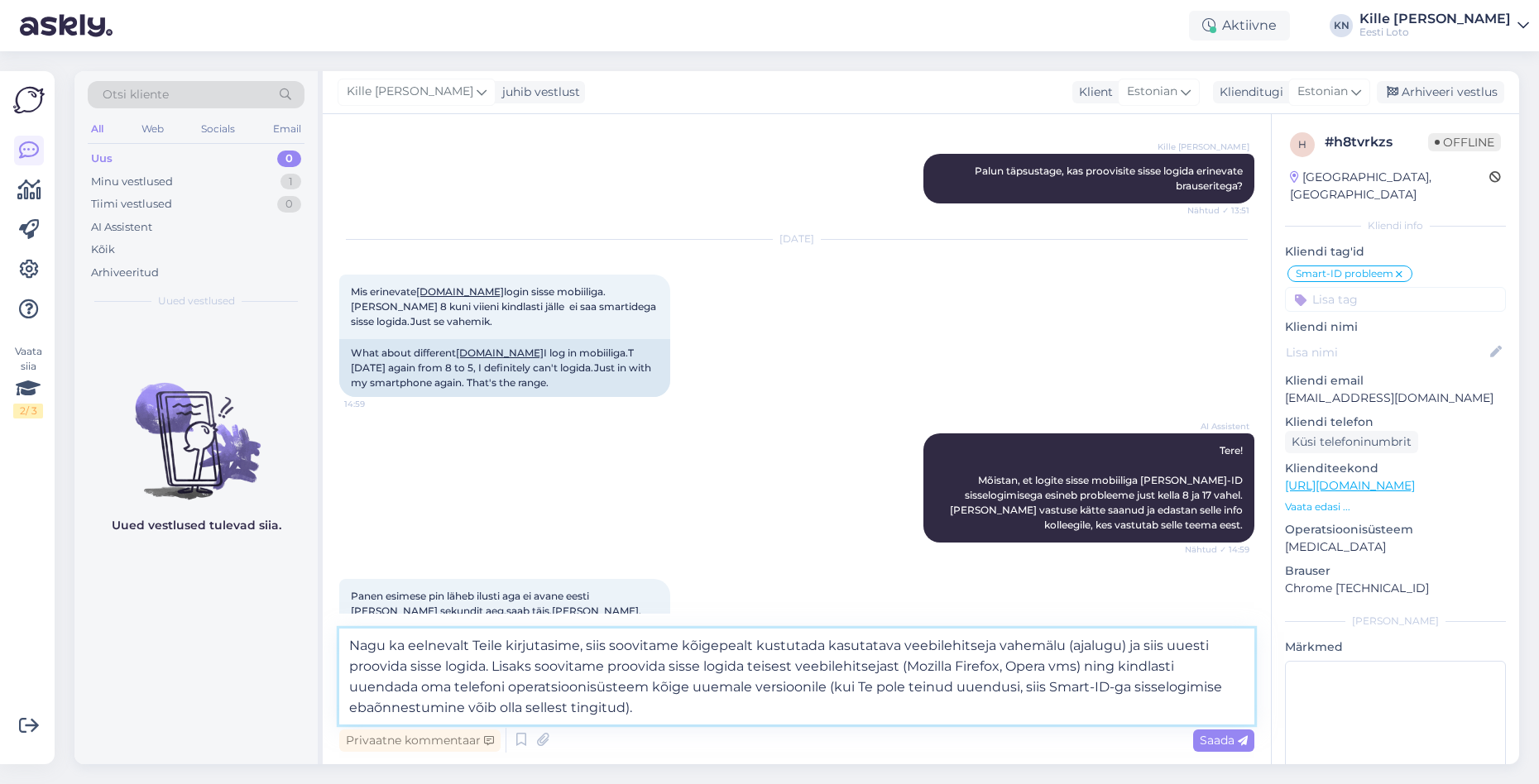
click at [918, 715] on textarea "Nagu ka eelnevalt Teile kirjutasime, siis soovitame kõigepealt kustutada kasuta…" at bounding box center [797, 676] width 915 height 96
type textarea "Nagu ka eelnevalt Teile kirjutasime, siis soovitame kõigepealt kustutada kasuta…"
click at [1235, 736] on span "Saada" at bounding box center [1224, 740] width 48 height 15
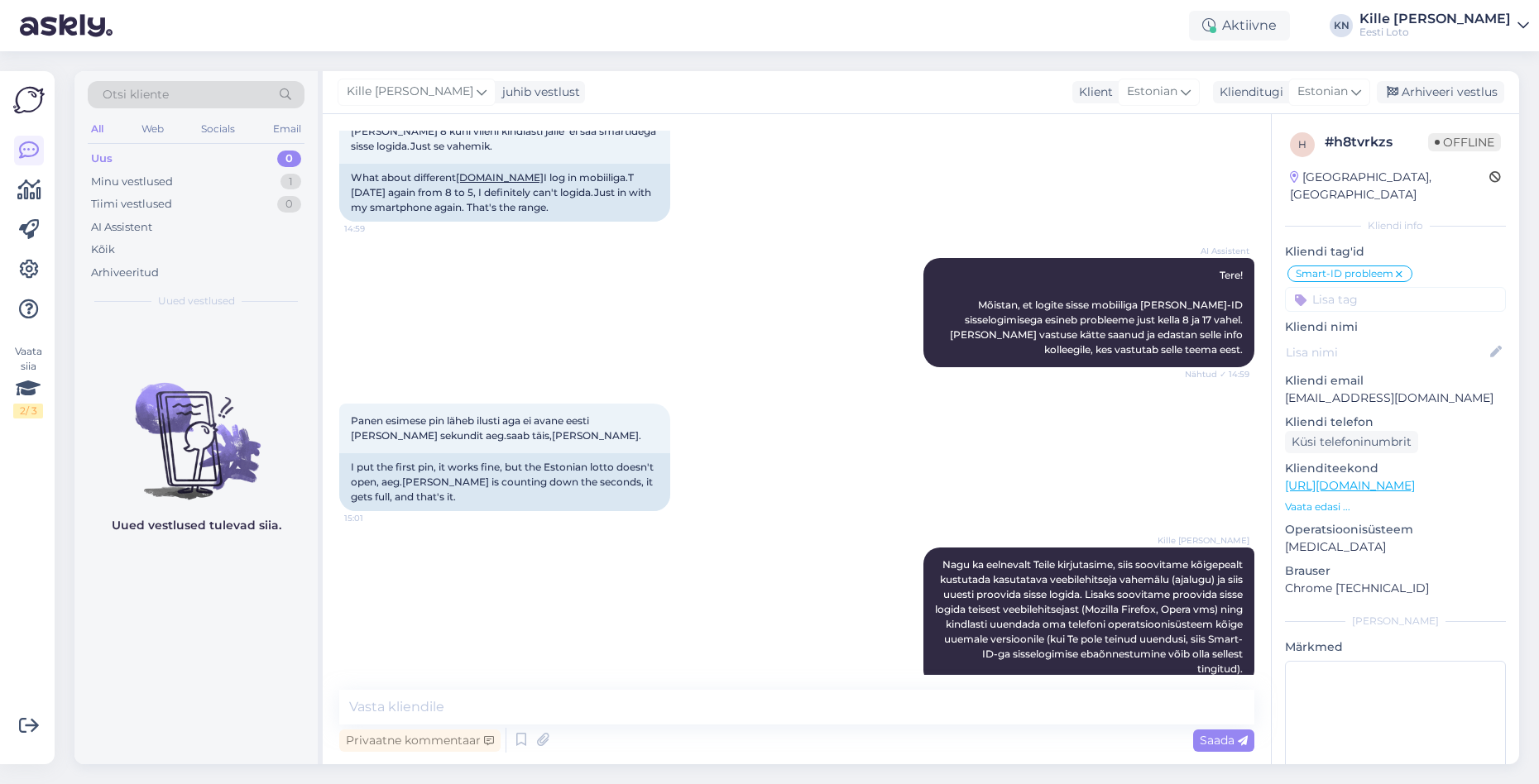
scroll to position [1, 0]
drag, startPoint x: 1444, startPoint y: 92, endPoint x: 1376, endPoint y: 107, distance: 69.6
click at [1444, 92] on div "Arhiveeri vestlus" at bounding box center [1440, 92] width 127 height 22
